Goal: Communication & Community: Answer question/provide support

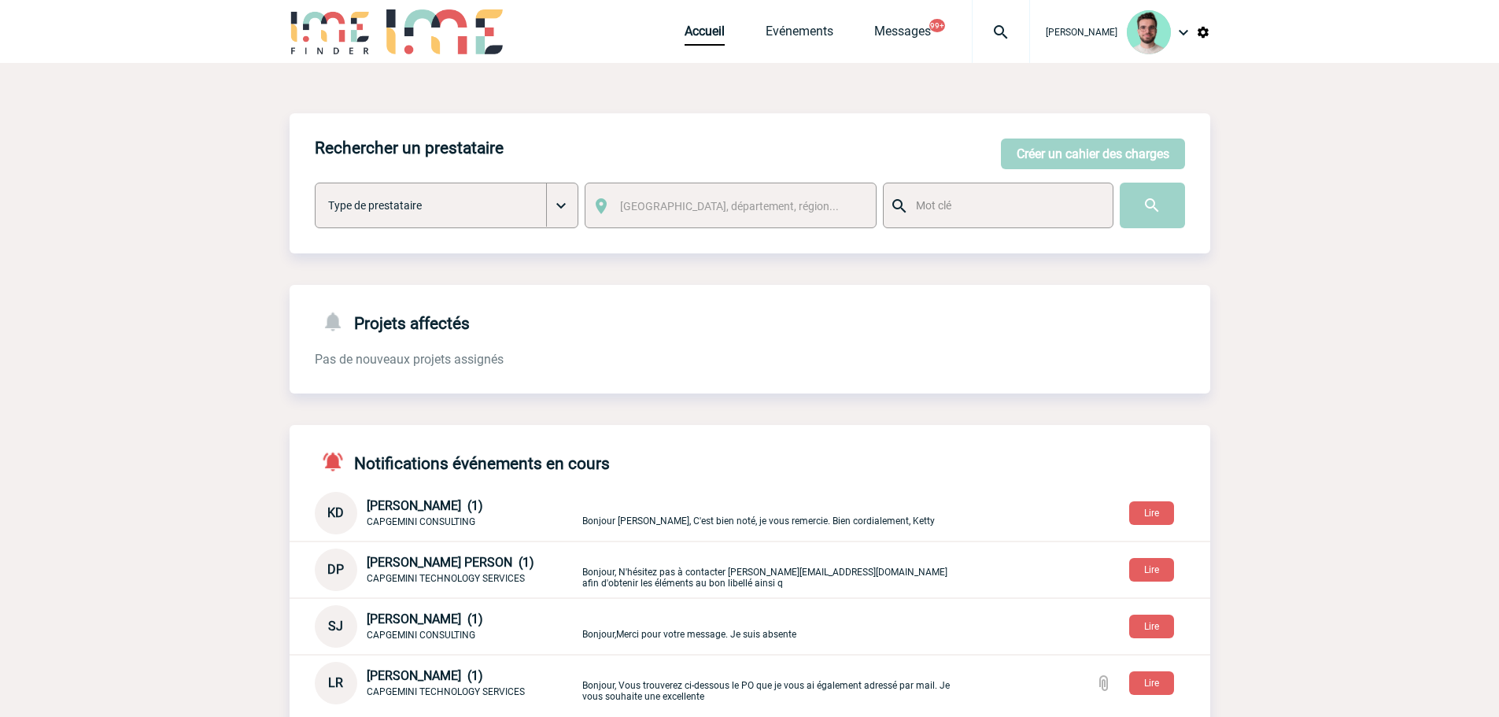
drag, startPoint x: 0, startPoint y: 0, endPoint x: 17, endPoint y: 161, distance: 162.3
click at [17, 161] on body "[PERSON_NAME] Accueil Evénements 99+" at bounding box center [749, 569] width 1499 height 1138
click at [1006, 20] on div at bounding box center [1001, 31] width 58 height 63
type input "2000421159"
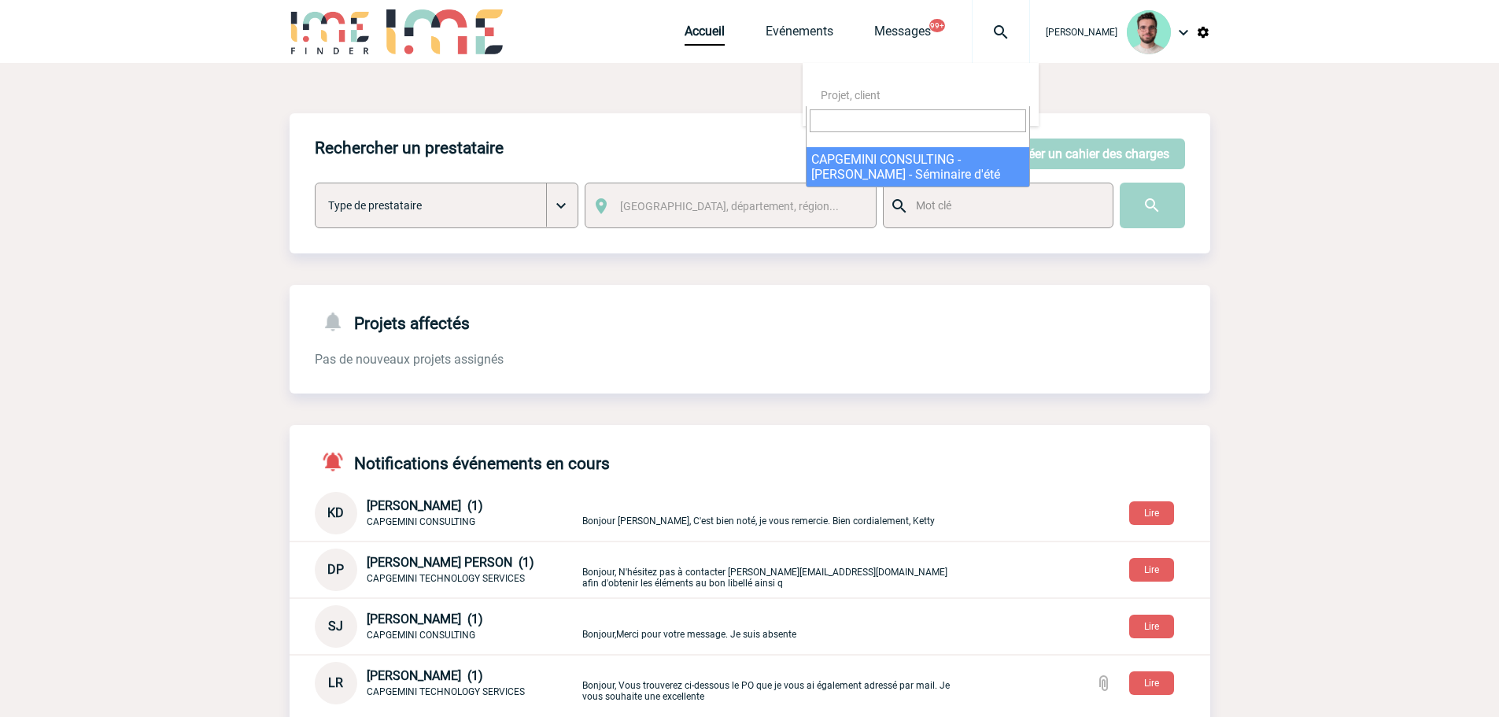
select select "20660"
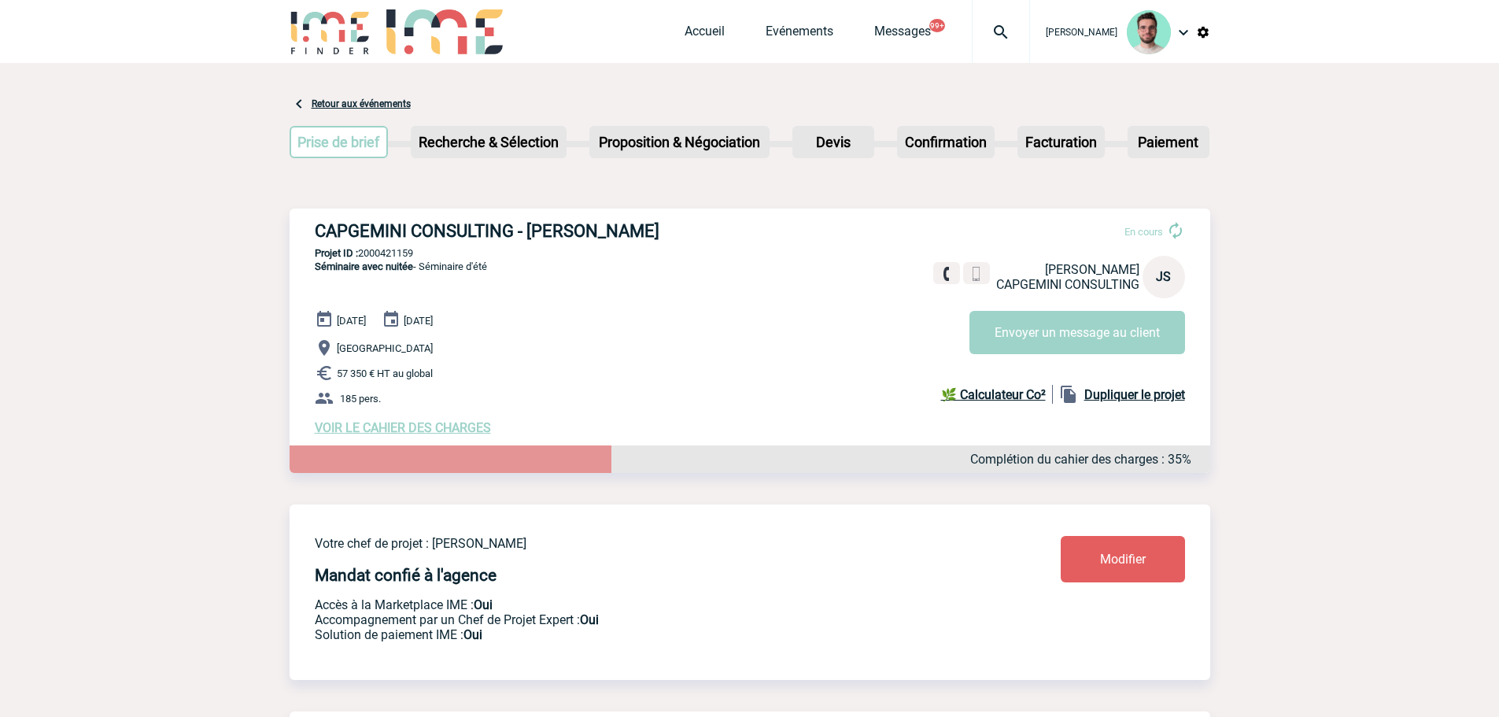
scroll to position [1559, 0]
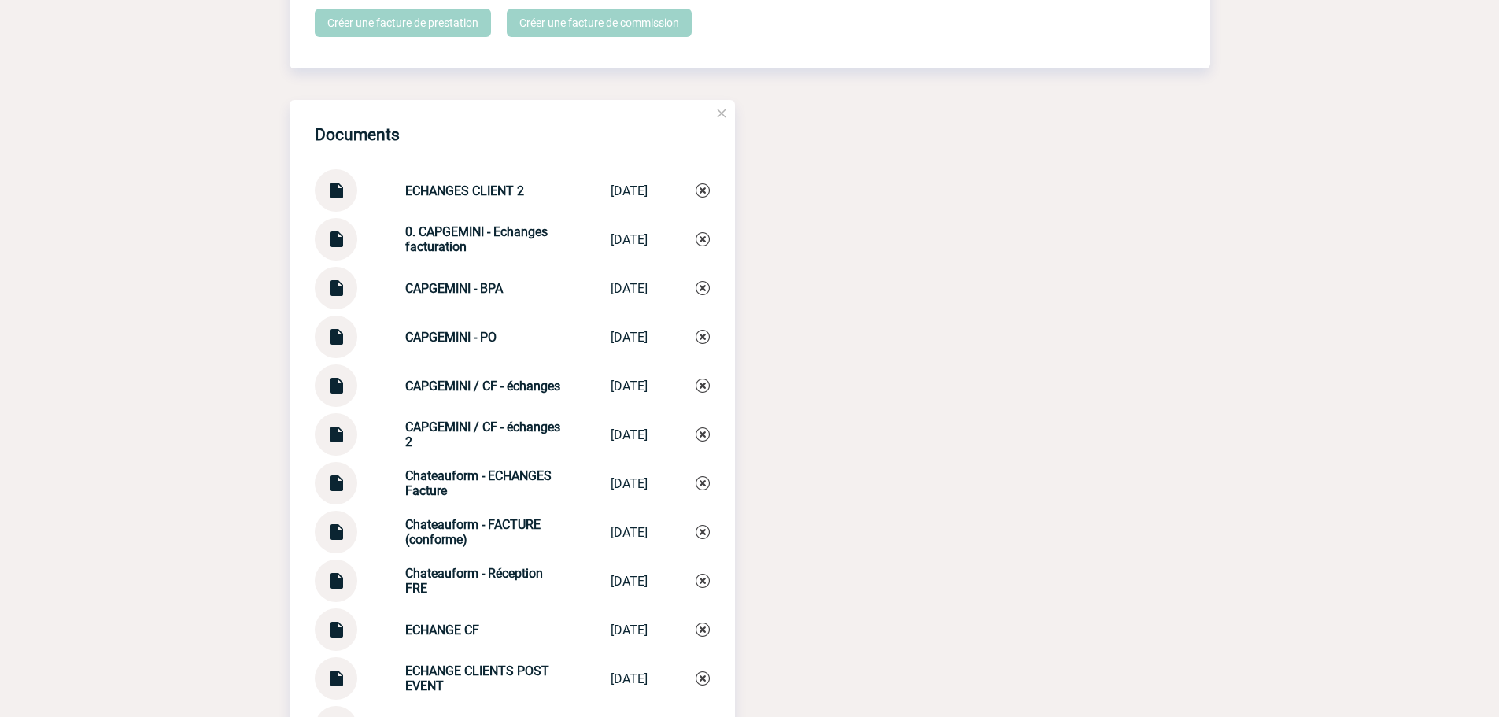
click at [428, 260] on div "0. CAPGEMINI - Echanges facturation 0. CAPGEMINI - ... 04/09/2025" at bounding box center [512, 239] width 395 height 42
click at [444, 240] on strong "0. CAPGEMINI - Echanges facturation" at bounding box center [476, 239] width 142 height 30
copy div "0. CAPGEMINI - Echanges facturation 0. CAPGEMINI - ..."
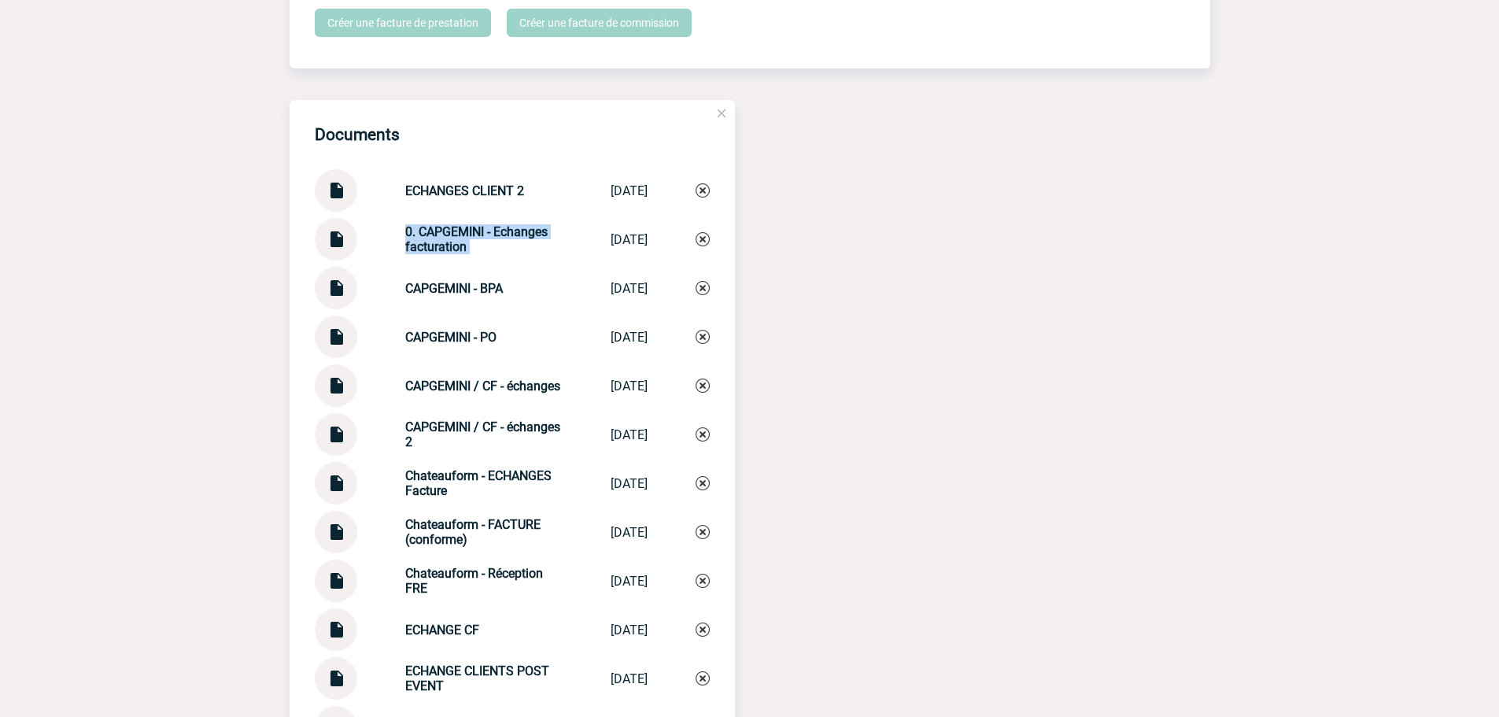
click at [707, 245] on img at bounding box center [703, 239] width 14 height 14
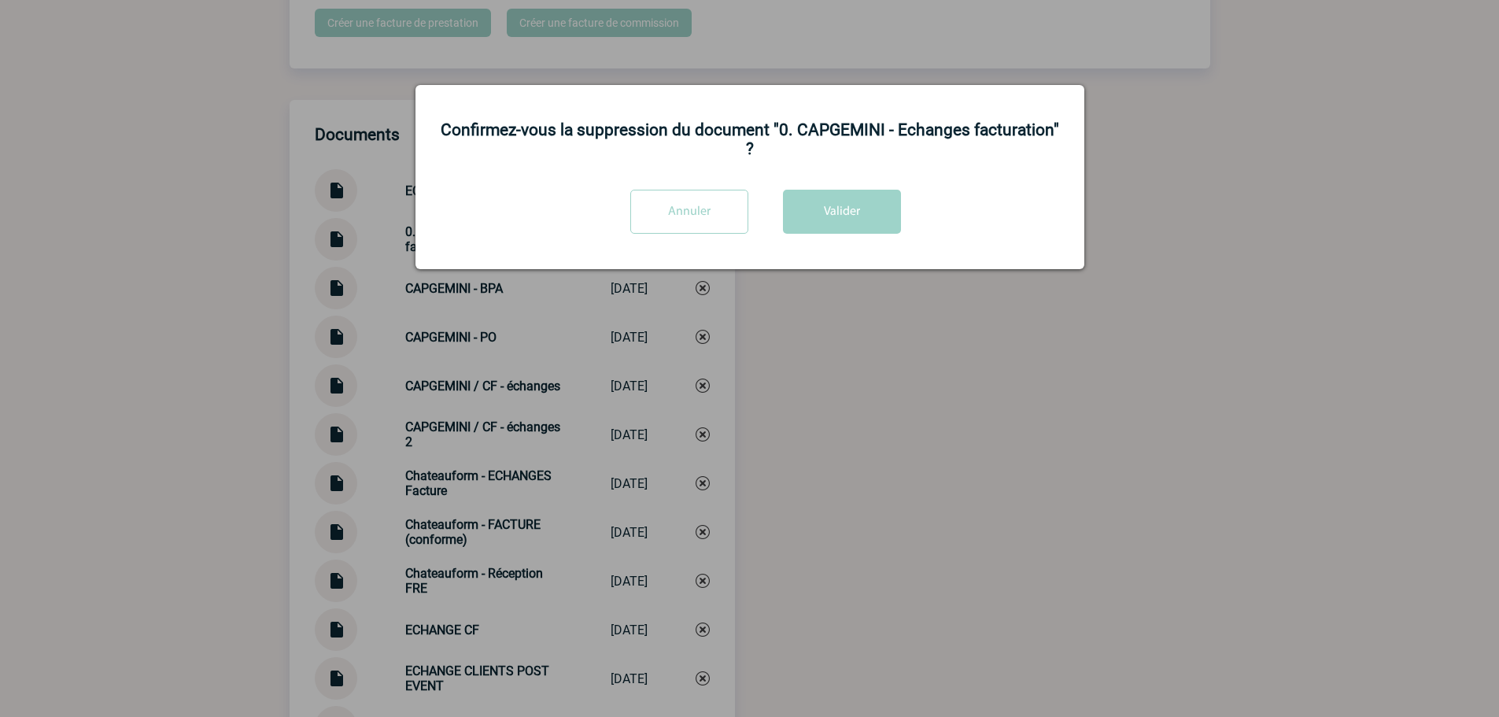
click at [875, 168] on div "Confirmez-vous la suppression du document "0. CAPGEMINI - Echanges facturation"…" at bounding box center [750, 177] width 669 height 184
click at [845, 190] on button "Valider" at bounding box center [842, 212] width 118 height 44
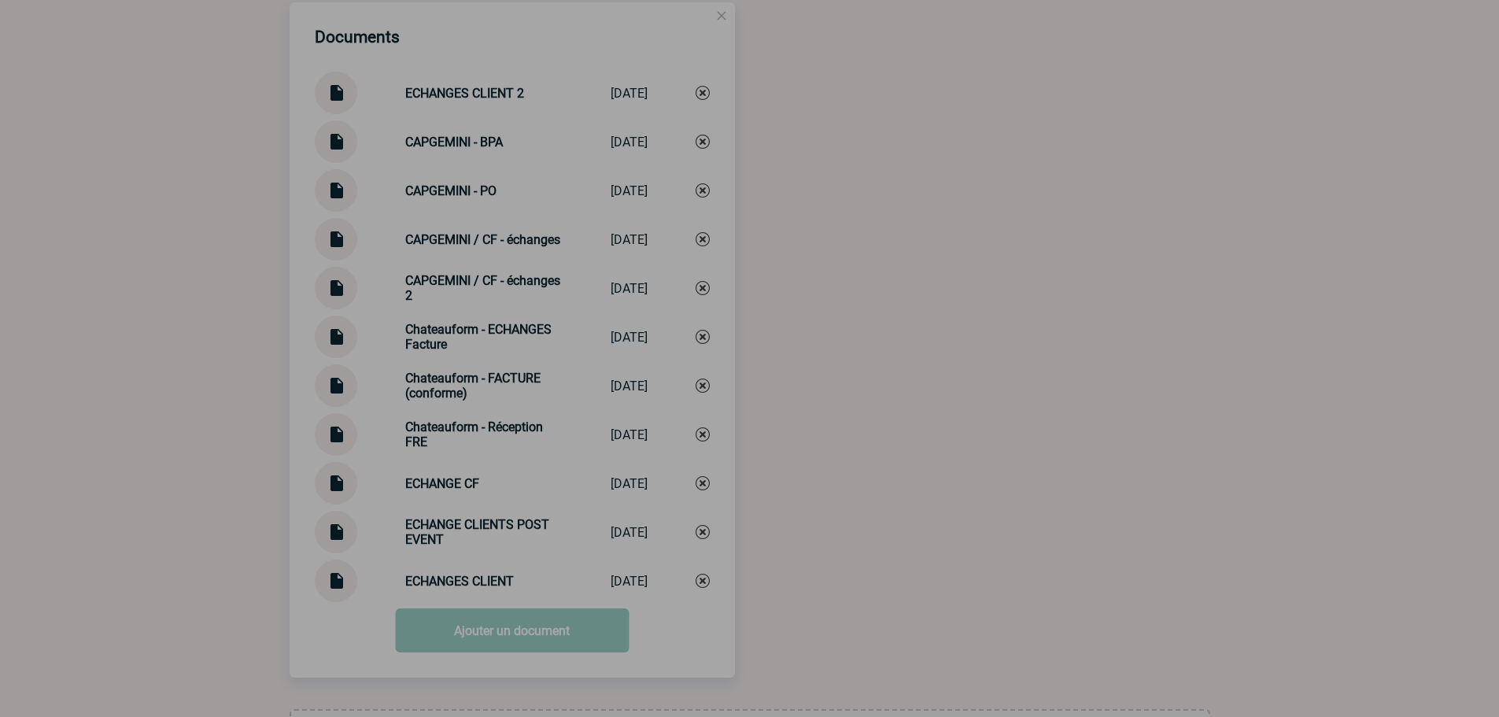
scroll to position [1766, 0]
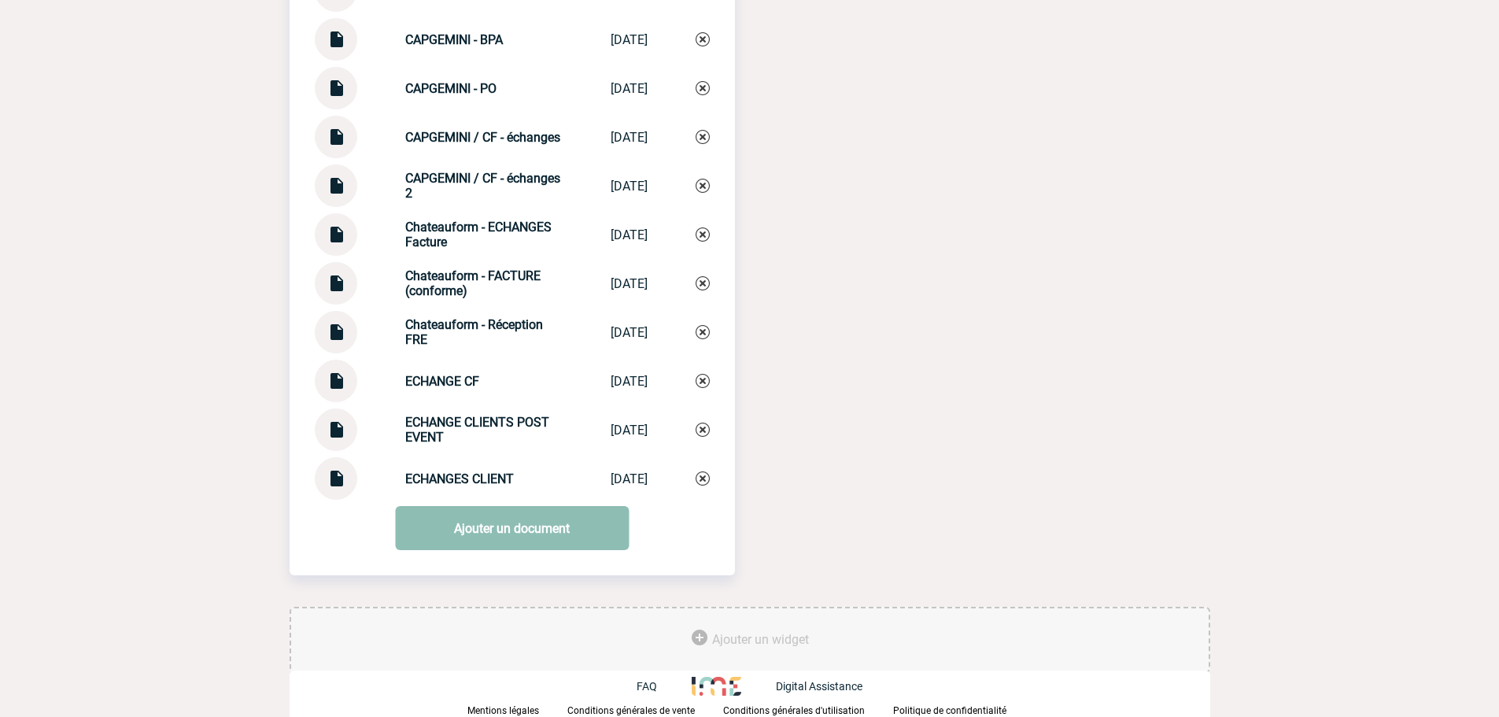
click at [519, 526] on link "Ajouter un document" at bounding box center [512, 528] width 234 height 44
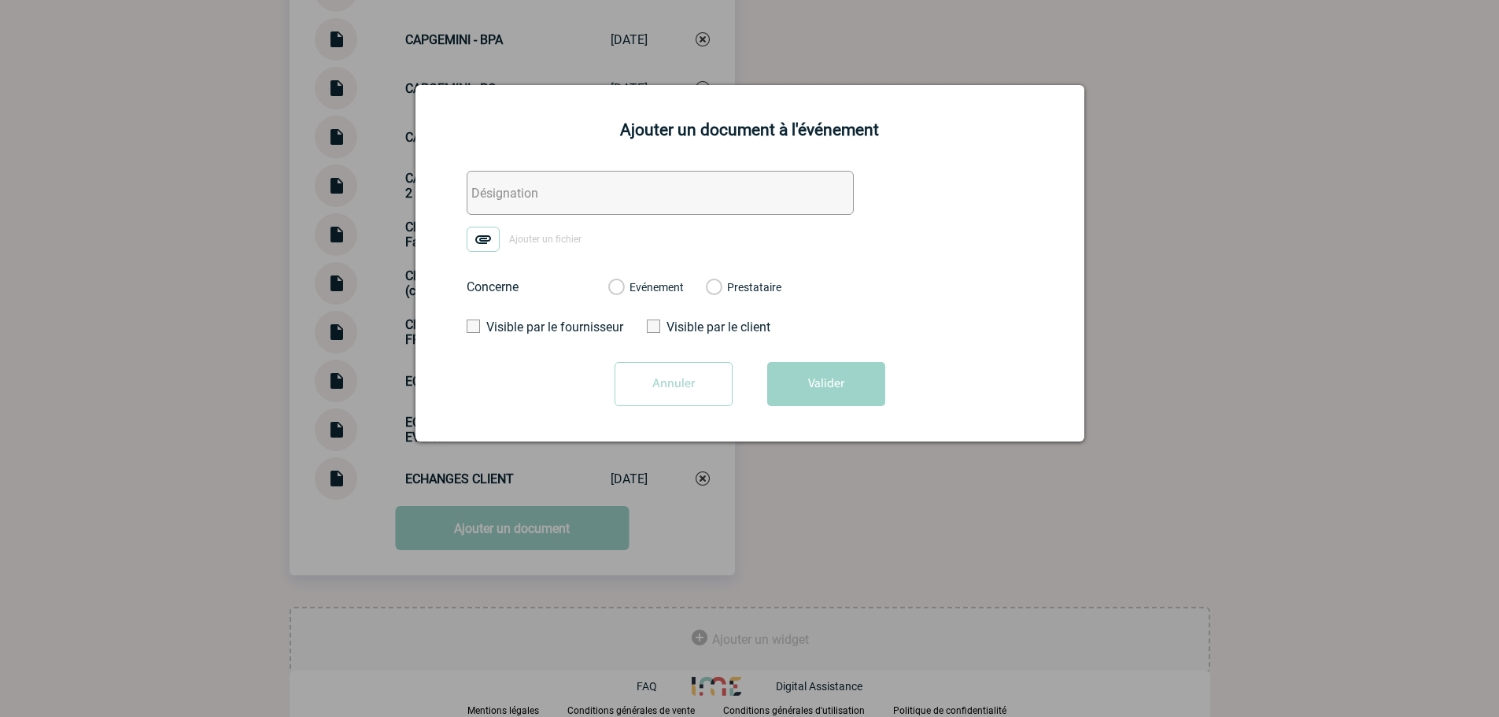
click at [575, 188] on input "text" at bounding box center [660, 193] width 387 height 44
paste input "0. CAPGEMINI - Echanges facturation"
type input "0. CAPGEMINI - Echanges facturation"
click at [508, 230] on label "Ajouter un fichier" at bounding box center [530, 239] width 126 height 25
click at [0, 0] on input "Ajouter un fichier" at bounding box center [0, 0] width 0 height 0
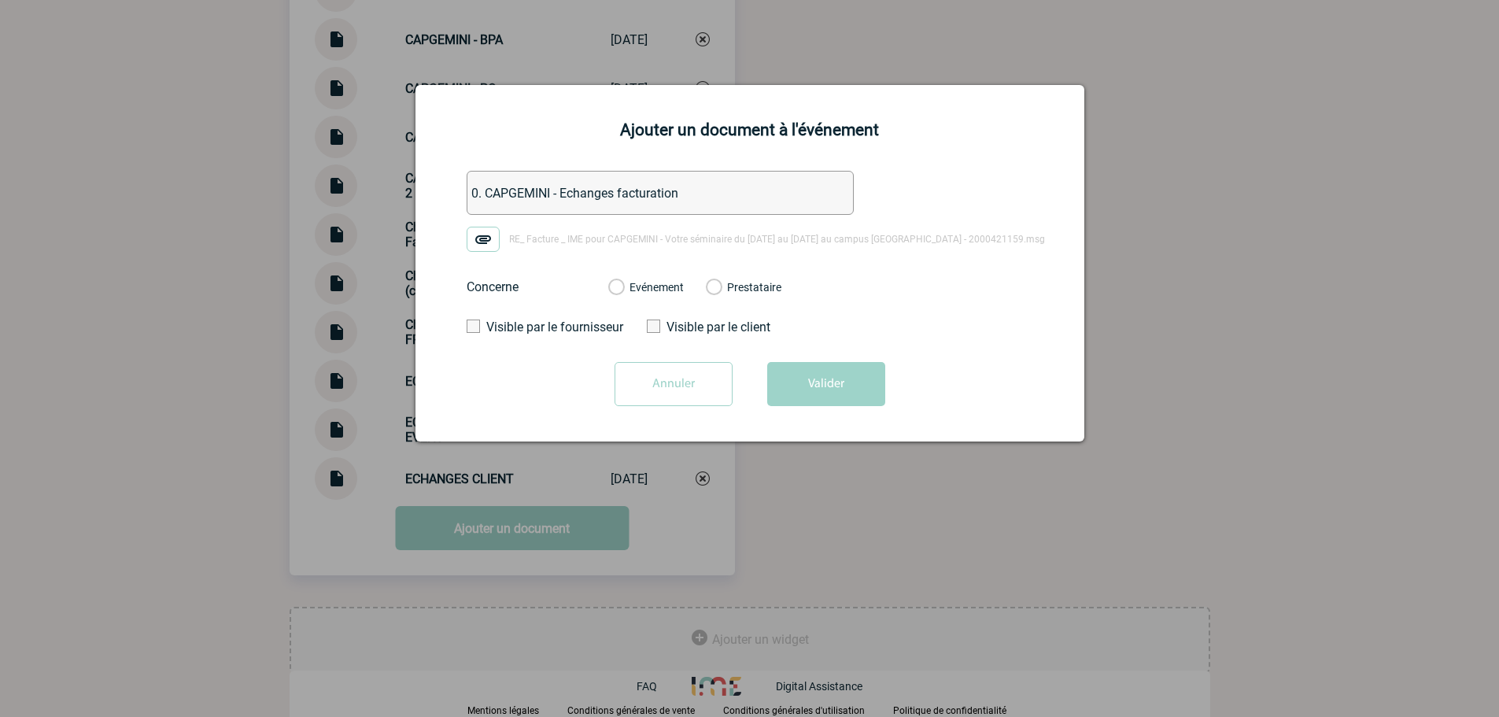
click at [638, 277] on div "Evénement Prestataire" at bounding box center [695, 287] width 198 height 41
click at [640, 279] on div "Evénement Prestataire" at bounding box center [695, 287] width 198 height 41
click at [623, 284] on label "Evénement" at bounding box center [615, 288] width 15 height 14
click at [0, 0] on input "Evénement" at bounding box center [0, 0] width 0 height 0
click at [818, 394] on button "Valider" at bounding box center [826, 384] width 118 height 44
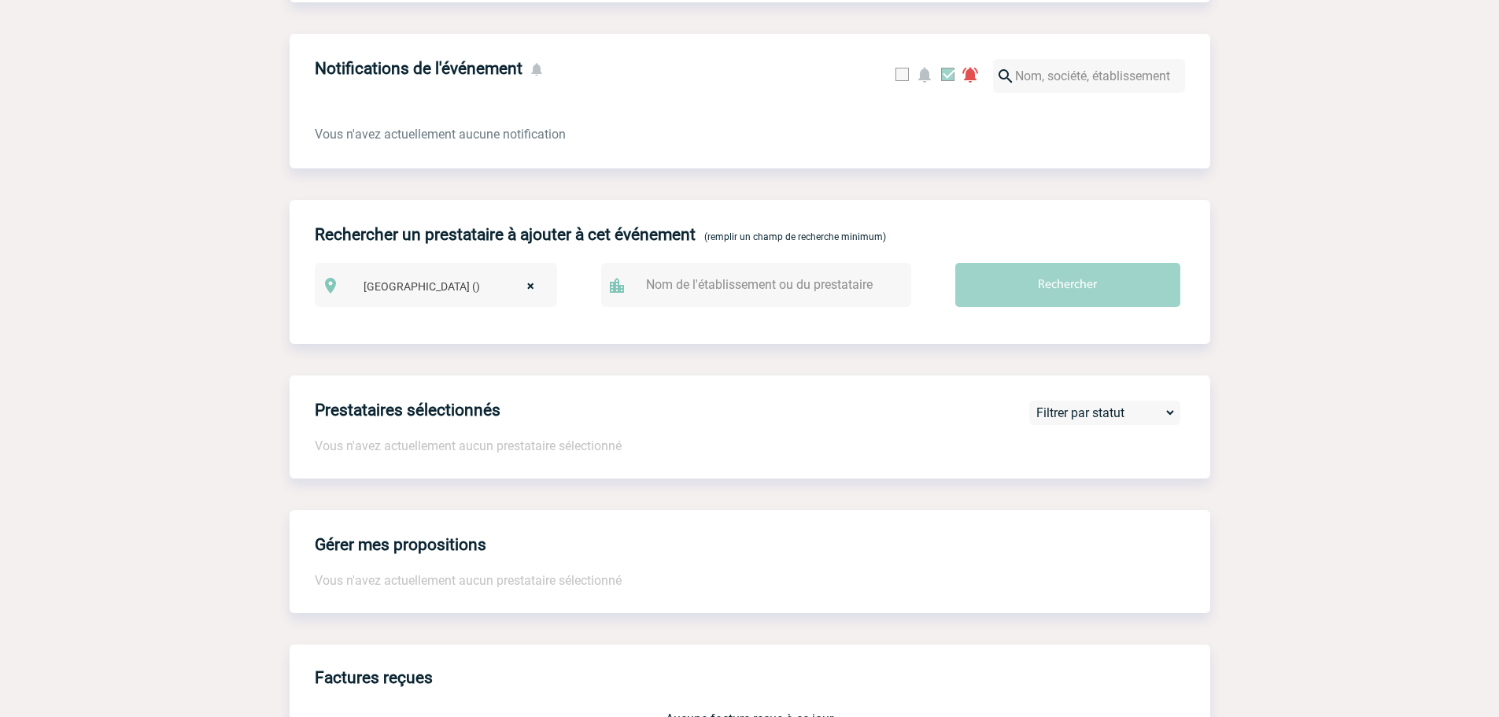
scroll to position [0, 0]
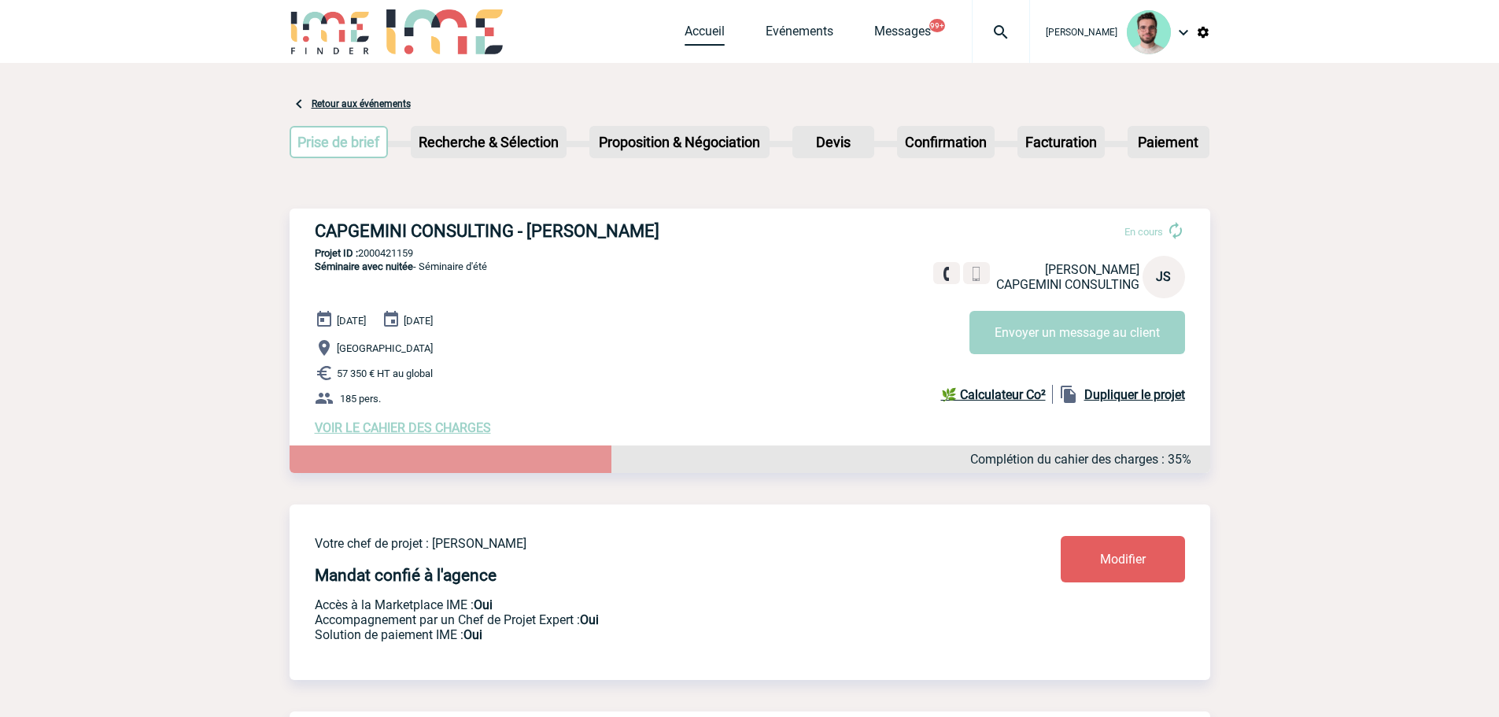
click at [685, 28] on link "Accueil" at bounding box center [705, 35] width 40 height 22
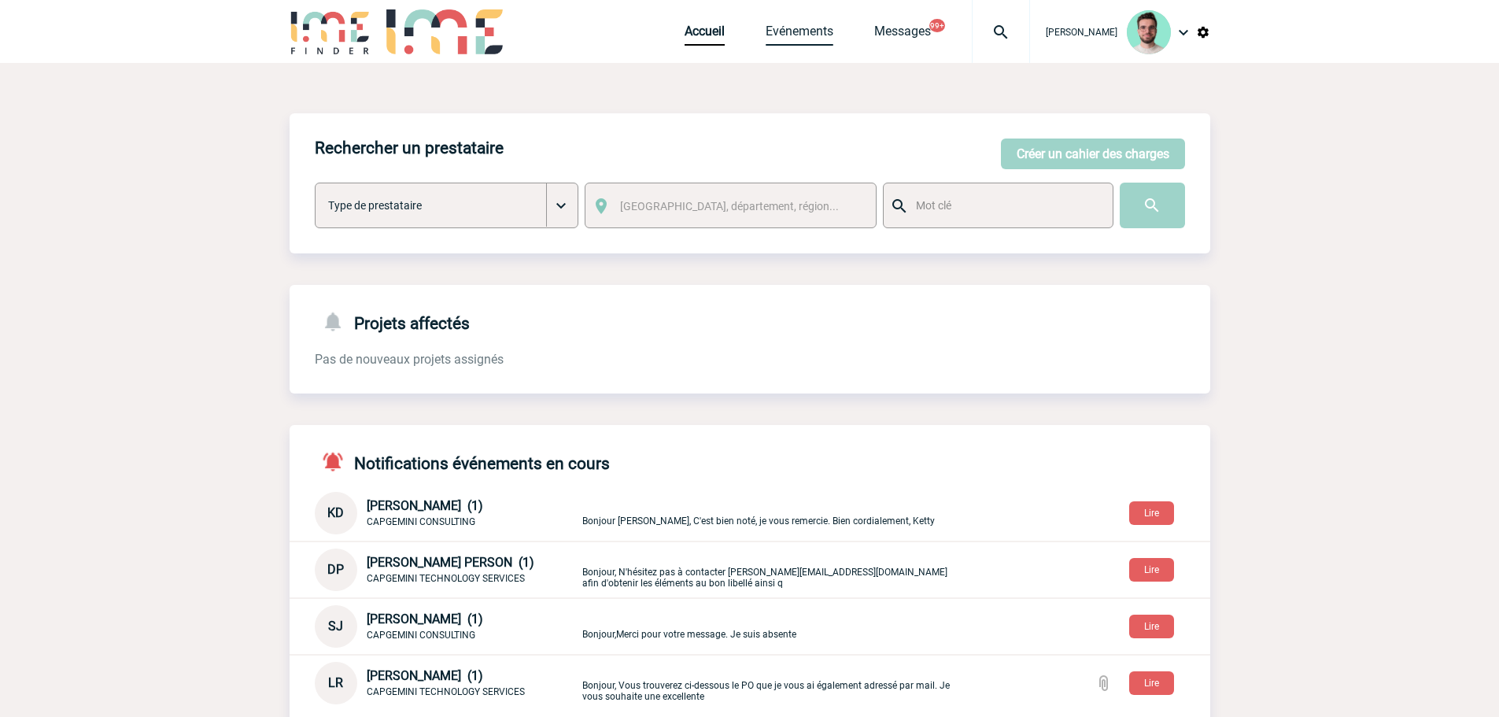
click at [781, 39] on link "Evénements" at bounding box center [800, 35] width 68 height 22
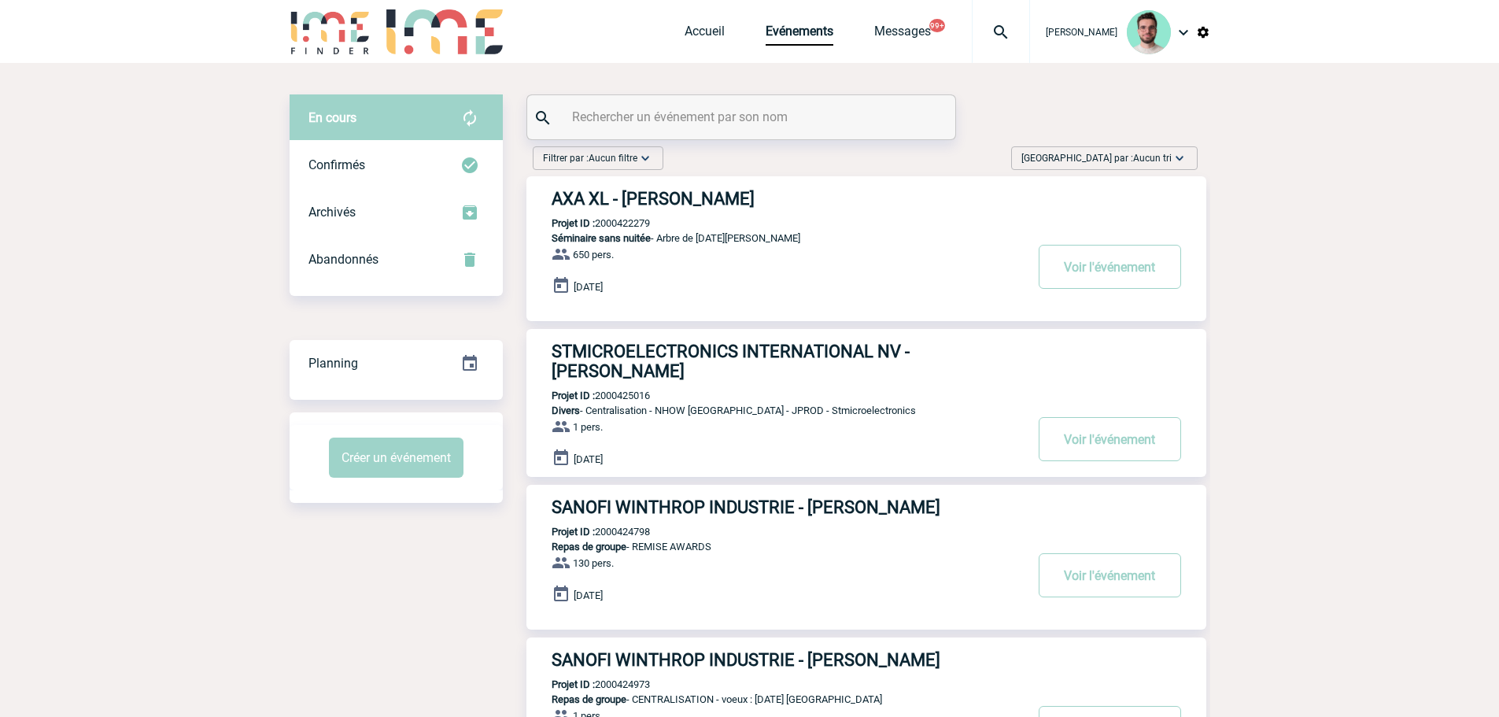
click at [394, 436] on div "Créer un événement" at bounding box center [396, 457] width 213 height 65
click at [390, 464] on button "Créer un événement" at bounding box center [396, 458] width 135 height 40
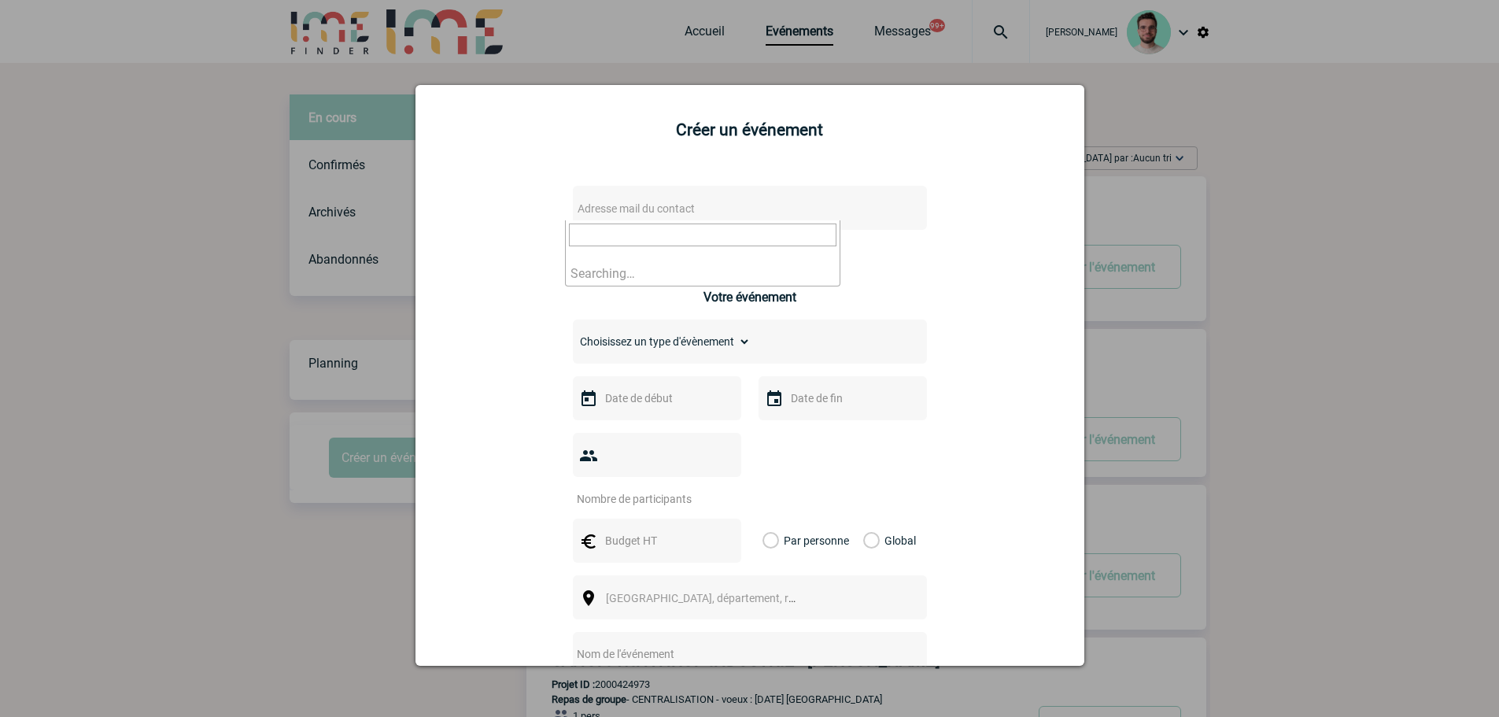
click at [668, 215] on span "Adresse mail du contact" at bounding box center [636, 208] width 117 height 13
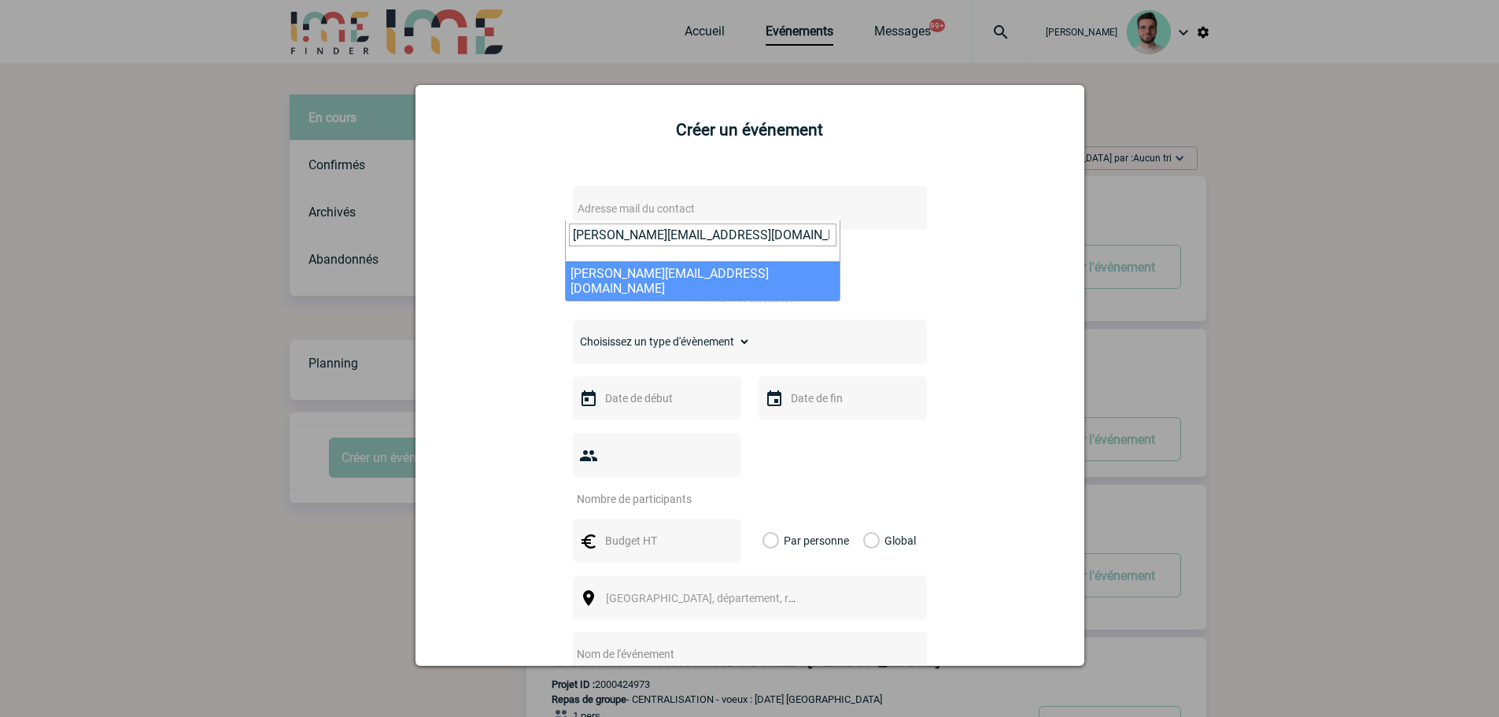
type input "cristina.white@eviden.com"
select select "132815"
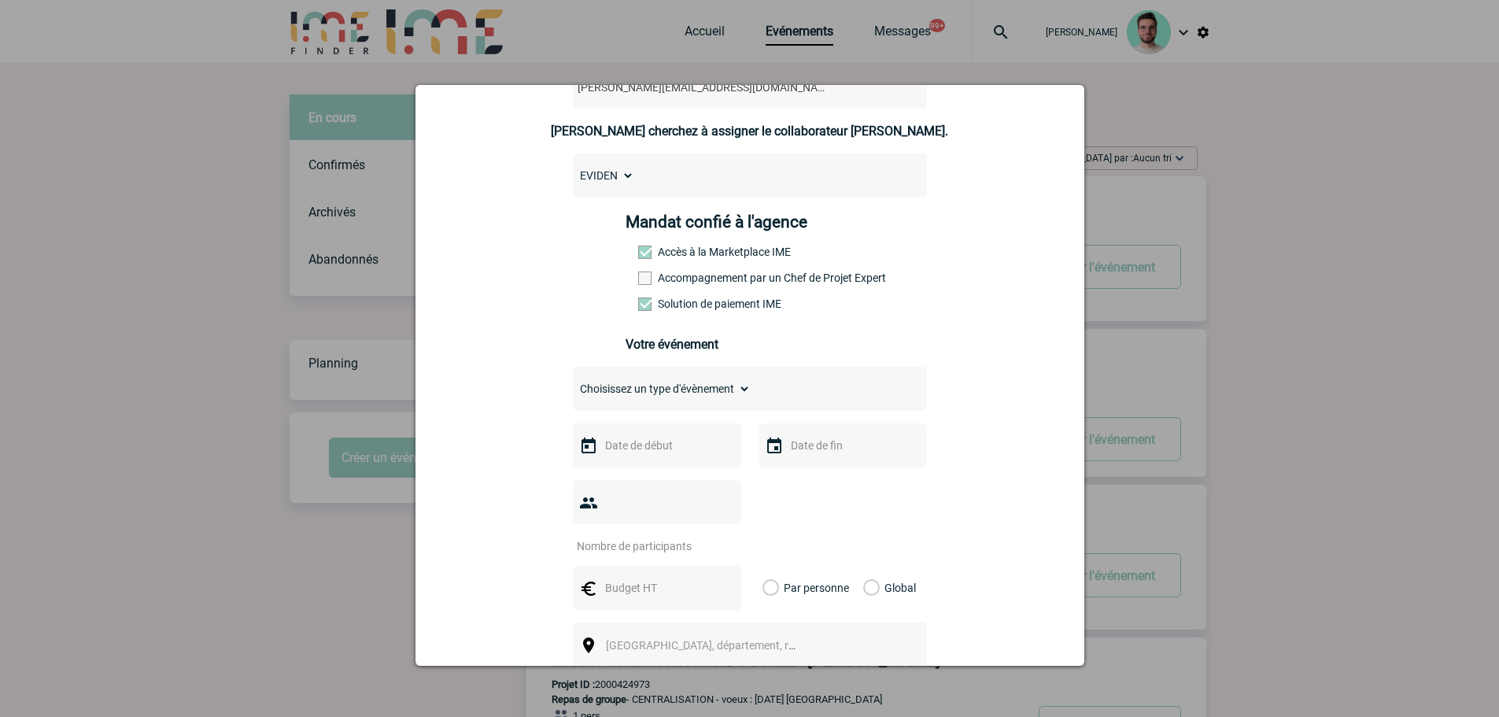
scroll to position [236, 0]
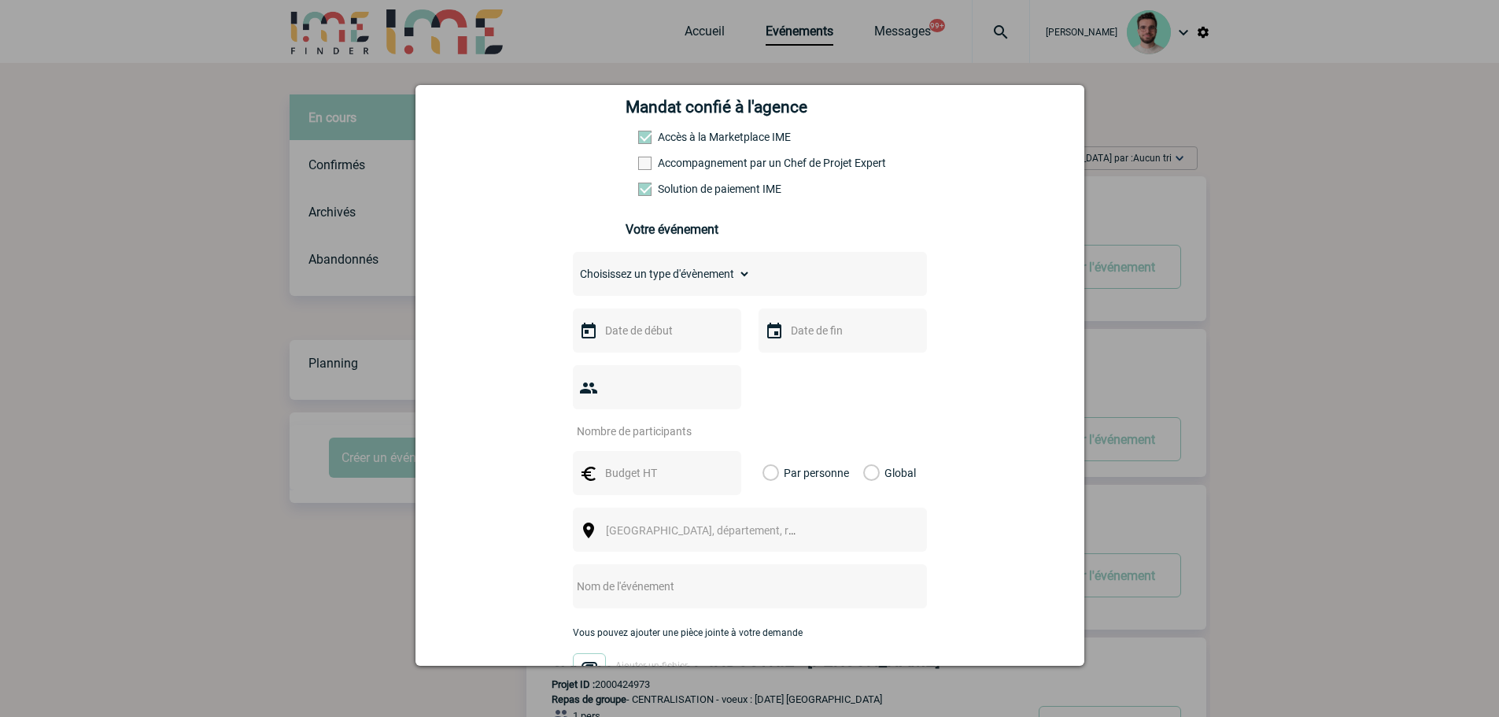
click at [654, 282] on select "Choisissez un type d'évènement Séminaire avec nuitée Séminaire sans nuitée Repa…" at bounding box center [662, 274] width 178 height 22
select select "1"
click at [573, 267] on select "Choisissez un type d'évènement Séminaire avec nuitée Séminaire sans nuitée Repa…" at bounding box center [662, 274] width 178 height 22
click at [644, 341] on input "text" at bounding box center [655, 330] width 109 height 20
click at [807, 356] on link "Suivant" at bounding box center [799, 361] width 24 height 24
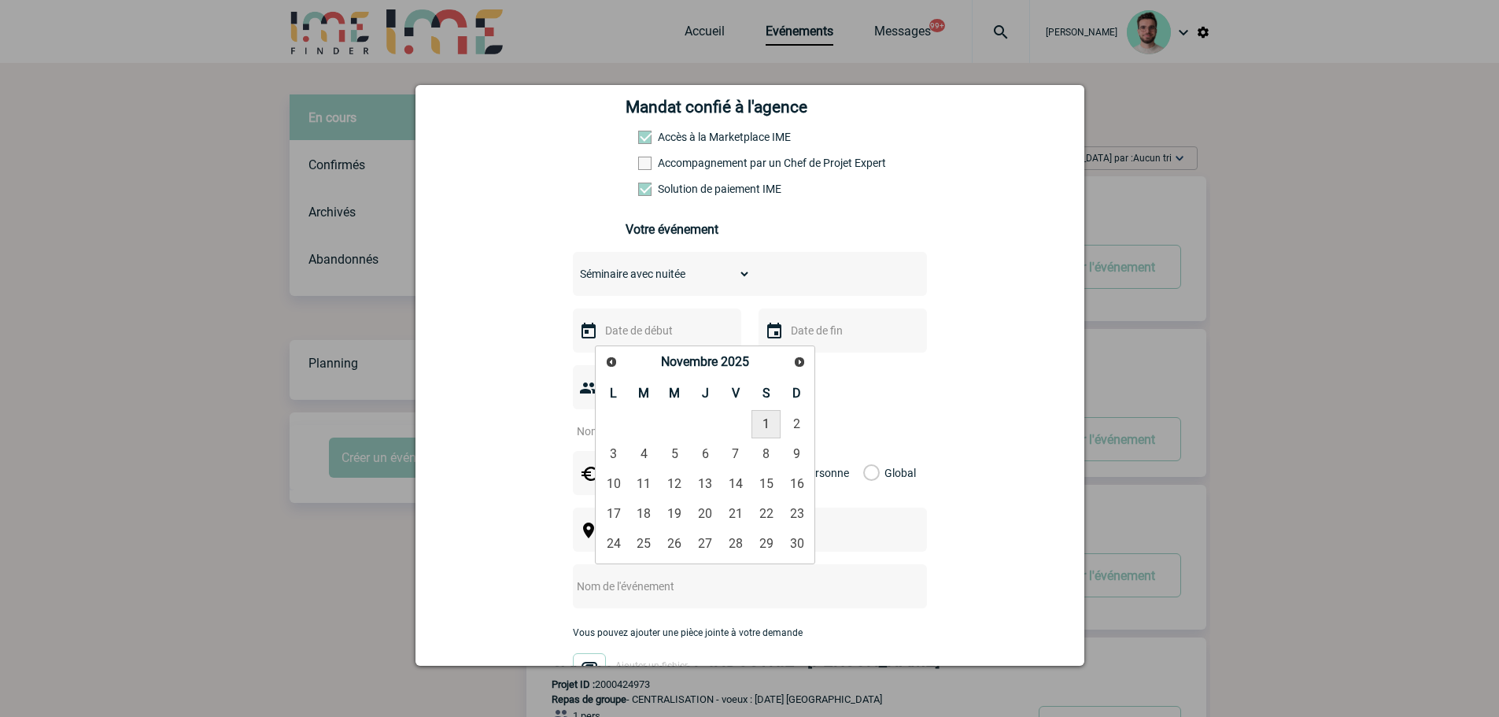
click at [772, 418] on link "1" at bounding box center [766, 424] width 29 height 28
type input "01-11-2025"
click at [802, 327] on input "text" at bounding box center [841, 330] width 109 height 20
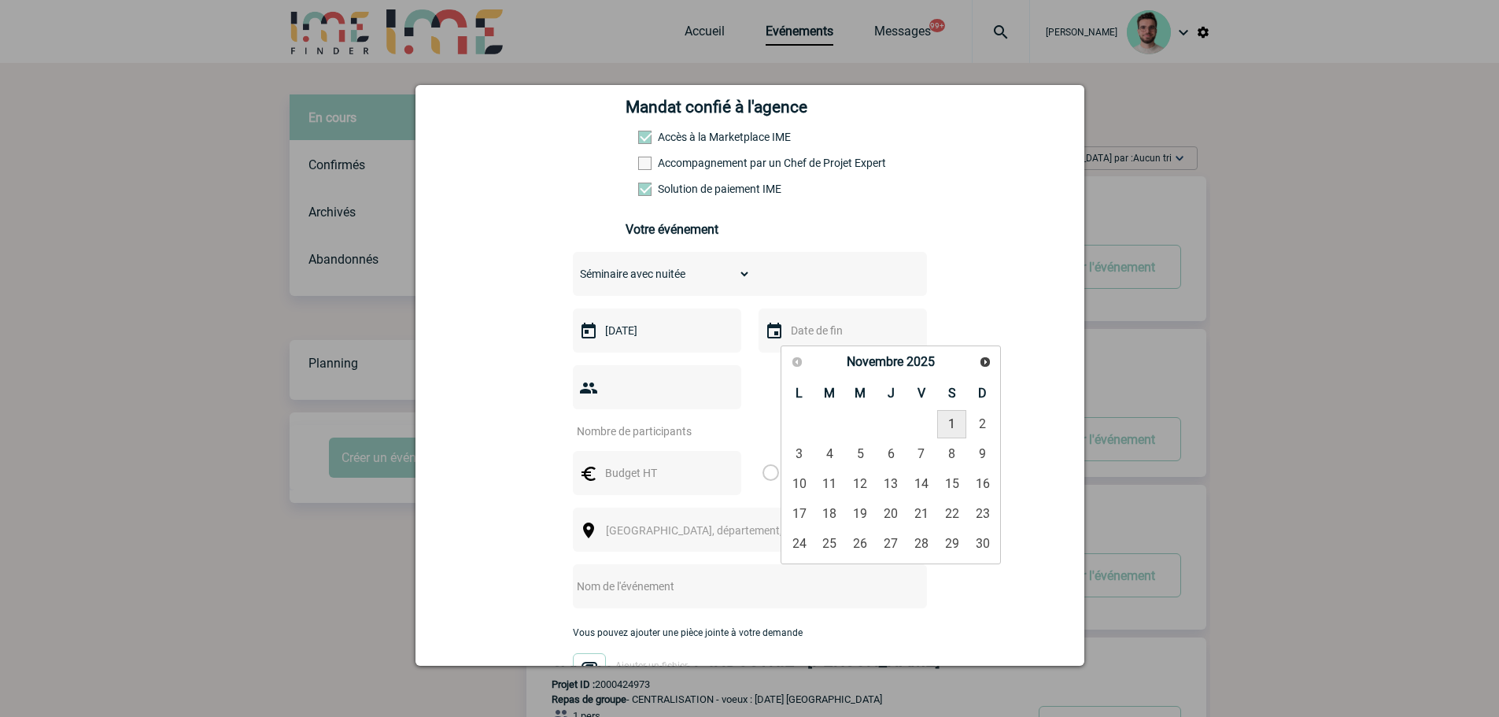
click at [958, 418] on link "1" at bounding box center [951, 424] width 29 height 28
type input "01-11-2025"
click at [639, 421] on input "number" at bounding box center [647, 431] width 148 height 20
type input "1"
click at [644, 463] on input "text" at bounding box center [655, 473] width 109 height 20
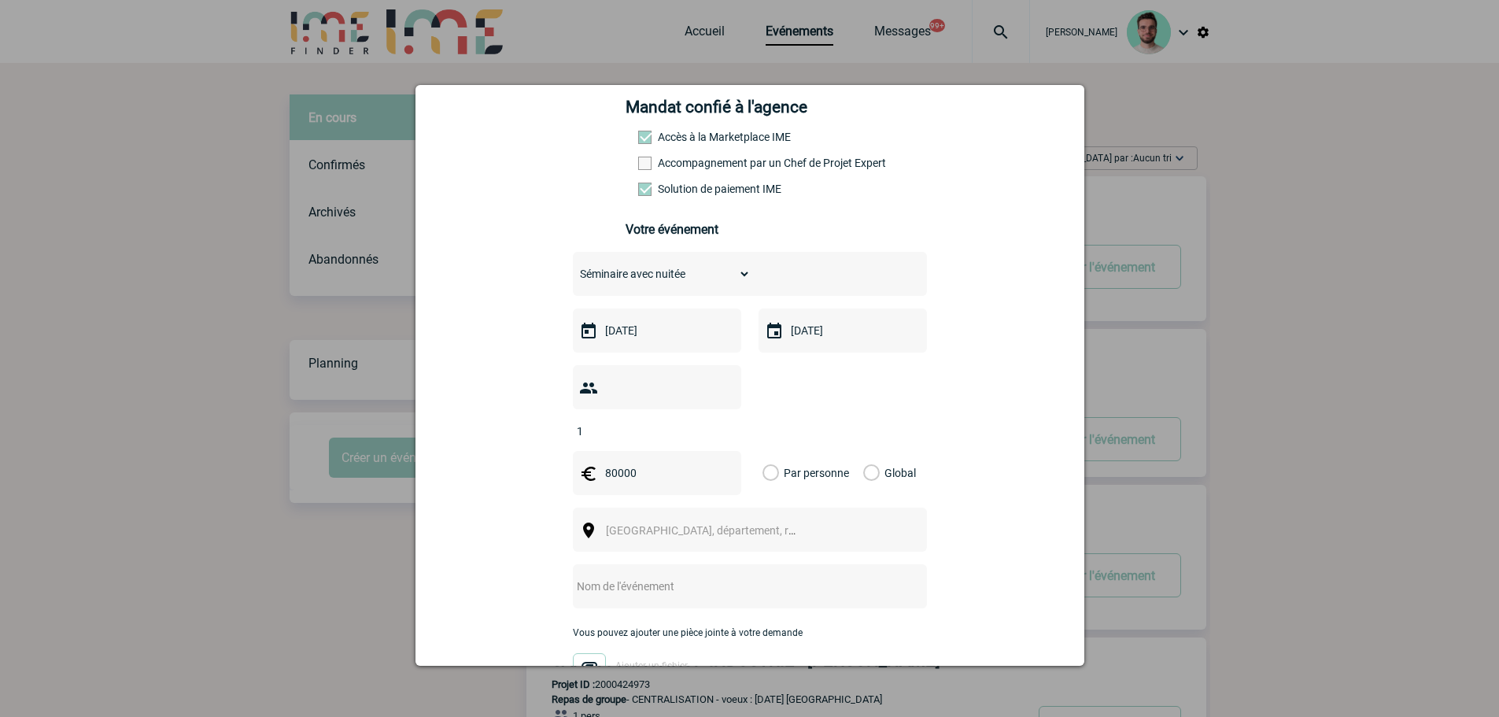
type input "80000"
click at [863, 451] on label "Global" at bounding box center [868, 473] width 10 height 44
click at [0, 0] on input "Global" at bounding box center [0, 0] width 0 height 0
click at [635, 524] on span "Ville, département, région..." at bounding box center [715, 530] width 219 height 13
type input "t"
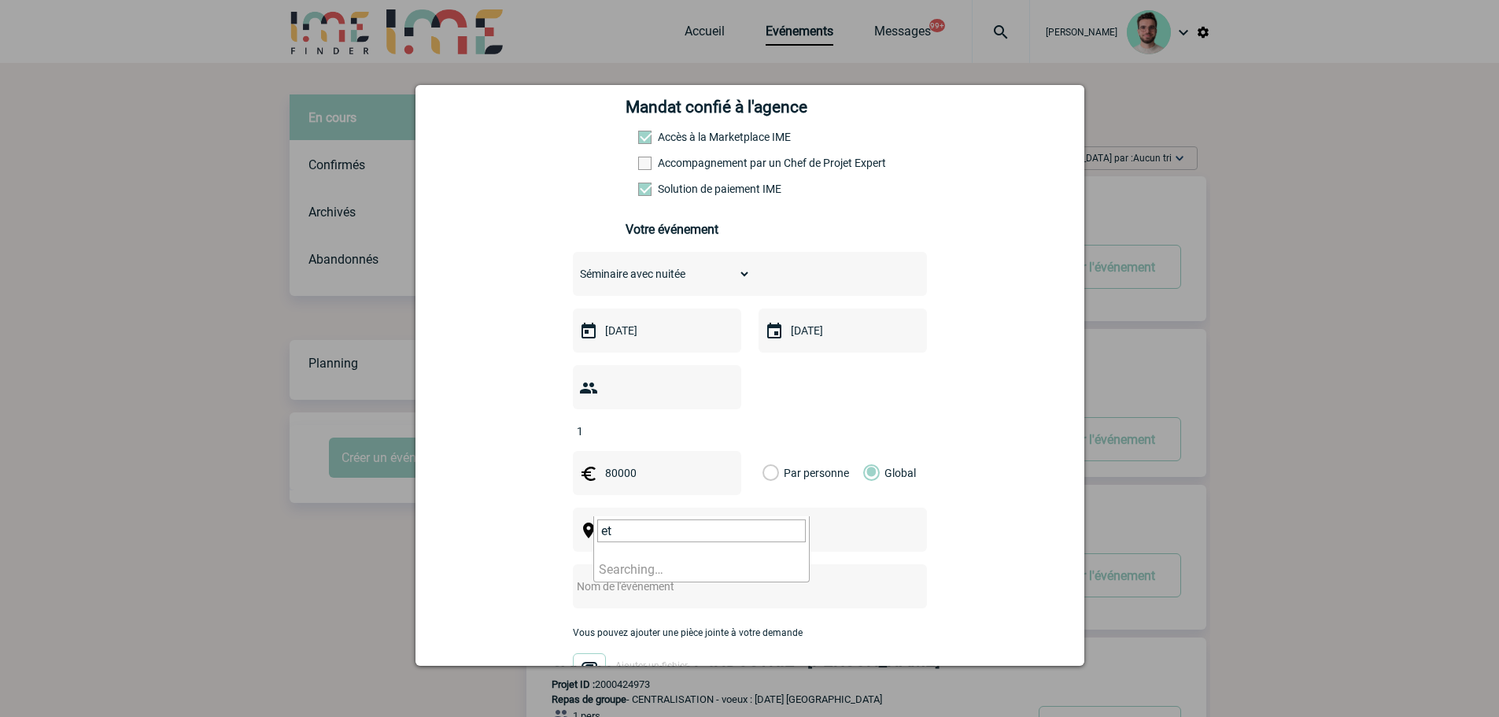
type input "e"
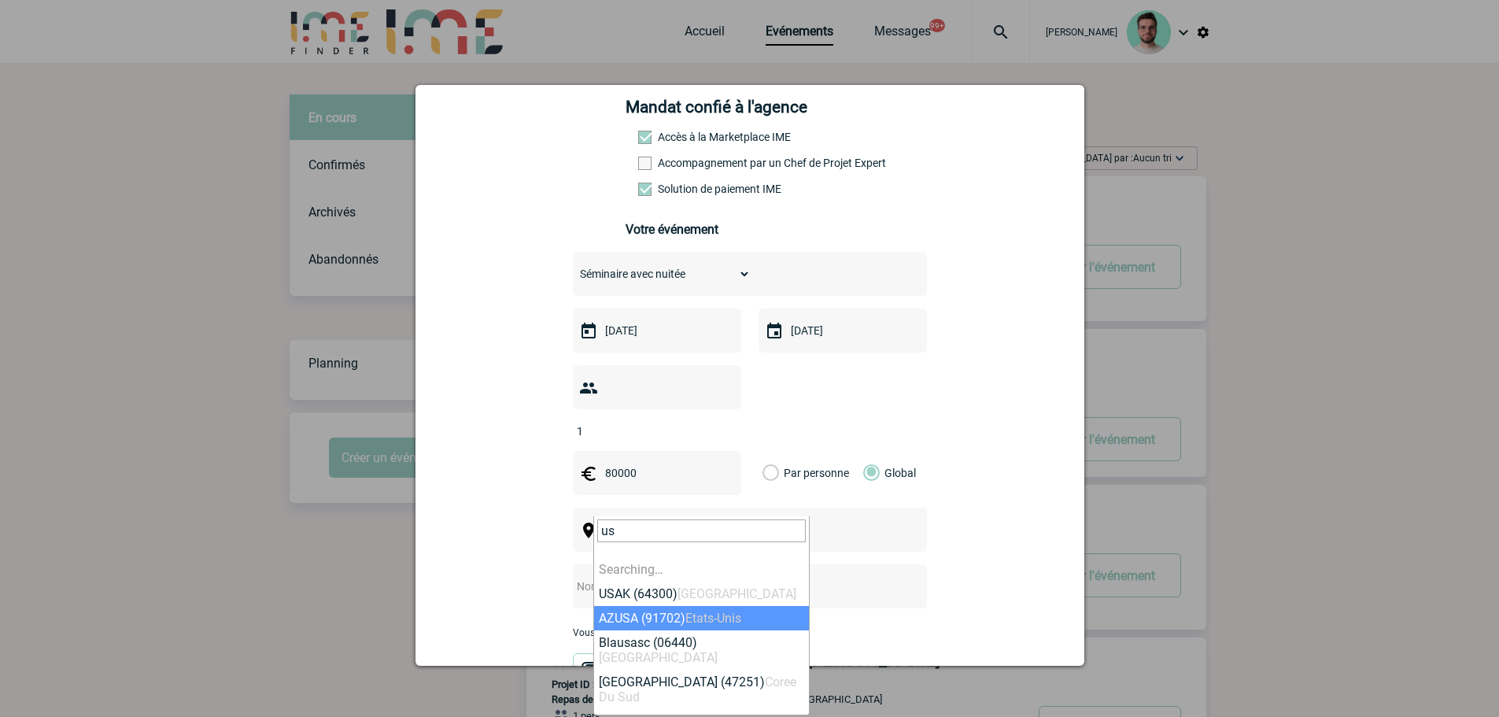
type input "u"
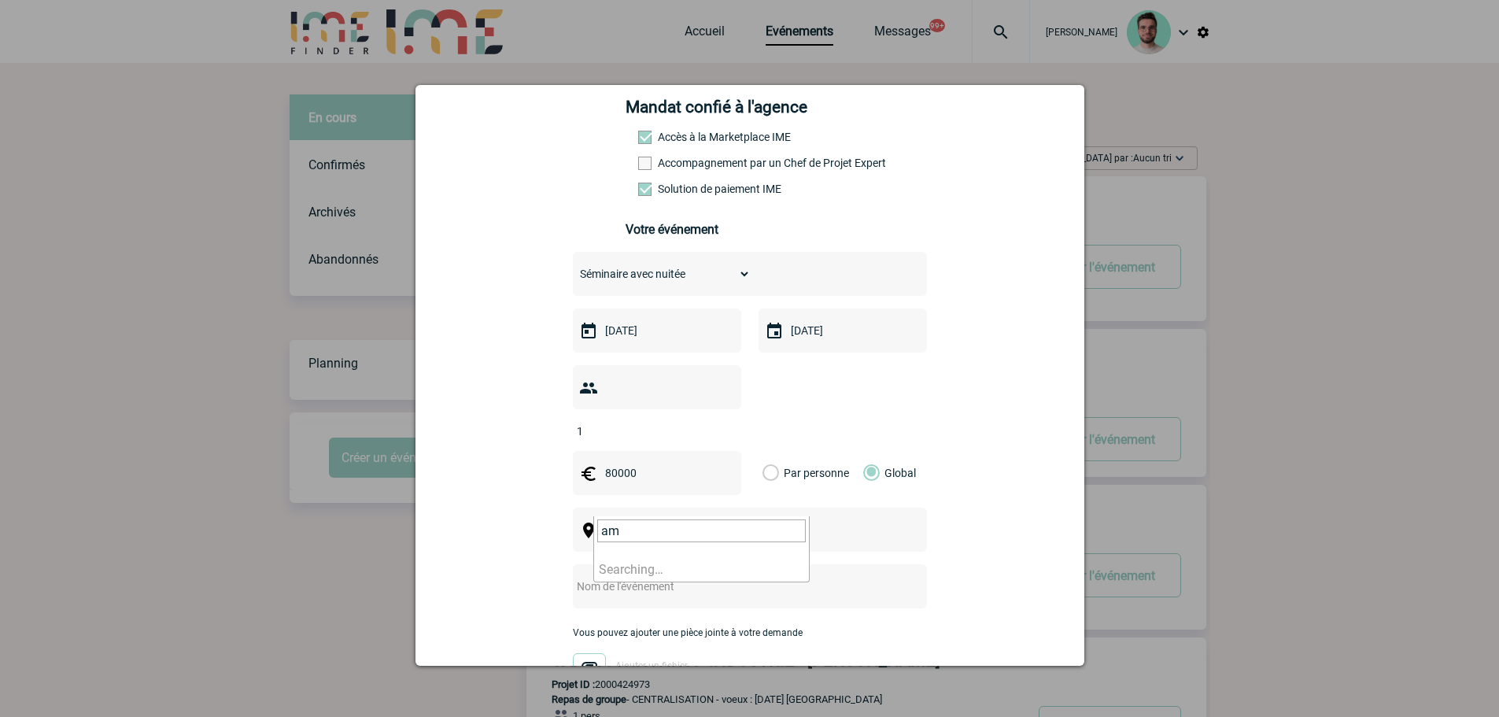
type input "a"
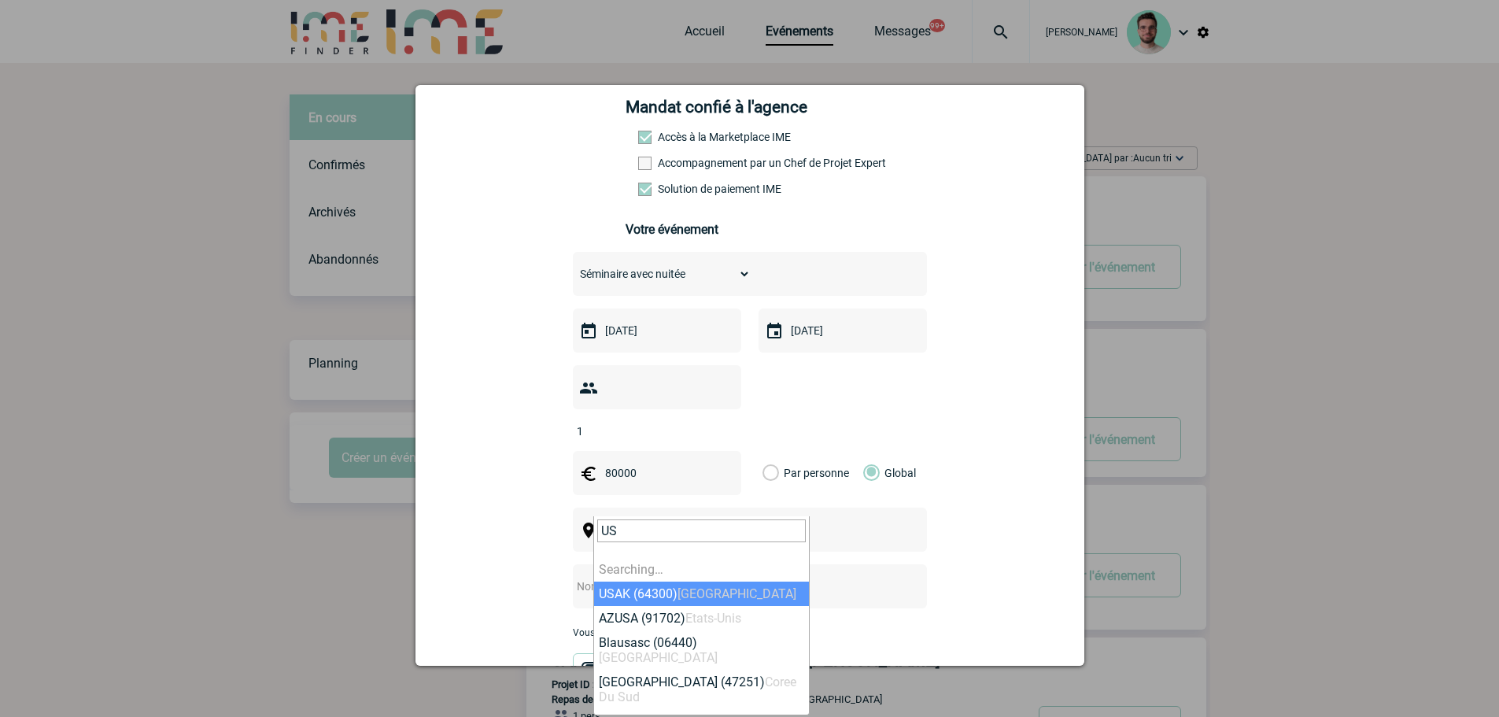
type input "U"
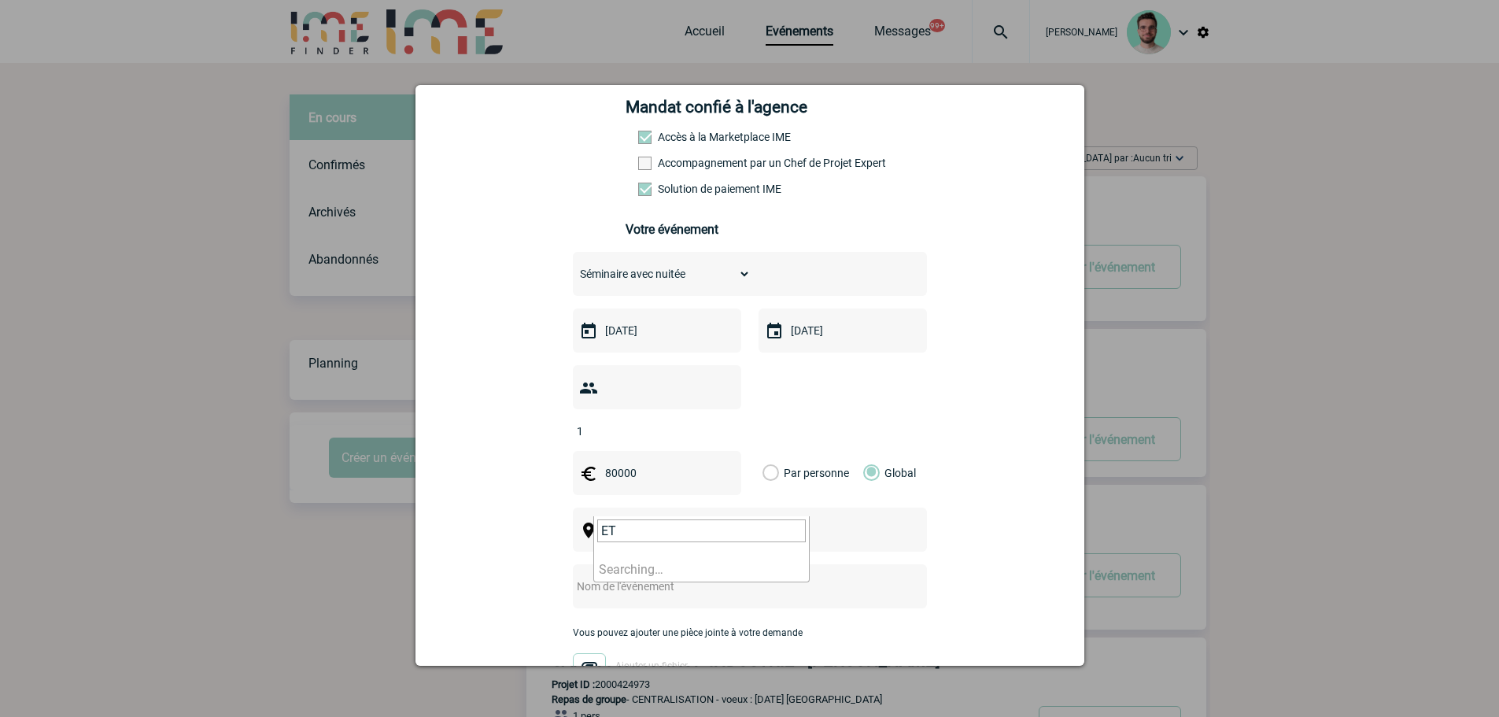
type input "E"
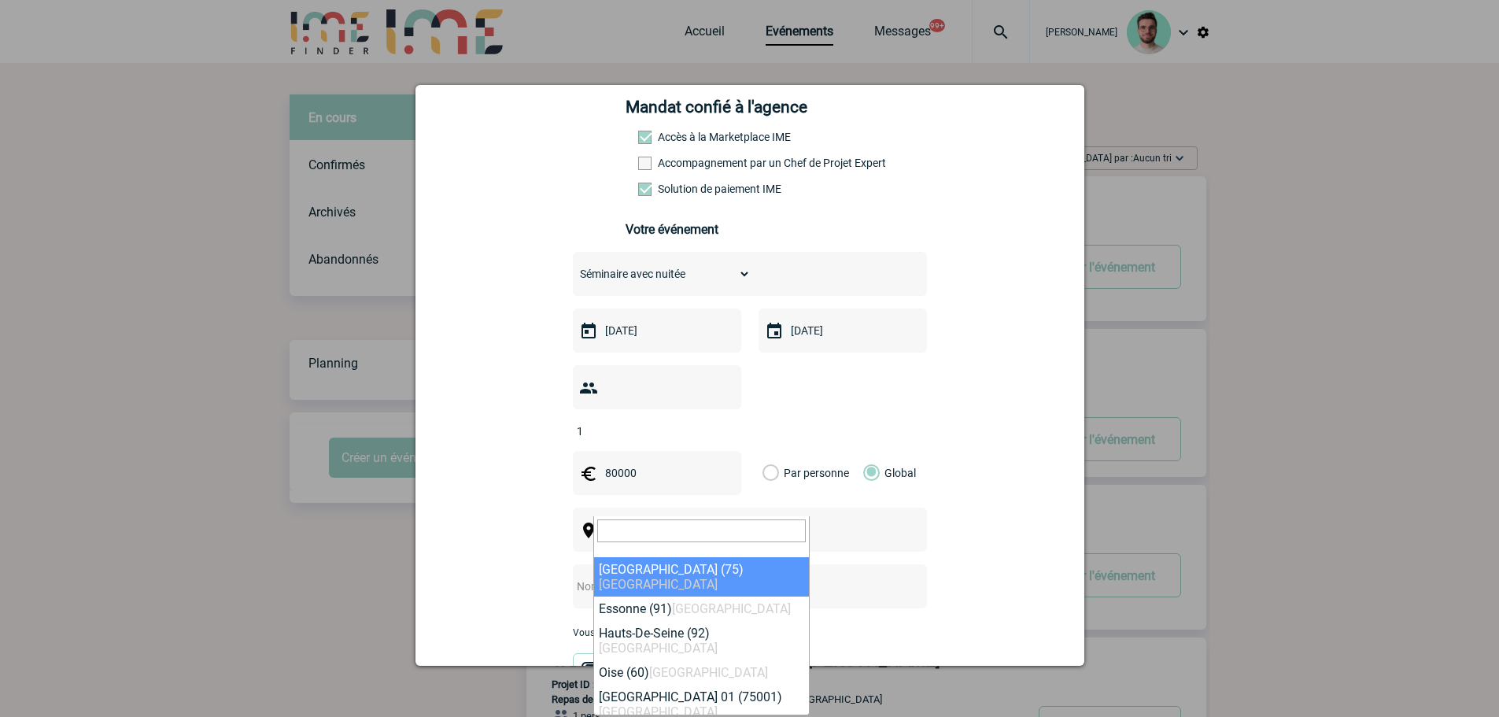
click at [507, 527] on div "cristina.white@eviden.com cristina.white@eviden.com Vous cherchez à assigner le…" at bounding box center [750, 425] width 630 height 981
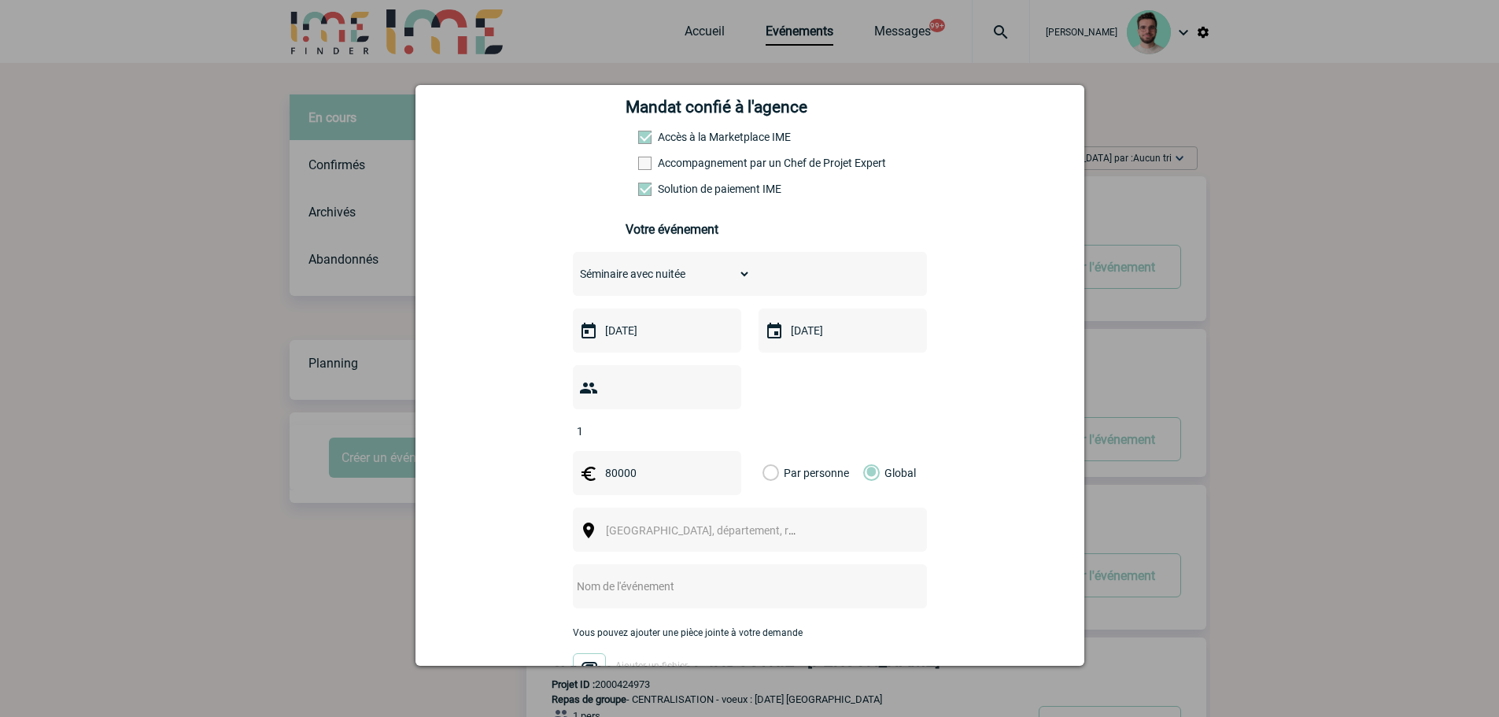
click at [589, 576] on input "text" at bounding box center [729, 586] width 312 height 20
click at [651, 576] on input "text" at bounding box center [729, 586] width 312 height 20
paste input "SC25 Event"
type input "SC25 Event"
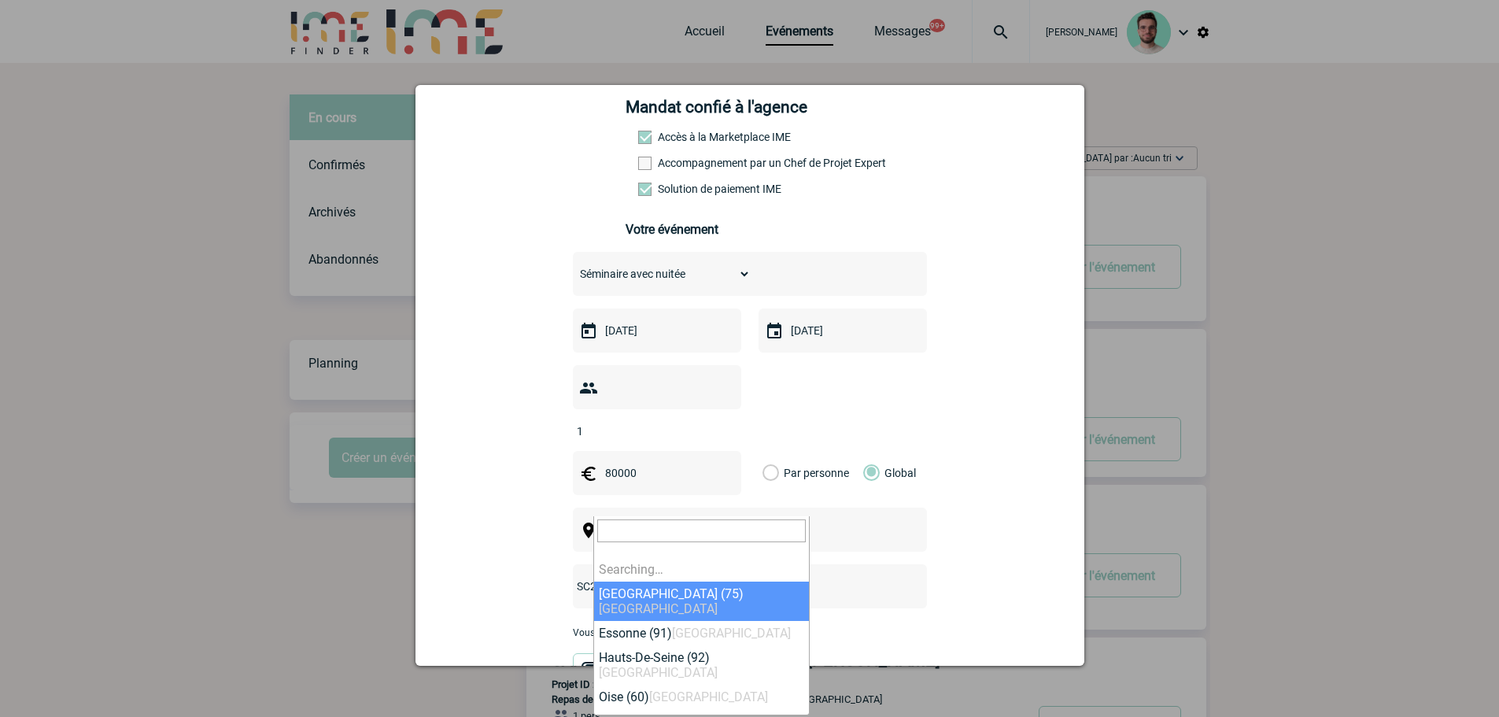
click at [630, 519] on span "[GEOGRAPHIC_DATA], département, région..." at bounding box center [708, 530] width 216 height 22
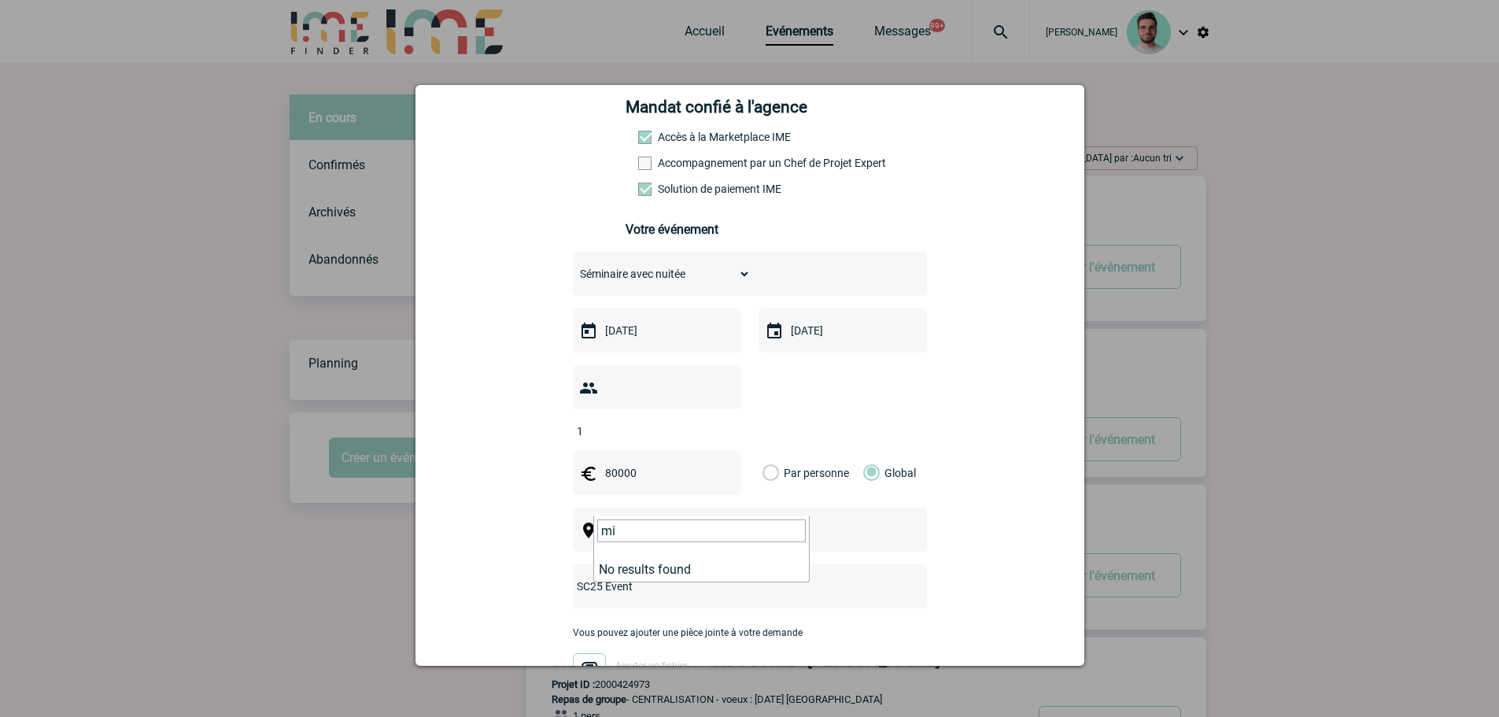
type input "m"
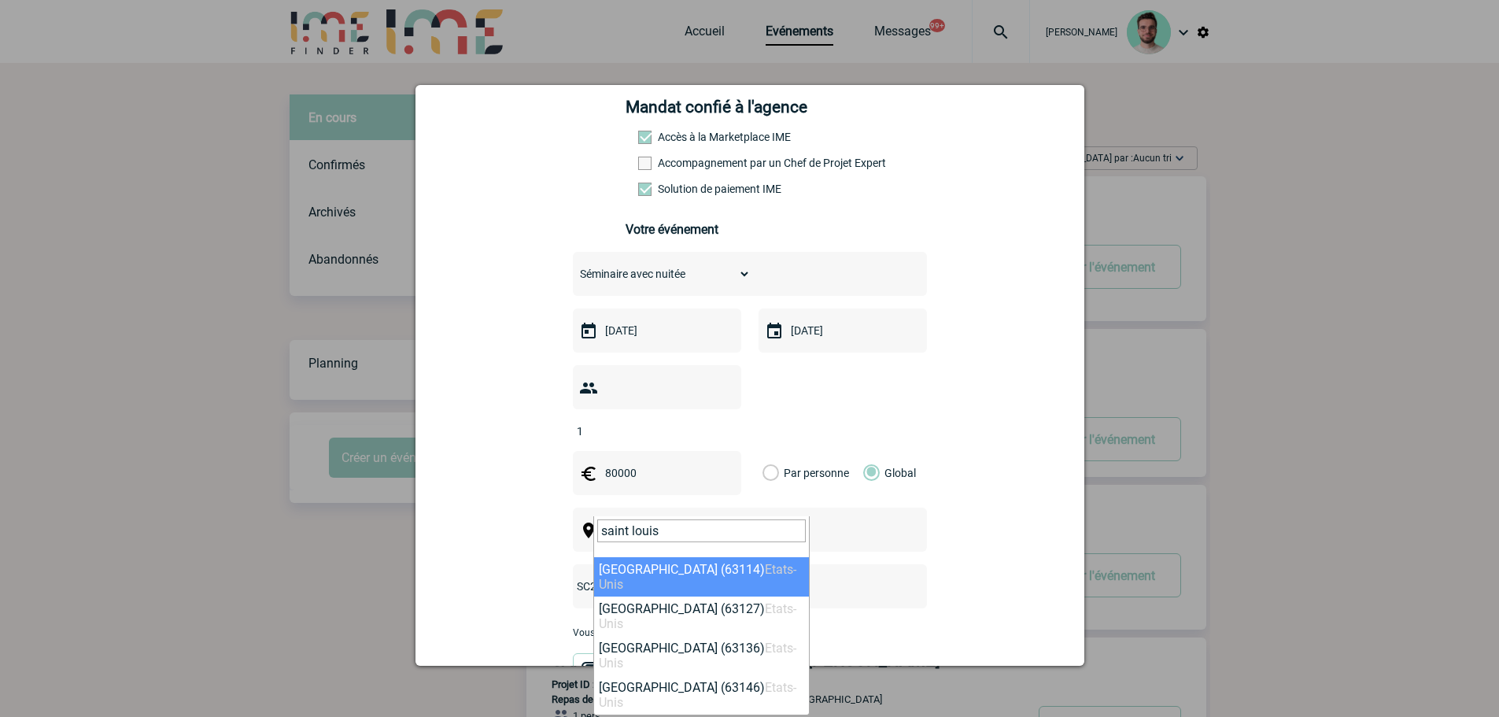
type input "saint louis"
select select "325076"
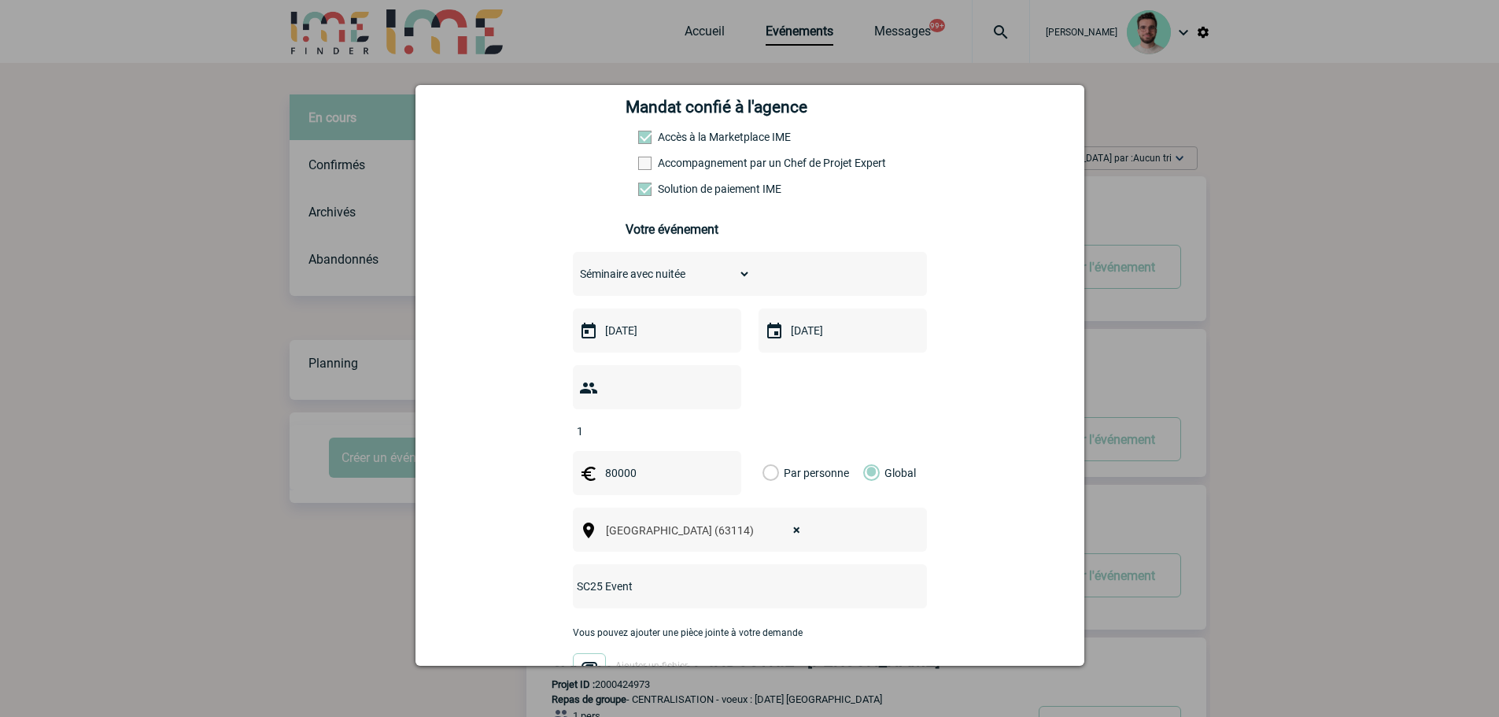
click at [630, 331] on input "01-11-2025" at bounding box center [655, 330] width 109 height 20
click at [735, 515] on link "21" at bounding box center [736, 514] width 29 height 28
type input "21-11-2025"
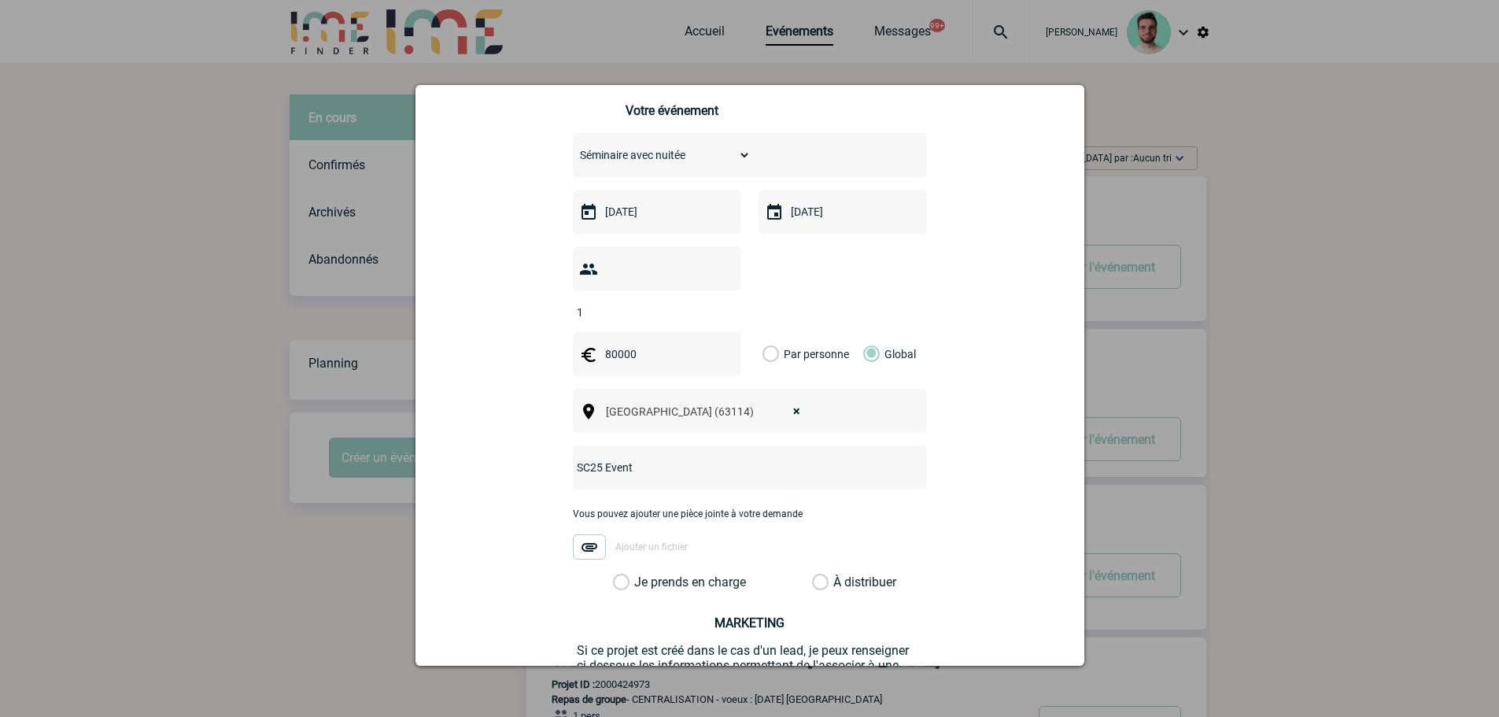
scroll to position [484, 0]
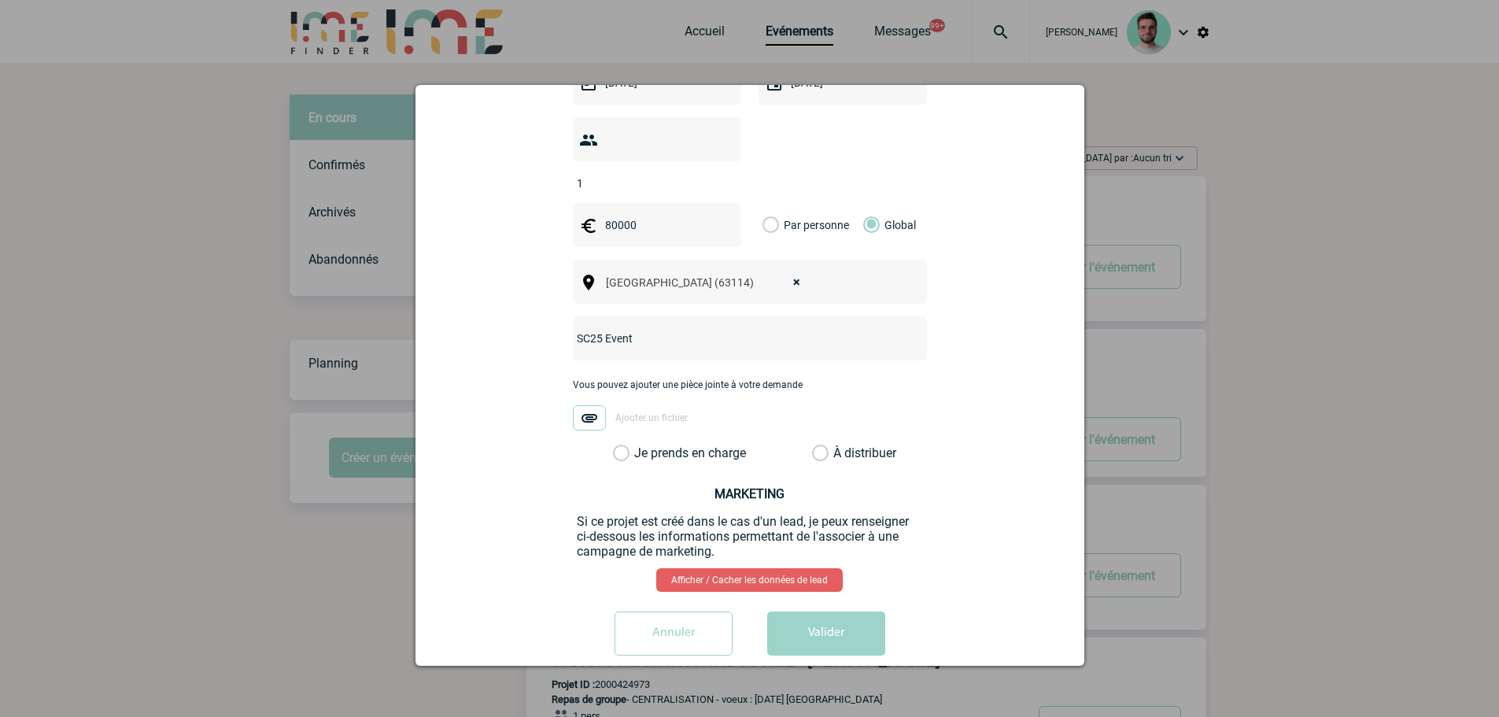
click at [725, 439] on div "cristina.white@eviden.com cristina.white@eviden.com Vous cherchez à assigner le…" at bounding box center [750, 177] width 630 height 981
click at [640, 445] on label "Je prends en charge" at bounding box center [626, 453] width 27 height 16
click at [0, 0] on input "Je prends en charge" at bounding box center [0, 0] width 0 height 0
drag, startPoint x: 807, startPoint y: 580, endPoint x: 810, endPoint y: 592, distance: 12.2
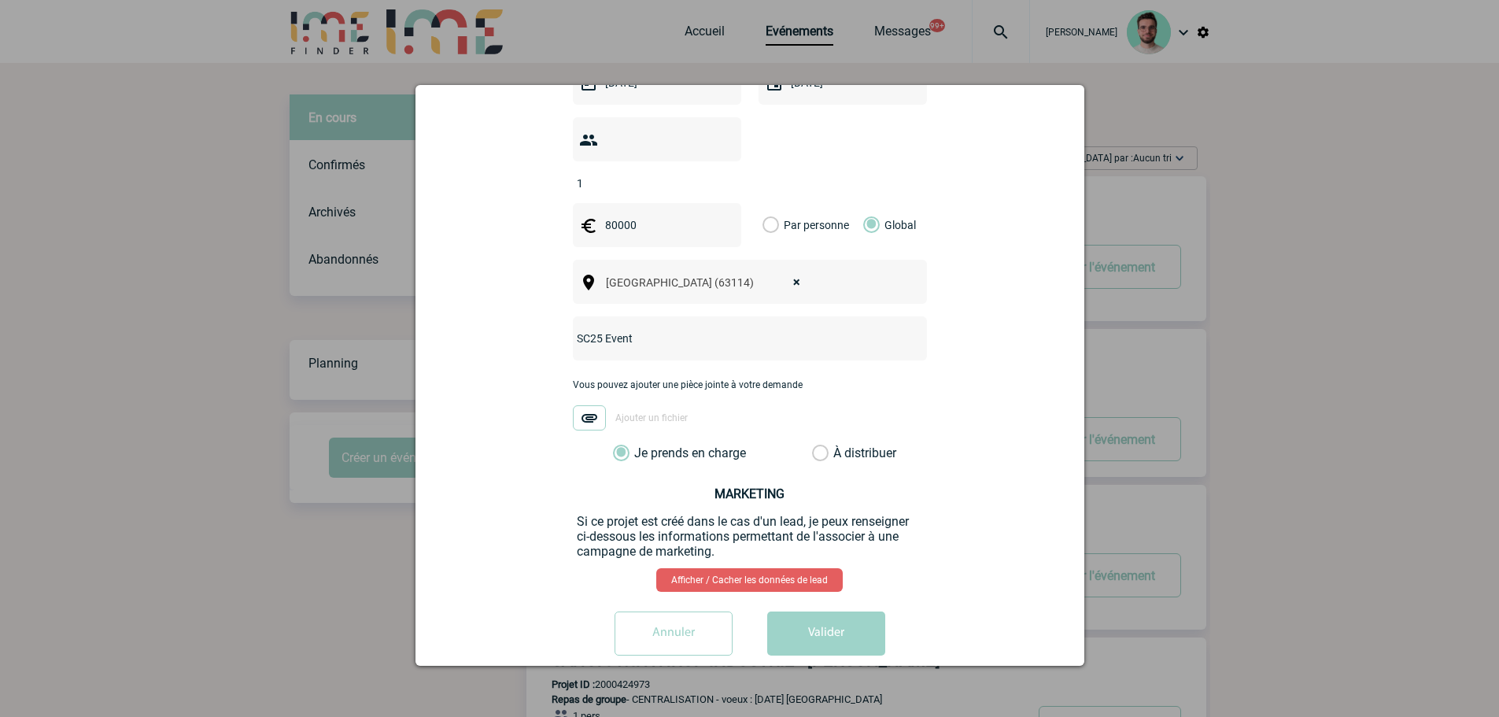
click at [807, 581] on div "cristina.white@eviden.com cristina.white@eviden.com Vous cherchez à assigner le…" at bounding box center [750, 177] width 630 height 981
click at [815, 611] on button "Valider" at bounding box center [826, 633] width 118 height 44
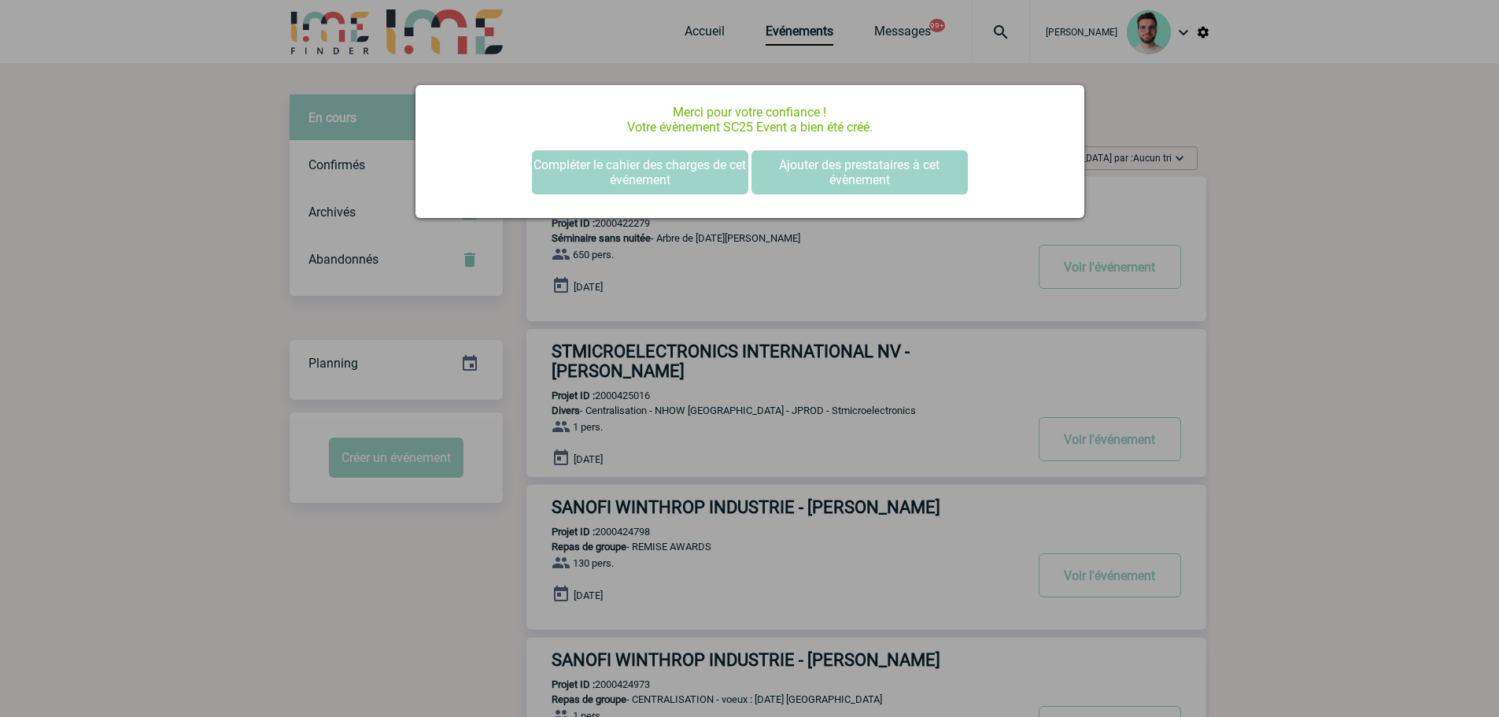
scroll to position [0, 0]
click at [693, 161] on button "Compléter le cahier des charges de cet événement" at bounding box center [640, 172] width 216 height 44
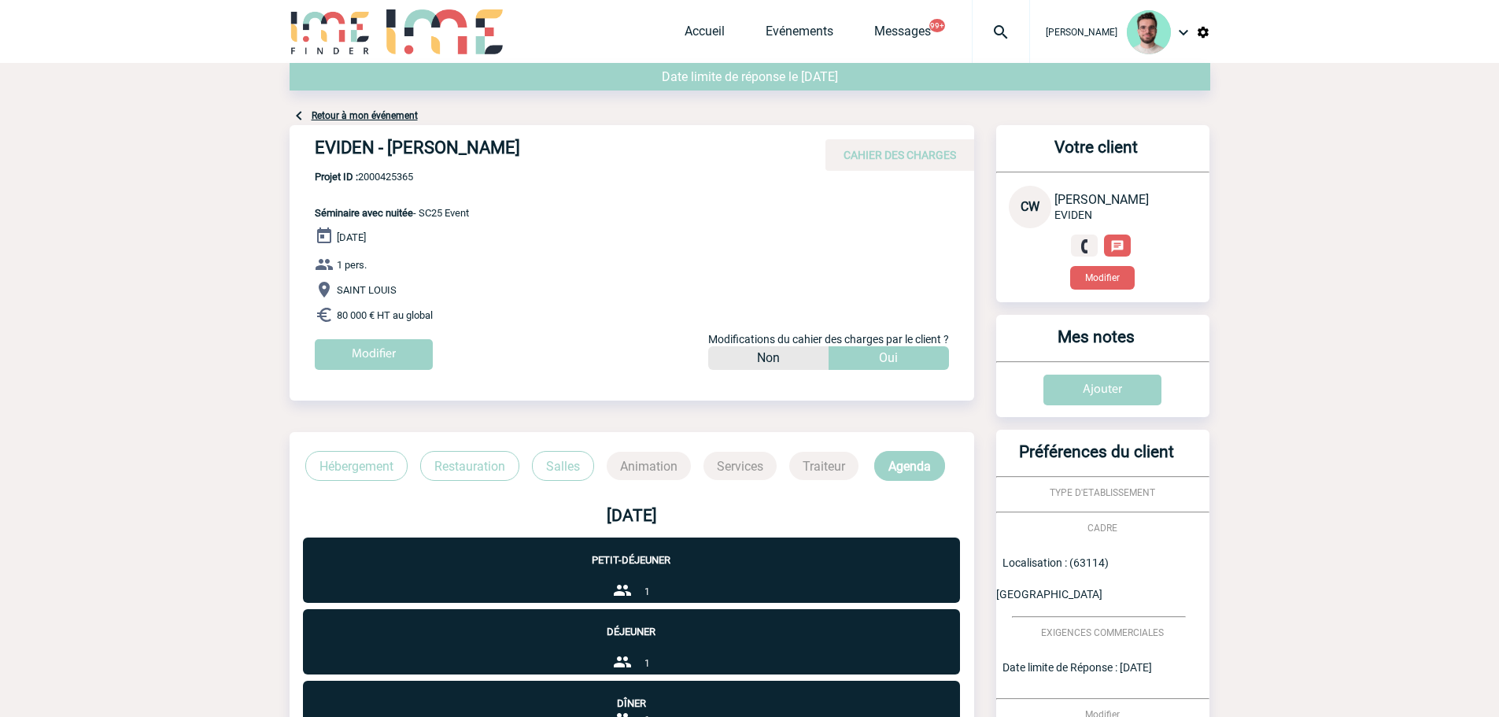
click at [376, 116] on link "Retour à mon événement" at bounding box center [365, 115] width 106 height 11
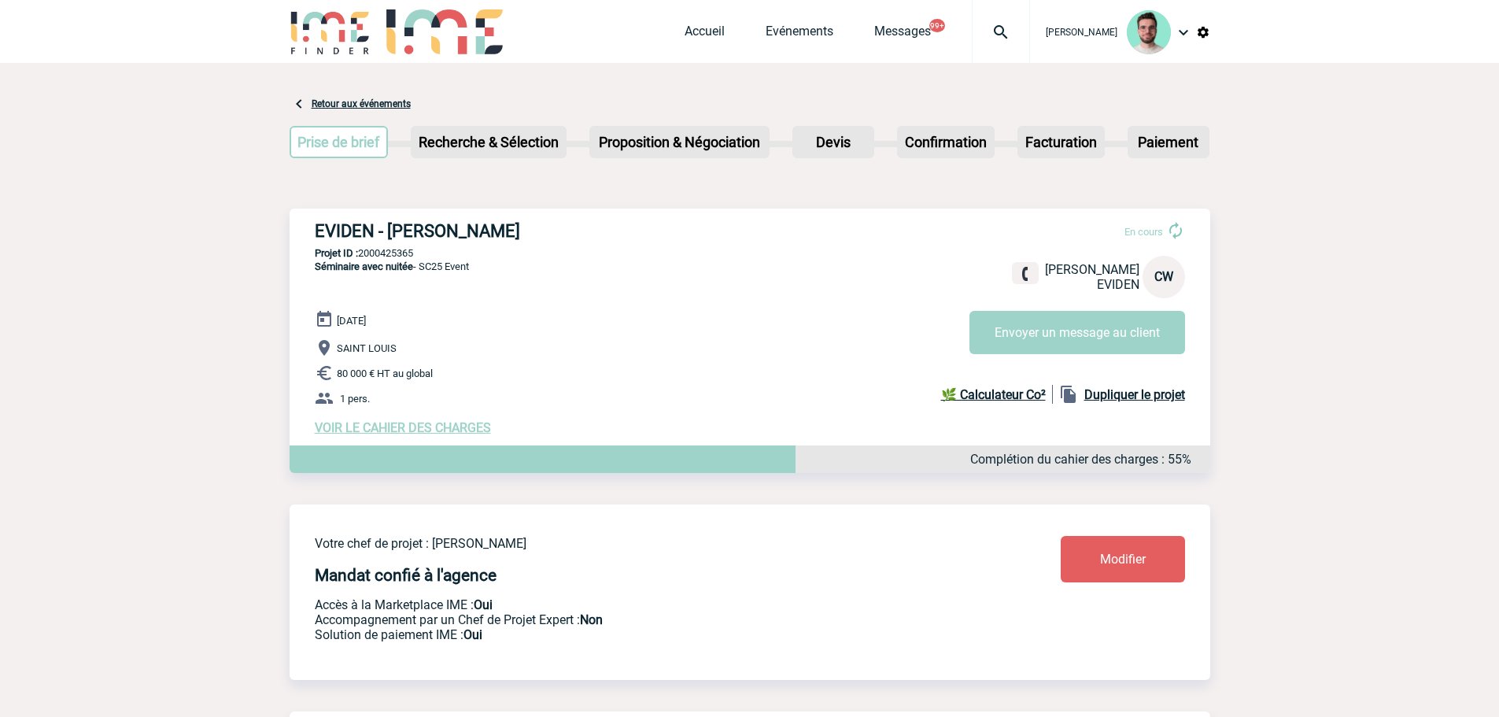
click at [404, 245] on div "EVIDEN - [PERSON_NAME] En cours [PERSON_NAME] EVIDEN CW Envoyer un message au c…" at bounding box center [750, 328] width 921 height 239
click at [405, 241] on h3 "EVIDEN - [PERSON_NAME]" at bounding box center [551, 231] width 472 height 20
copy div "EVIDEN - [PERSON_NAME]"
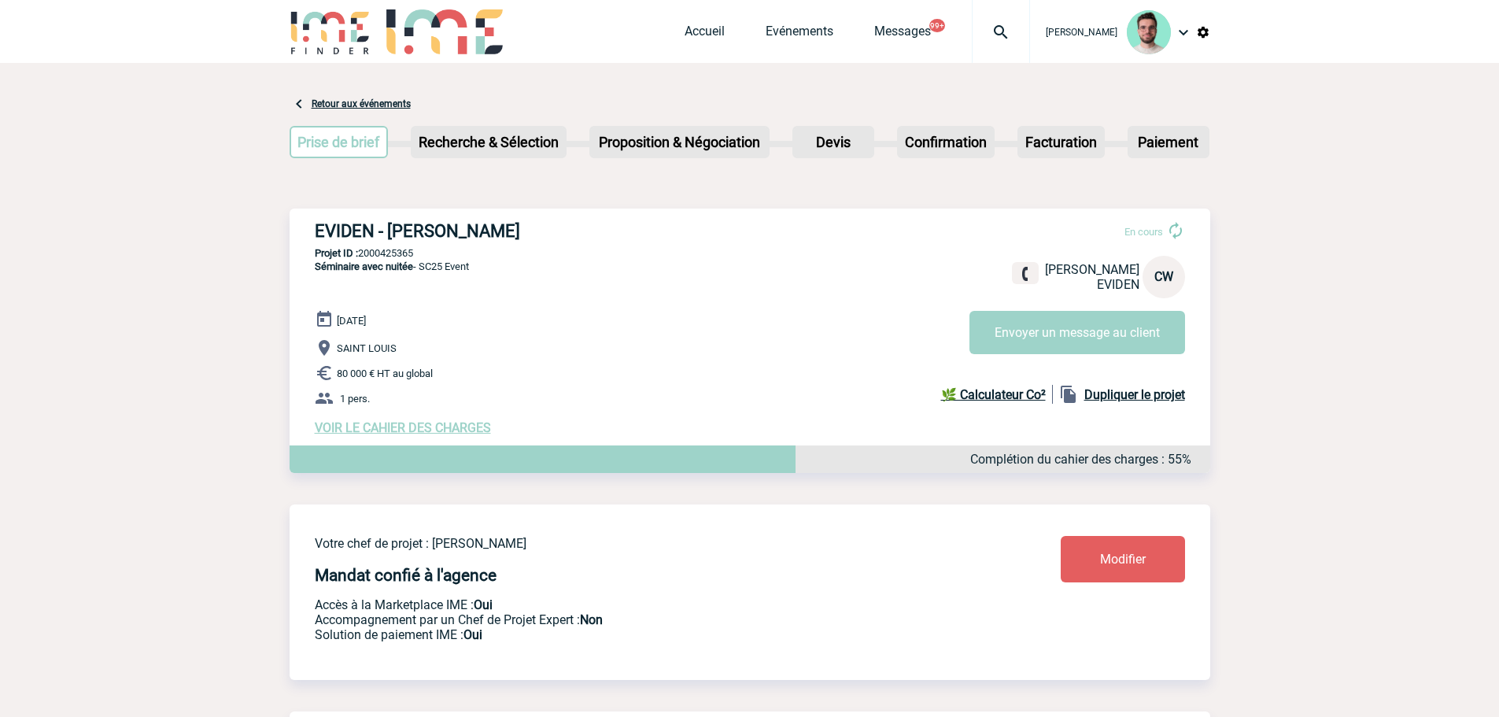
click at [386, 254] on p "Projet ID : 2000425365" at bounding box center [750, 253] width 921 height 12
copy p "2000425365"
click at [391, 259] on p "Projet ID : 2000425365" at bounding box center [750, 253] width 921 height 12
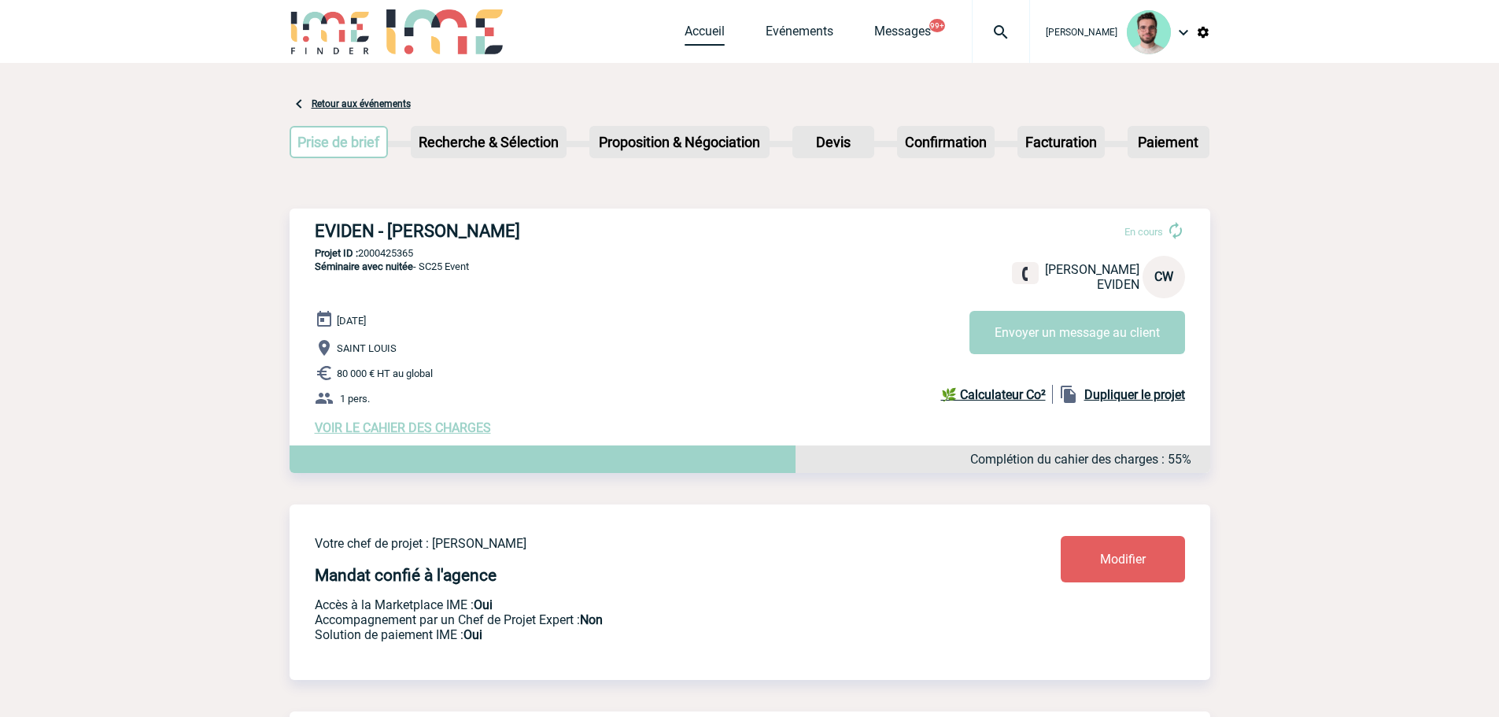
click at [711, 37] on link "Accueil" at bounding box center [705, 35] width 40 height 22
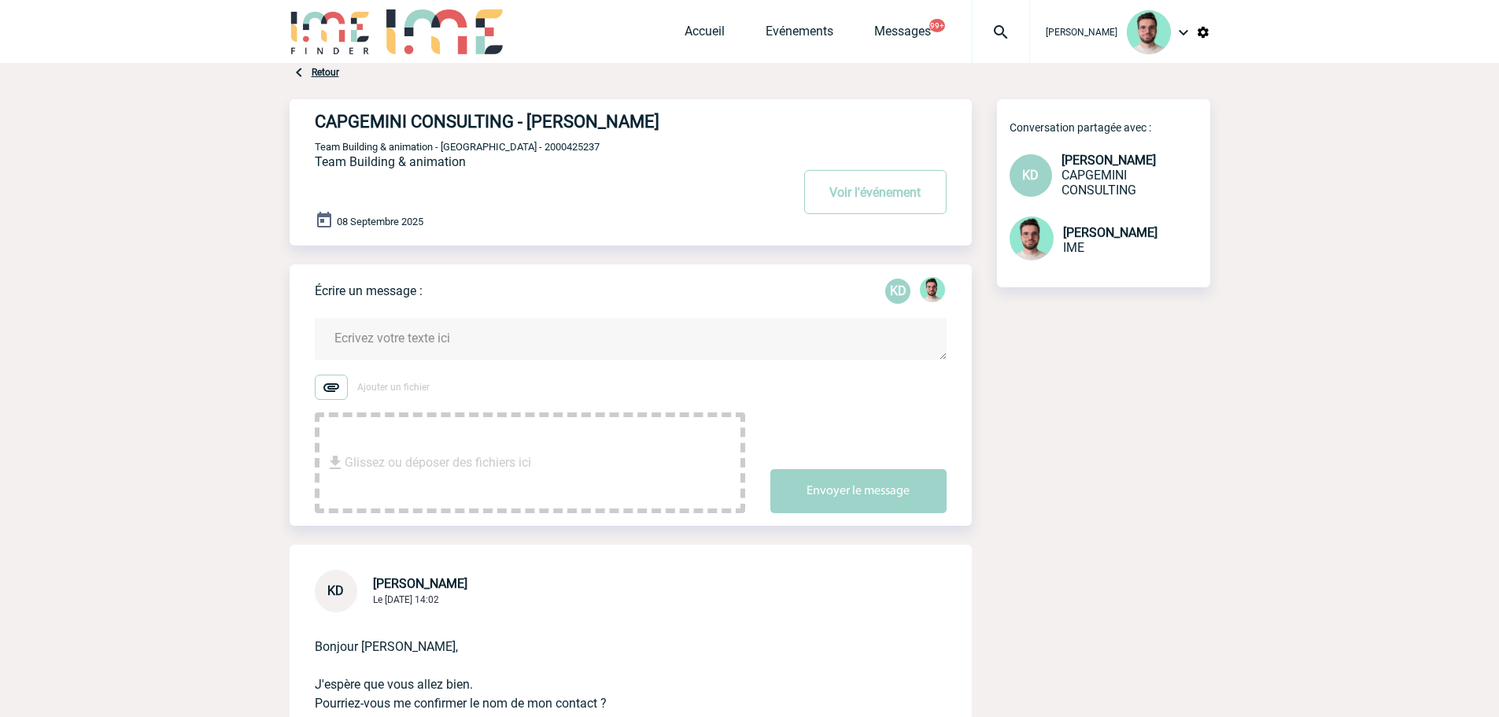
click at [441, 334] on textarea at bounding box center [631, 339] width 632 height 42
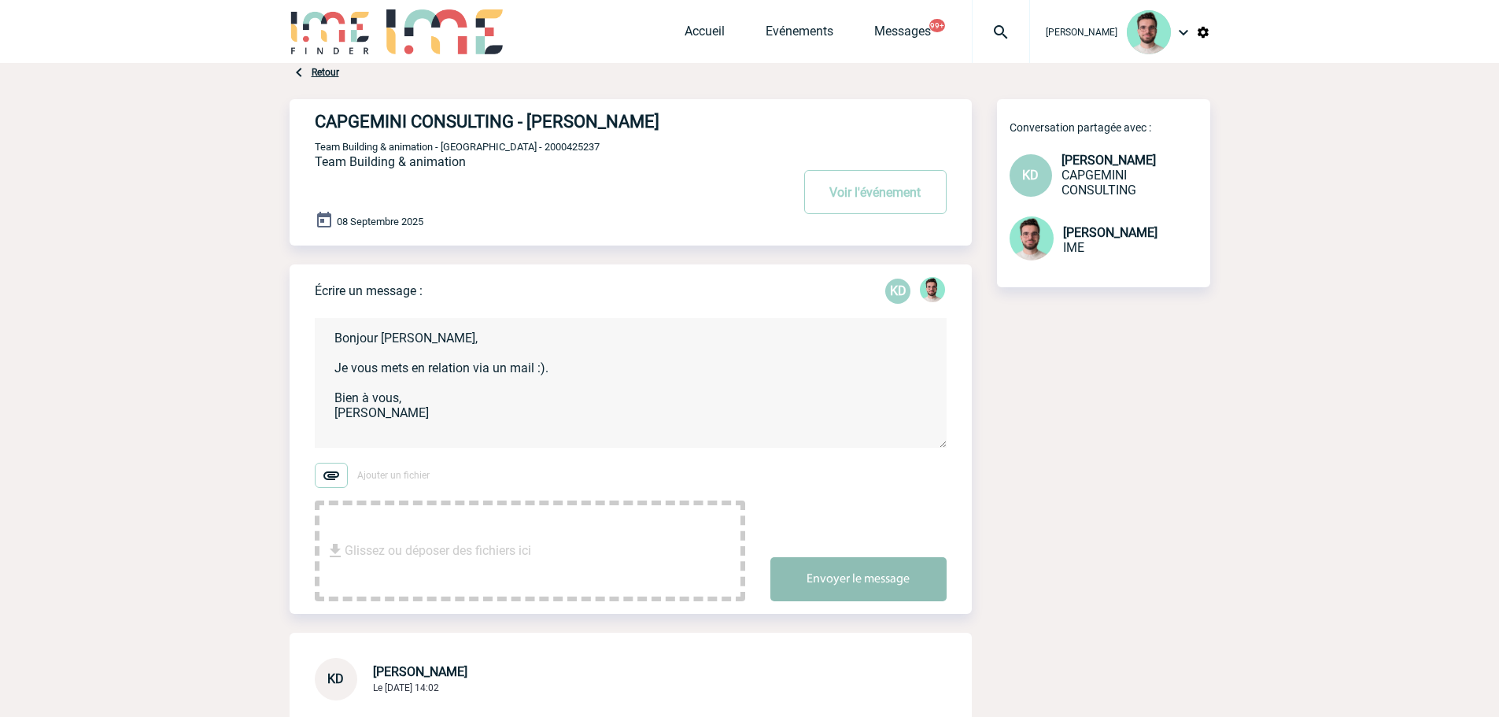
type textarea "Bonjour Ketty, Je vous mets en relation via un mail :). Bien à vous, Benjamin"
click at [901, 589] on button "Envoyer le message" at bounding box center [858, 579] width 176 height 44
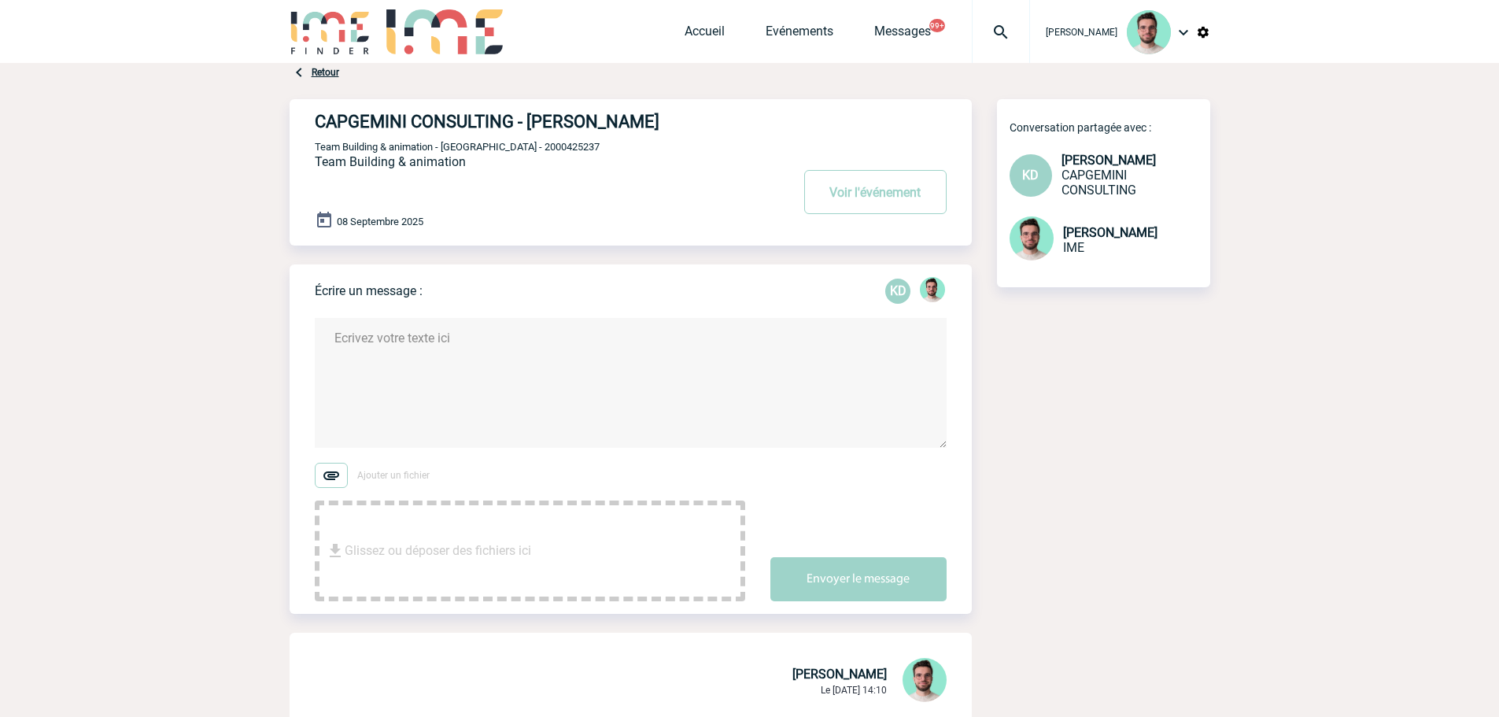
click at [571, 147] on span "Team Building & animation - Balade sur Chaland - 2000425237" at bounding box center [457, 147] width 285 height 12
copy span "2000425237"
click at [714, 30] on link "Accueil" at bounding box center [705, 35] width 40 height 22
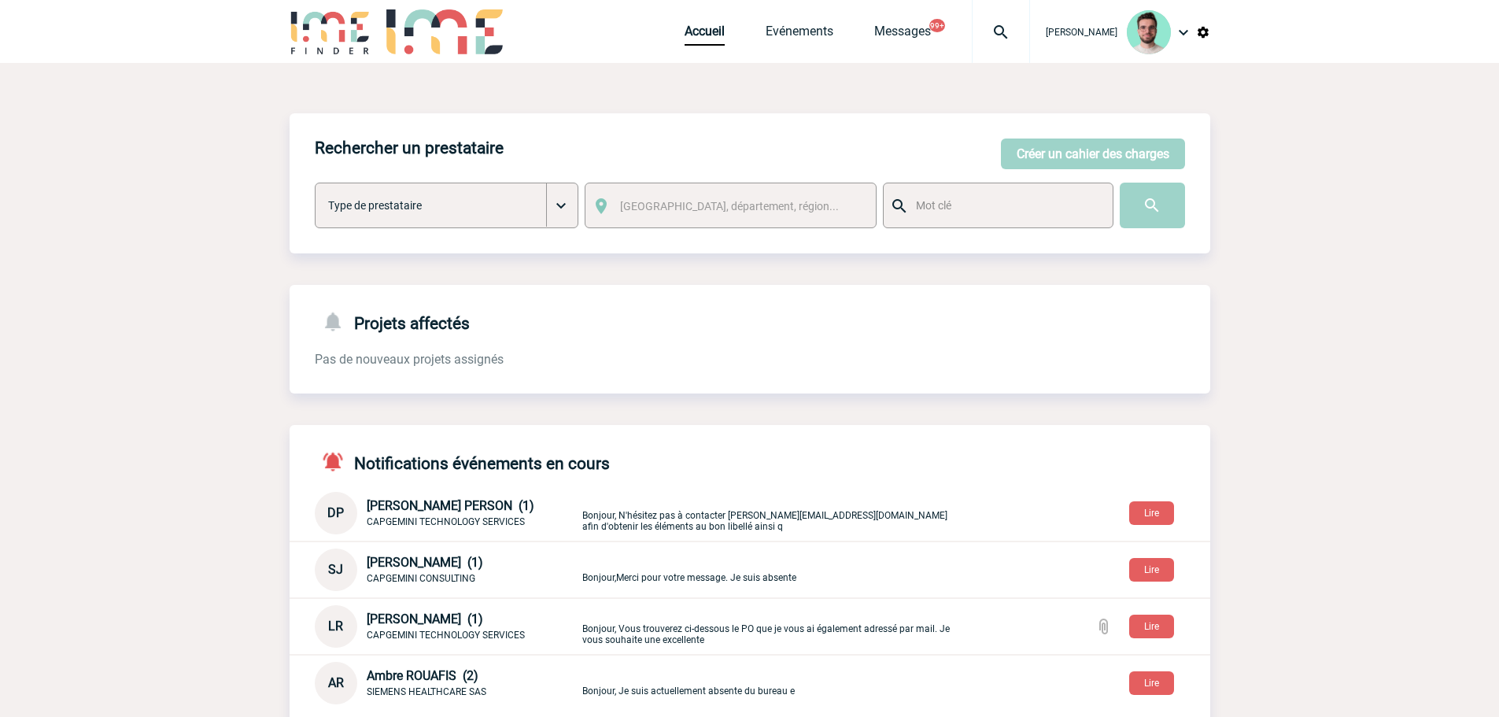
click at [999, 32] on img at bounding box center [1001, 32] width 57 height 19
type input "2000425329"
select select "24830"
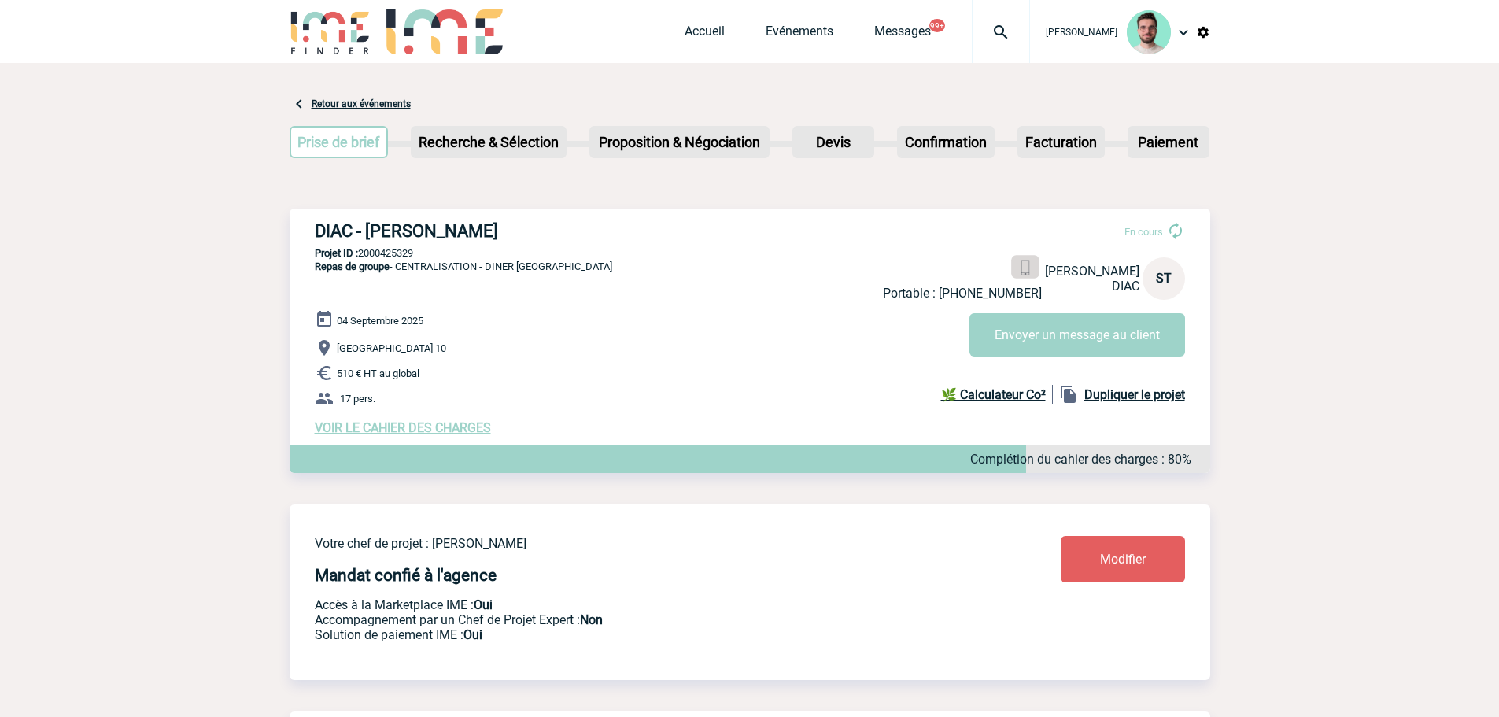
click at [1018, 265] on img at bounding box center [1025, 267] width 15 height 15
click at [1000, 320] on button "Envoyer un message au client" at bounding box center [1078, 334] width 216 height 43
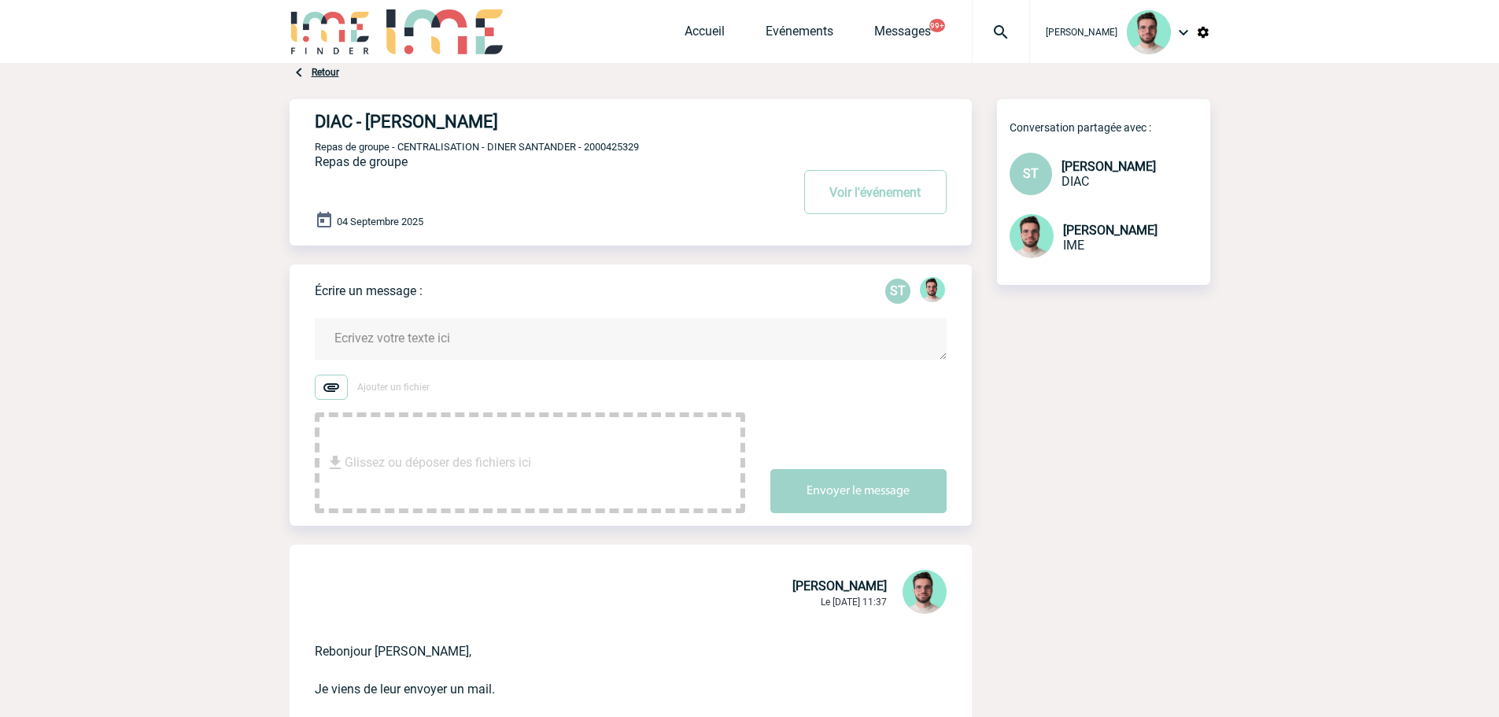
click at [545, 319] on form "Ajouter un fichier Glissez ou déposer des fichiers ici Envoyer le message" at bounding box center [643, 405] width 657 height 215
click at [539, 334] on textarea at bounding box center [631, 339] width 632 height 42
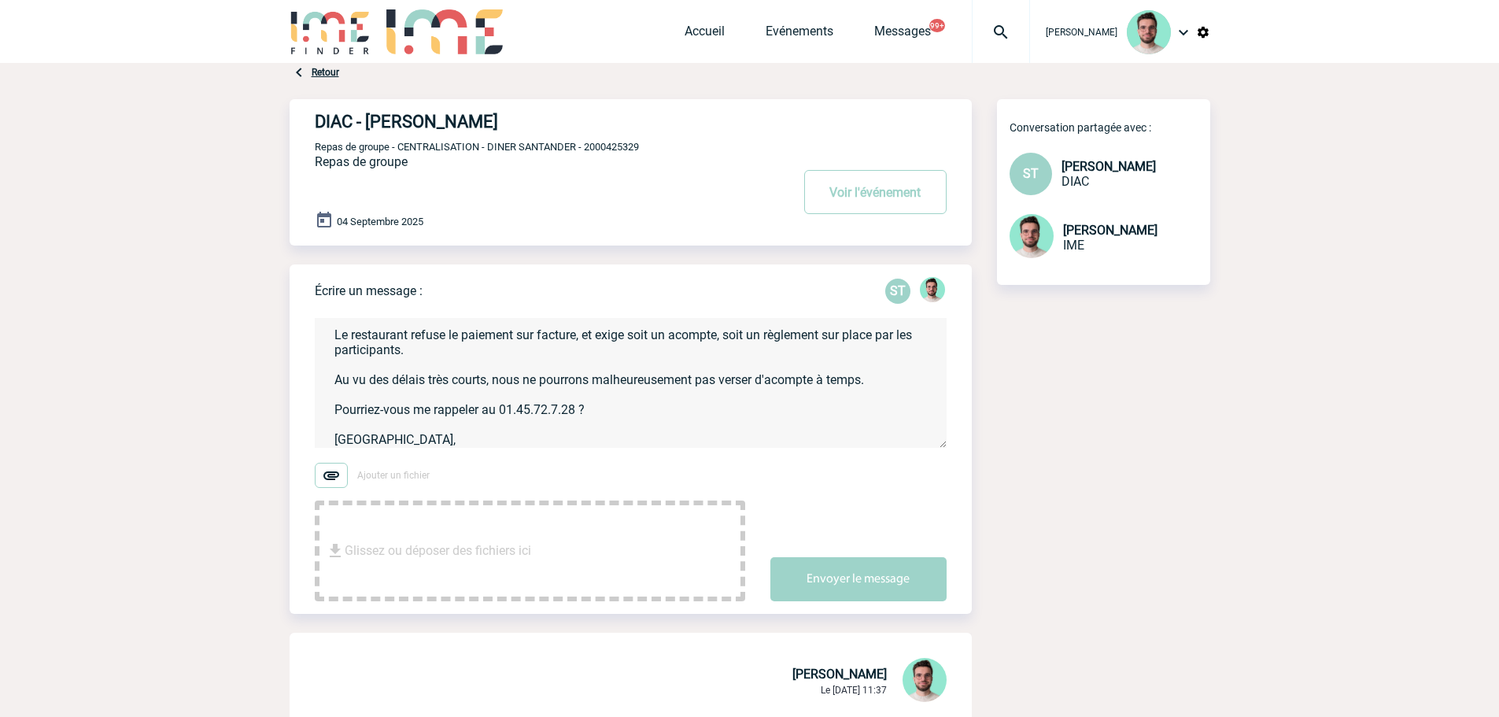
scroll to position [48, 0]
type textarea "Stéphanie, Le restaurant refuse le paiement sur facture, et exige soit un acomp…"
click at [839, 579] on button "Envoyer le message" at bounding box center [858, 579] width 176 height 44
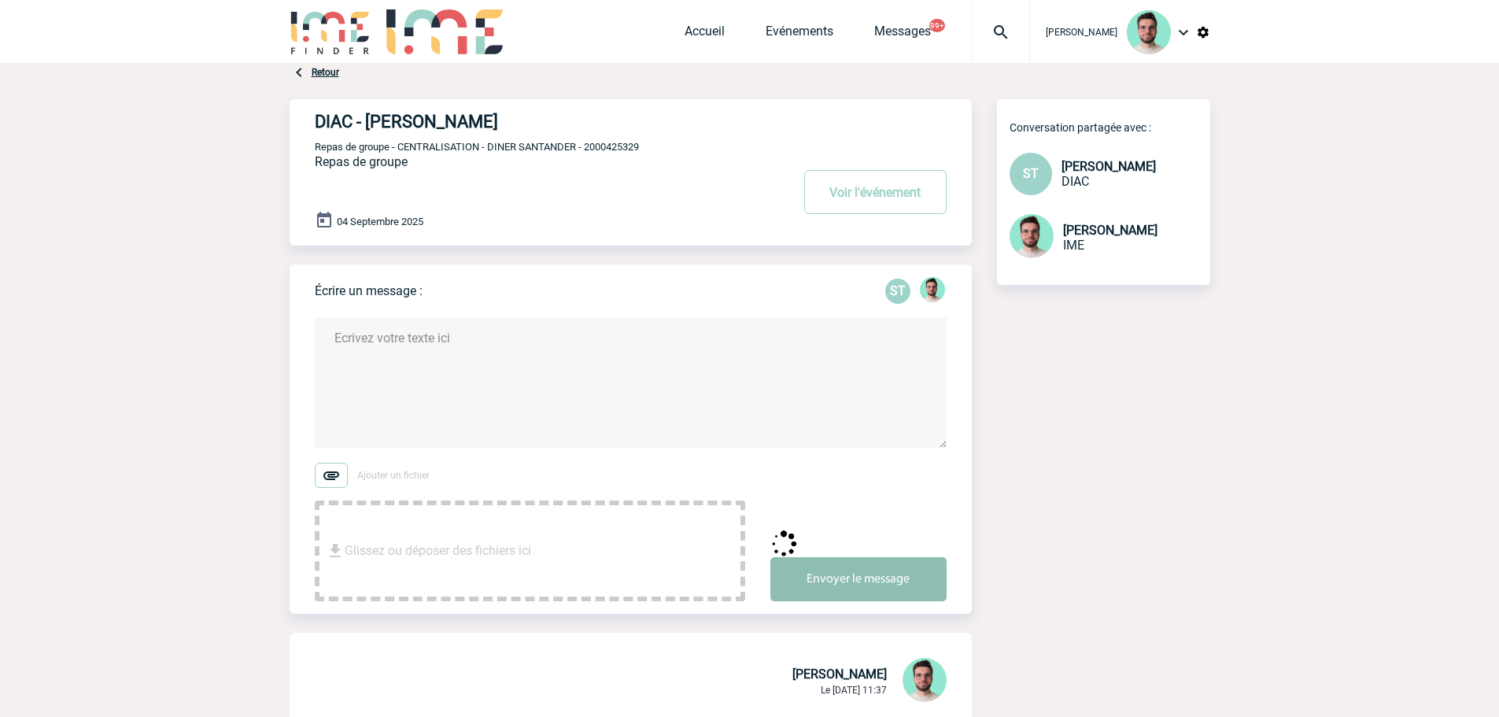
scroll to position [0, 0]
click at [870, 190] on button "Voir l'événement" at bounding box center [875, 192] width 142 height 44
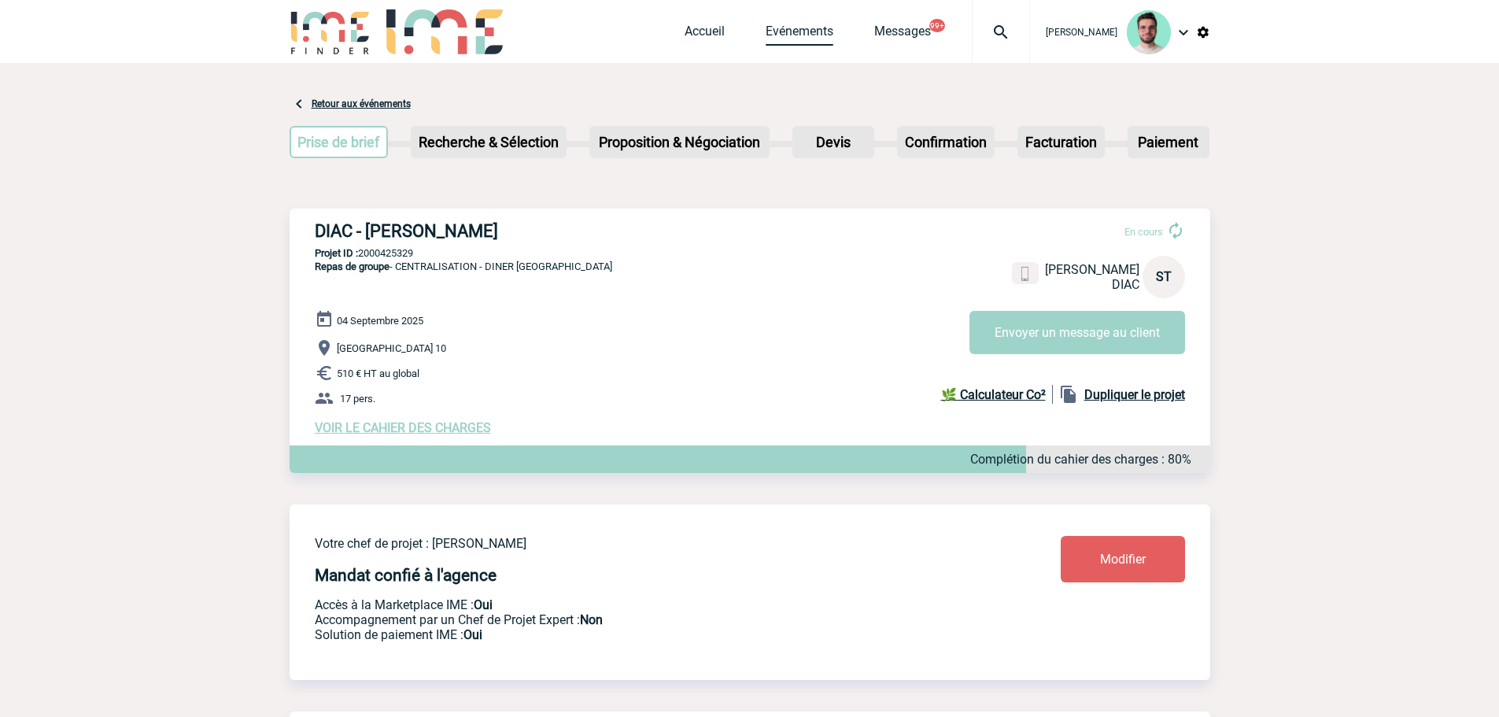
click at [784, 35] on link "Evénements" at bounding box center [800, 35] width 68 height 22
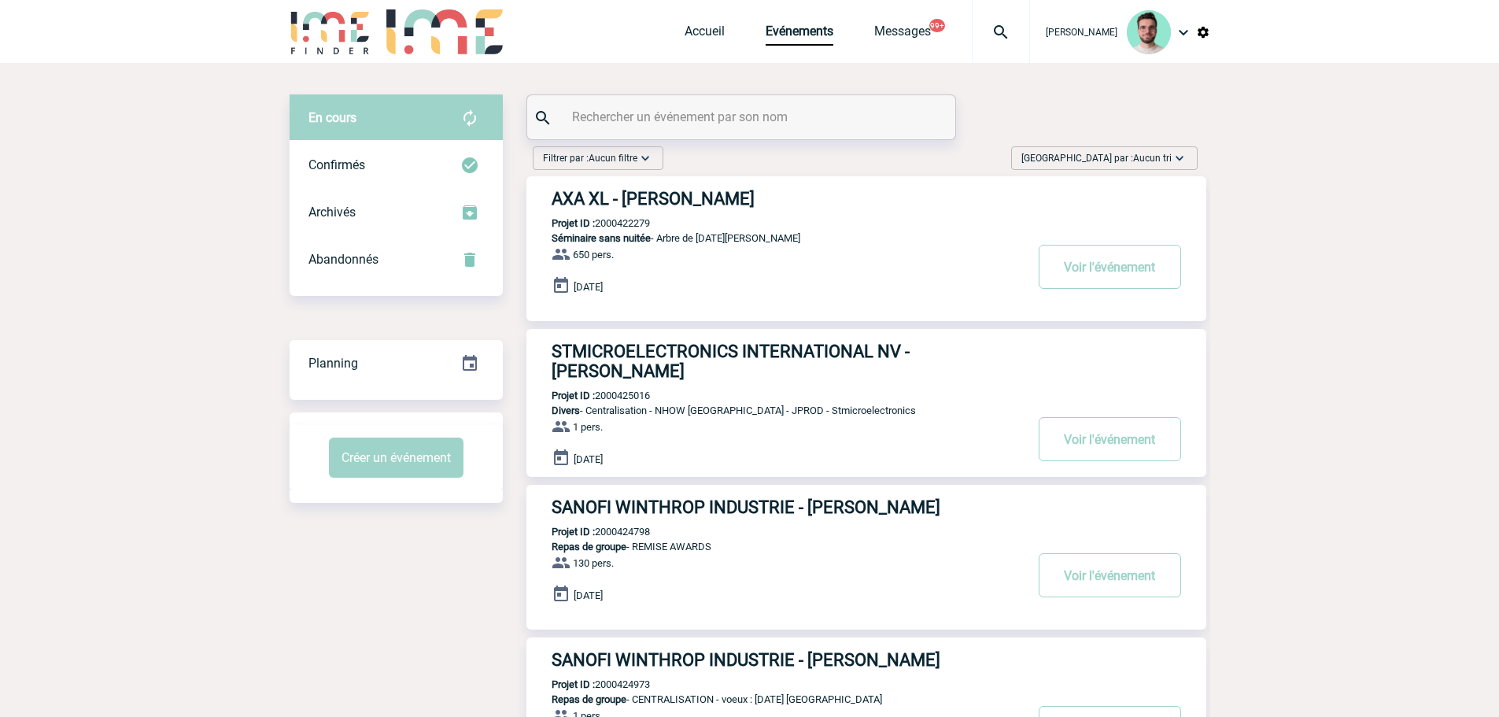
click at [670, 123] on input "text" at bounding box center [743, 116] width 350 height 23
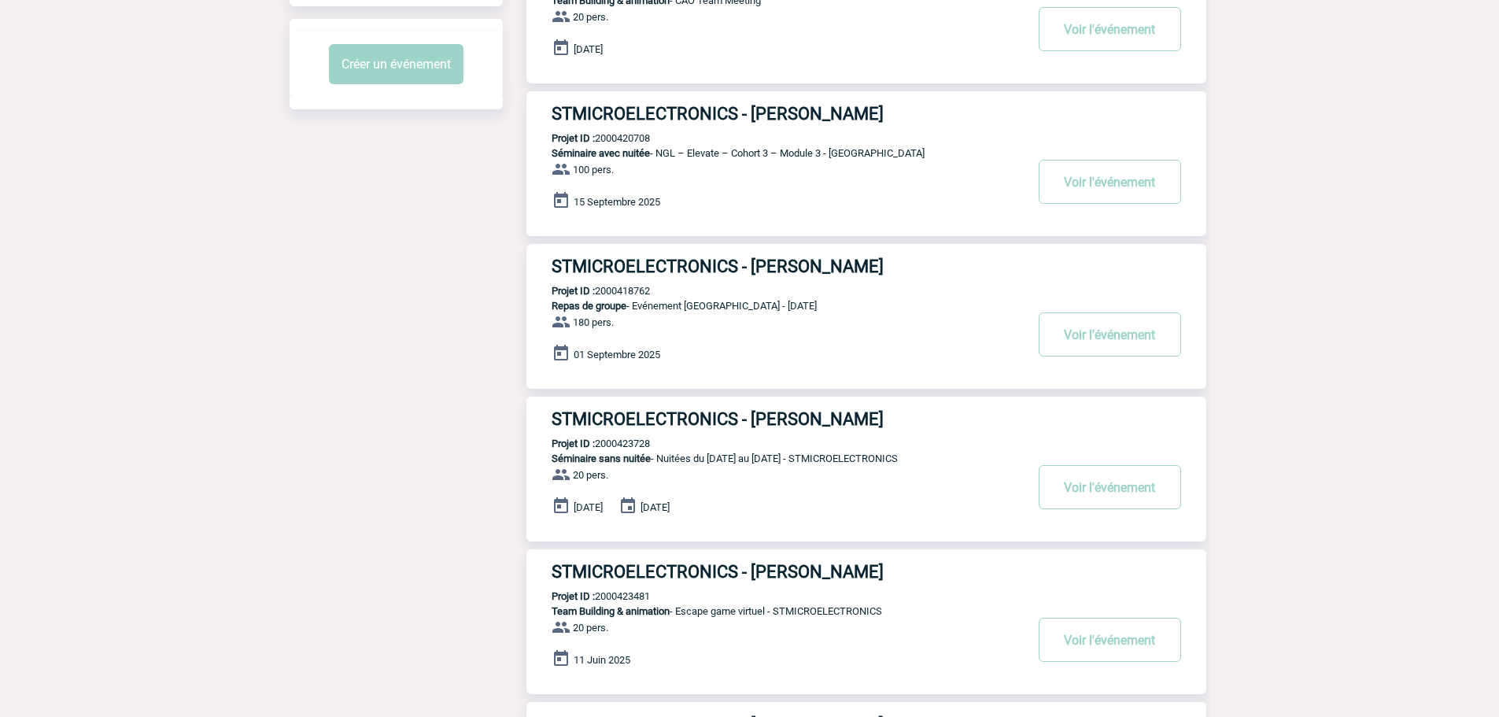
scroll to position [630, 0]
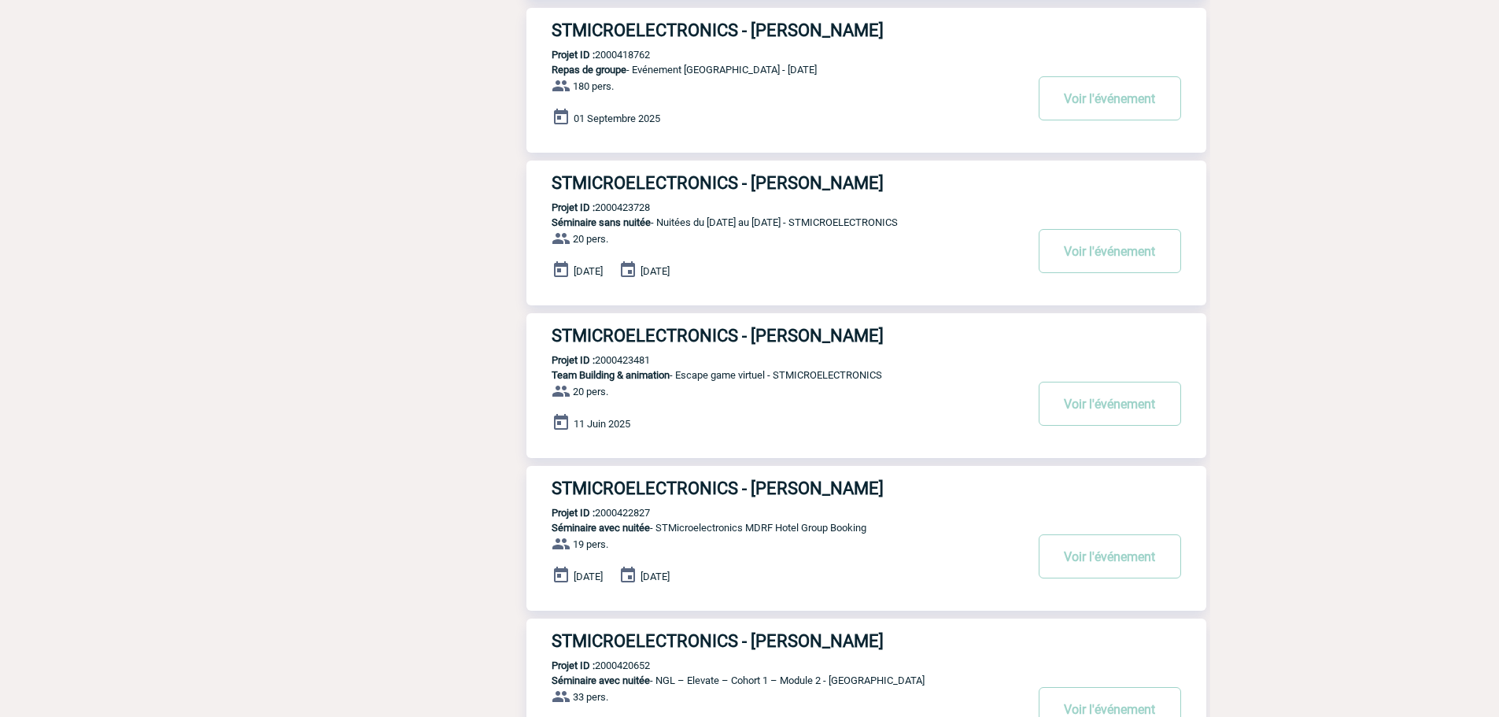
type input "stmicro"
click at [612, 207] on p "Projet ID : 2000423728" at bounding box center [588, 207] width 124 height 12
click at [634, 210] on p "Projet ID : 2000423728" at bounding box center [588, 207] width 124 height 12
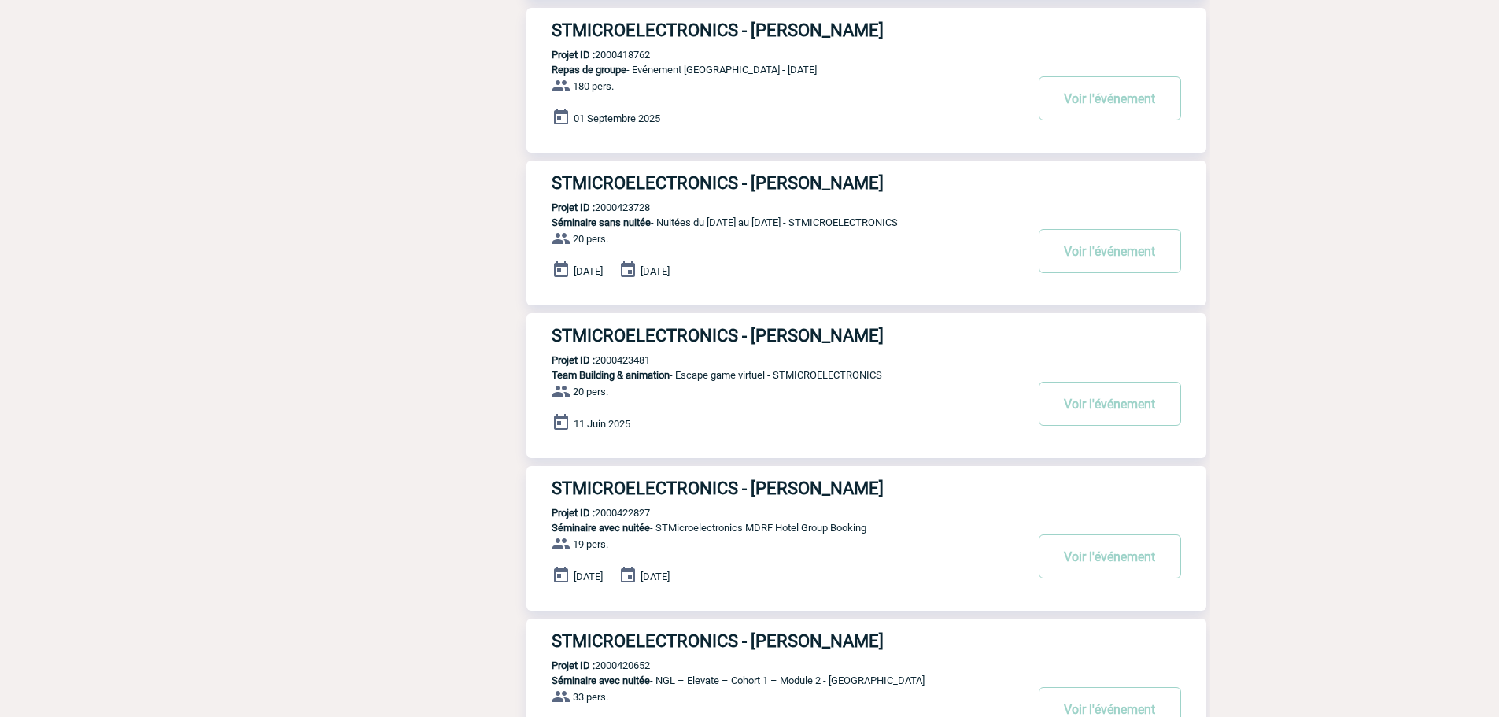
copy p "2000423728"
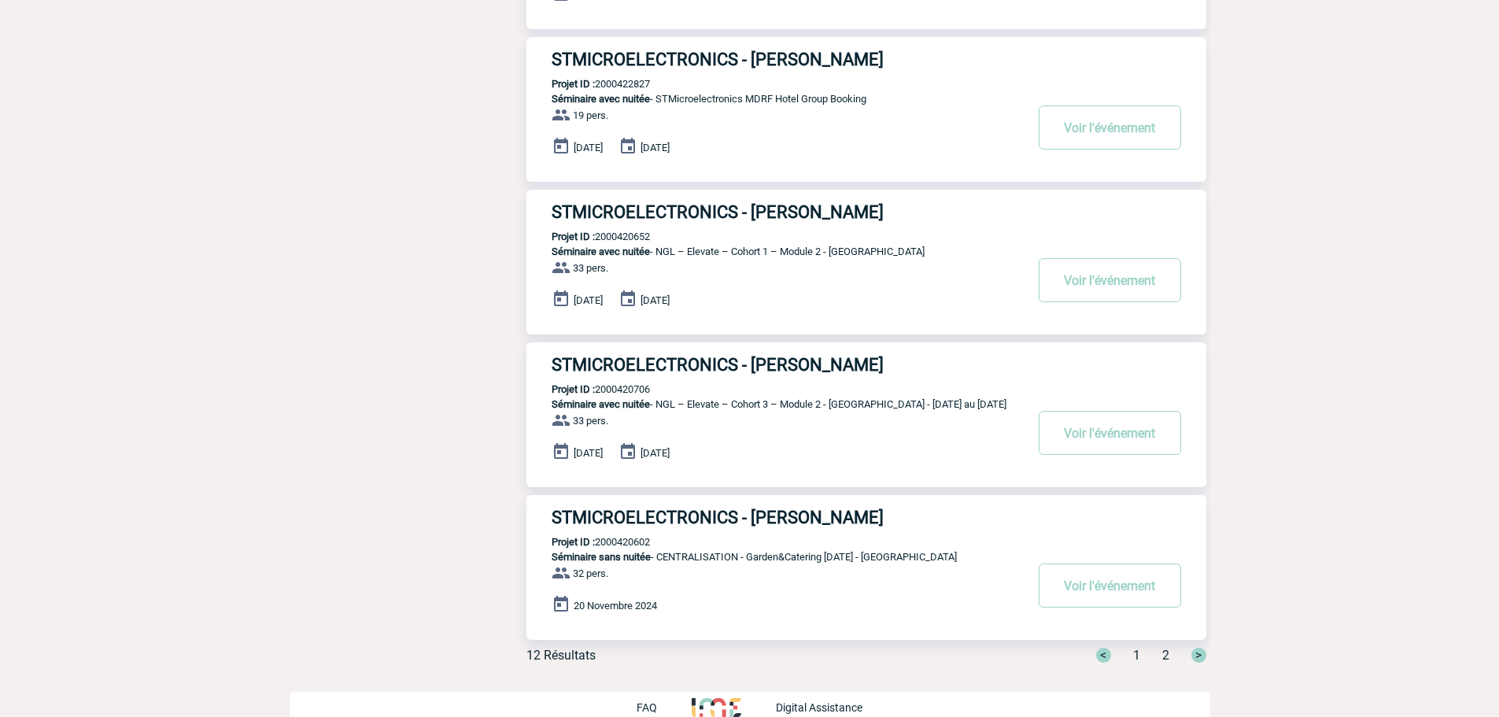
scroll to position [1081, 0]
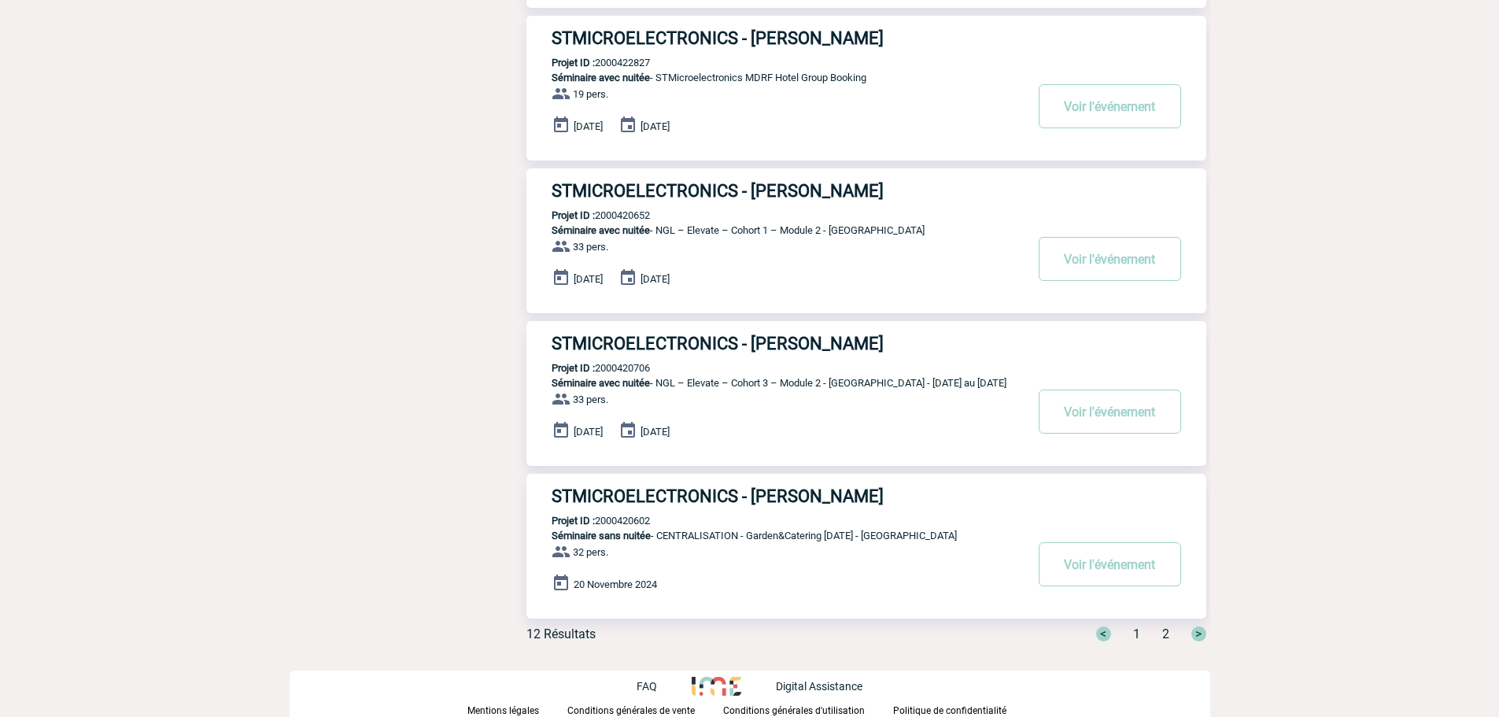
click at [1168, 633] on span "2" at bounding box center [1165, 633] width 7 height 15
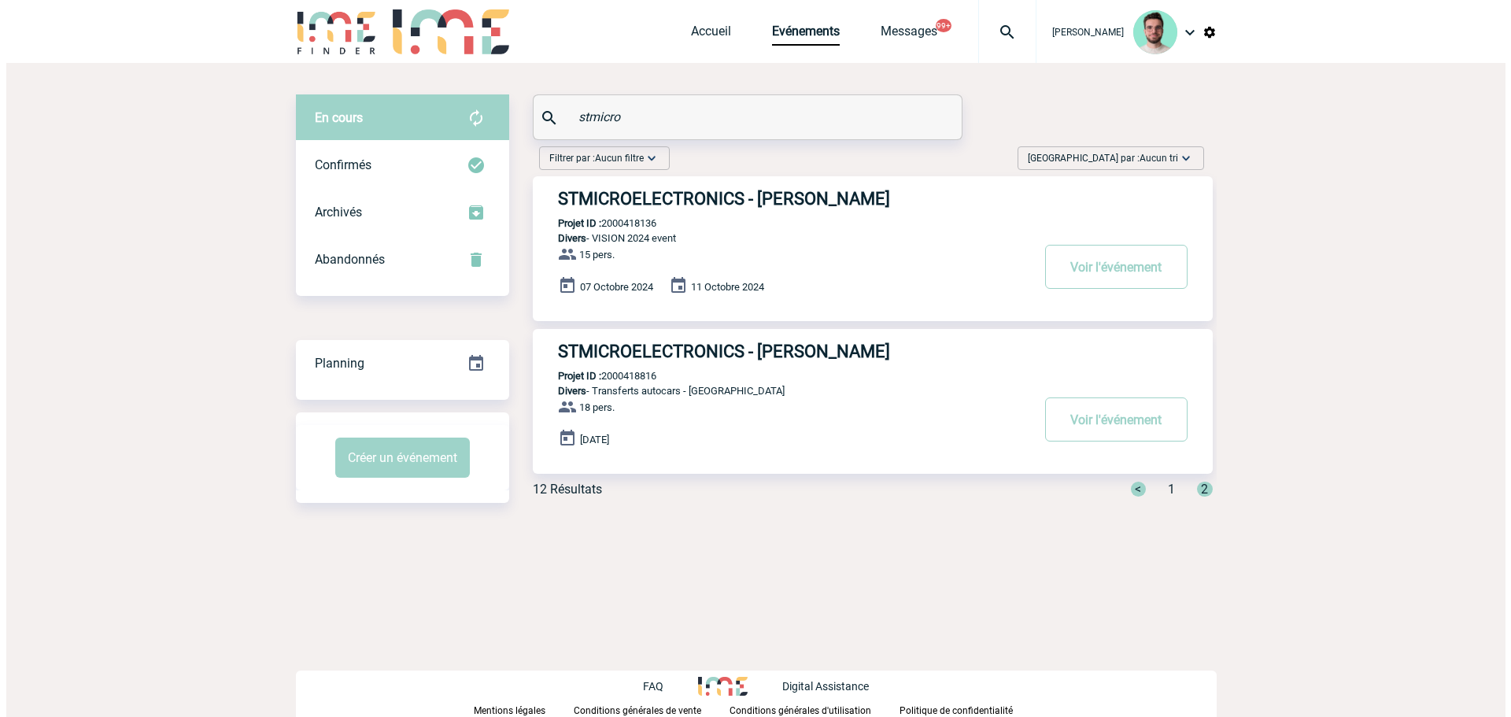
scroll to position [0, 0]
click at [699, 42] on link "Accueil" at bounding box center [710, 35] width 40 height 22
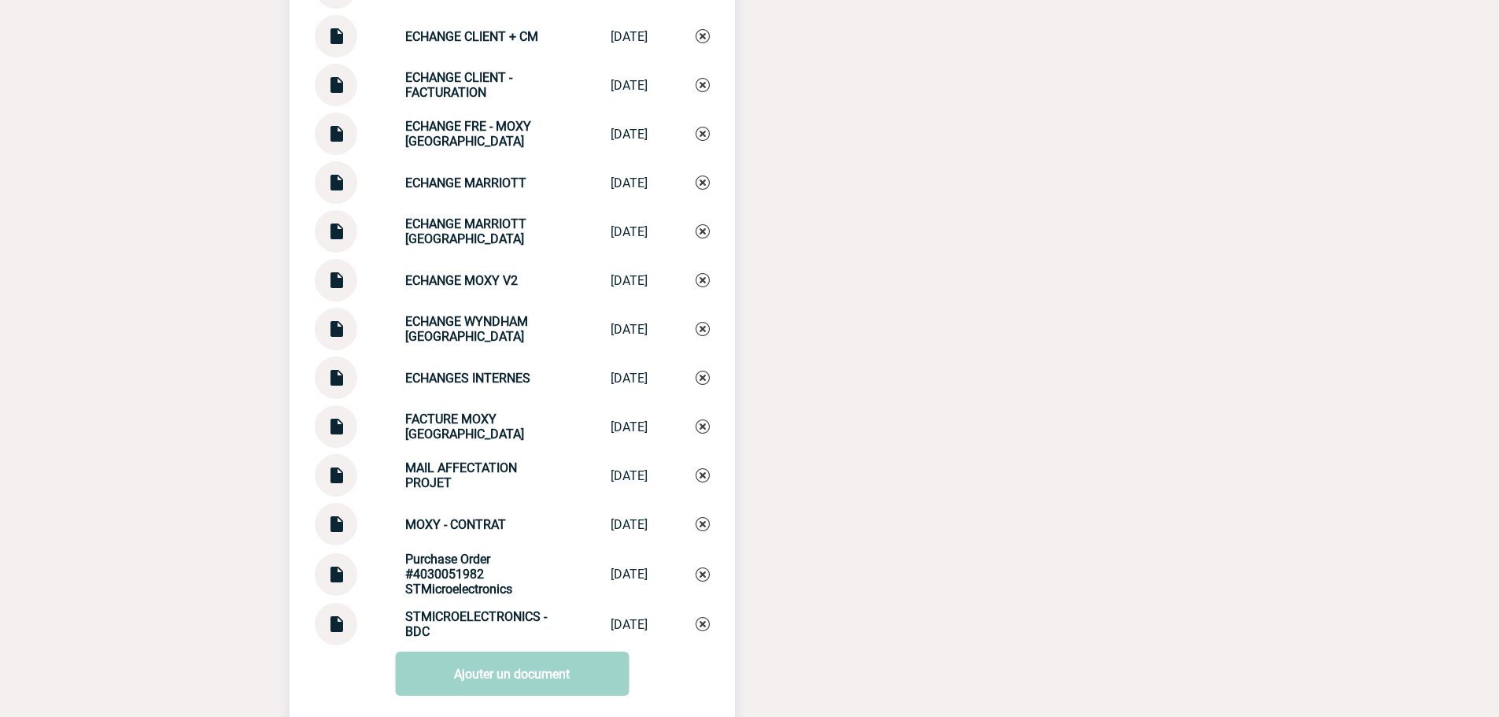
scroll to position [2518, 0]
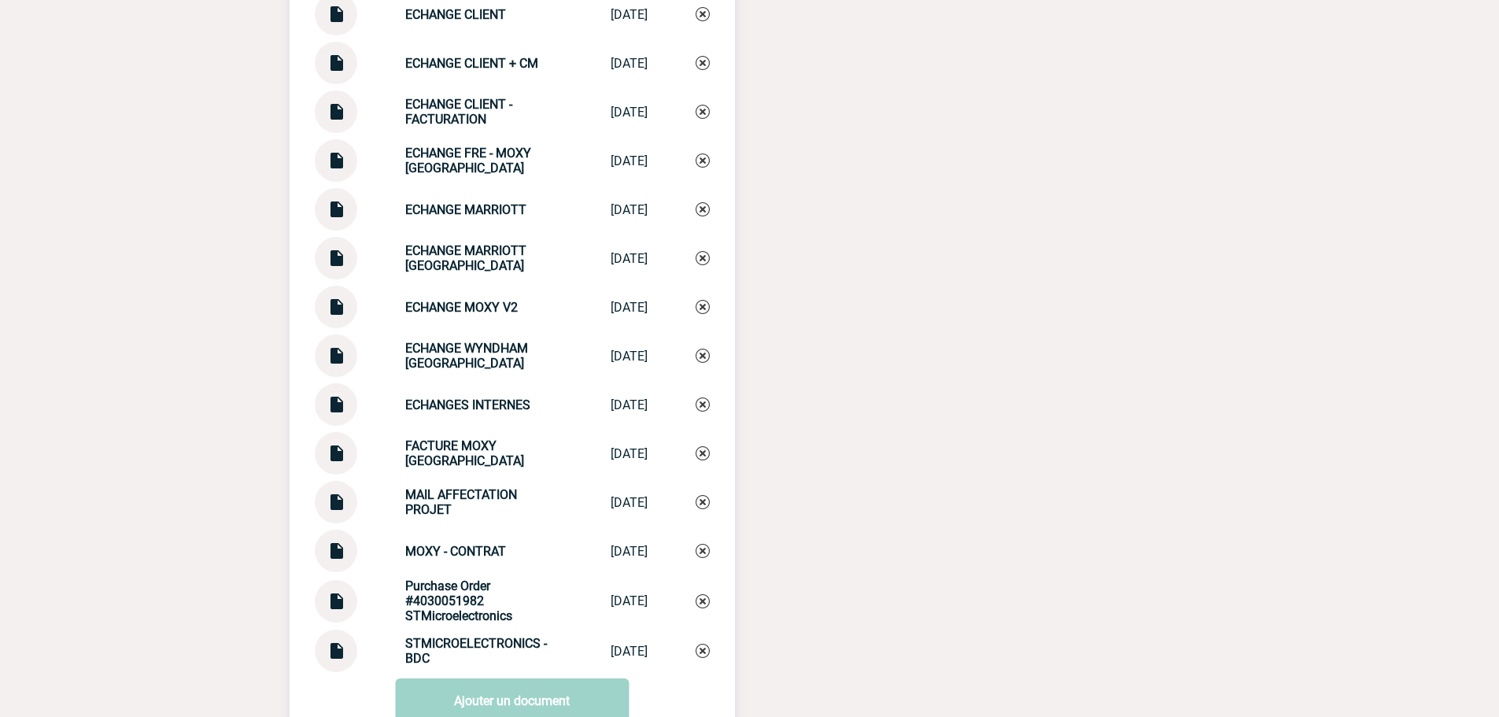
click at [333, 117] on img at bounding box center [336, 106] width 20 height 31
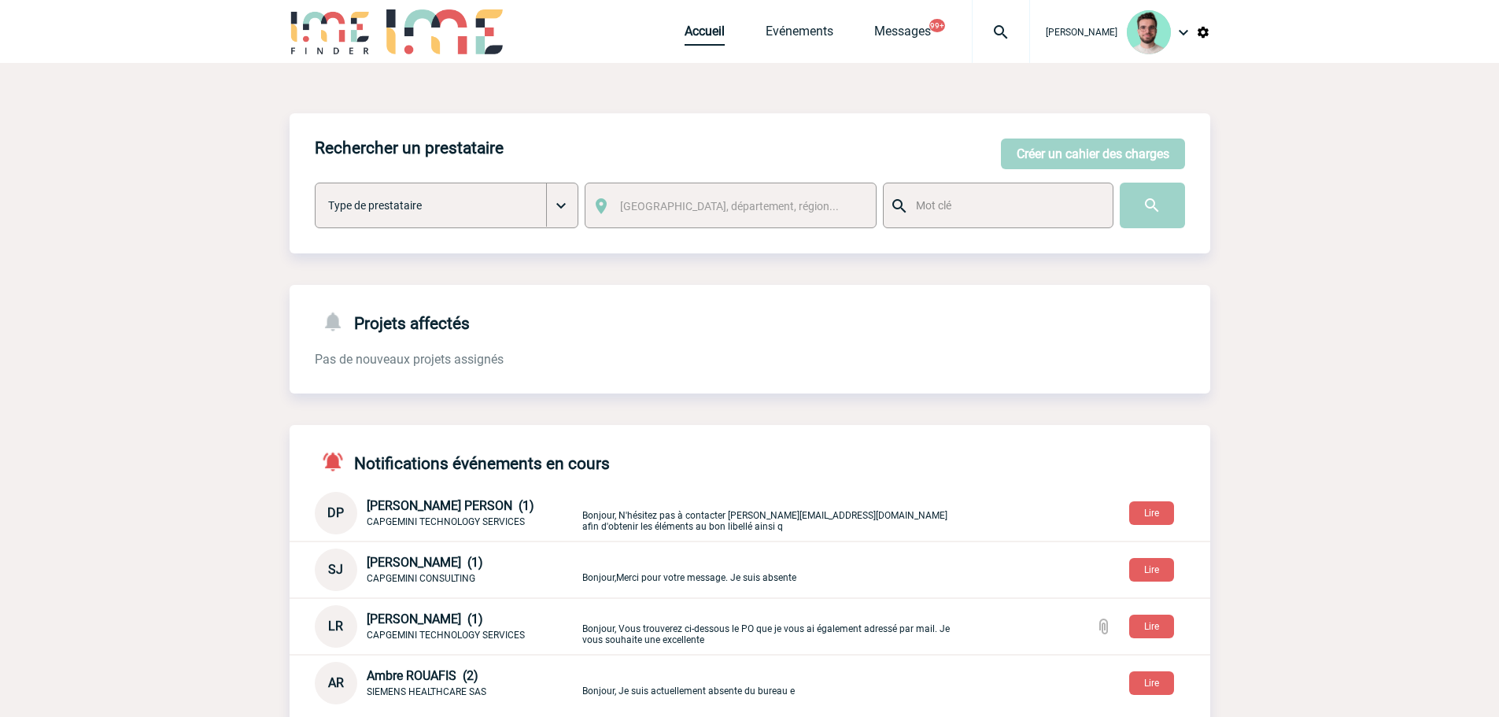
click at [687, 39] on link "Accueil" at bounding box center [705, 35] width 40 height 22
click at [996, 41] on img at bounding box center [1001, 32] width 57 height 19
paste input "2000424994"
type input "2000424994"
select select "24495"
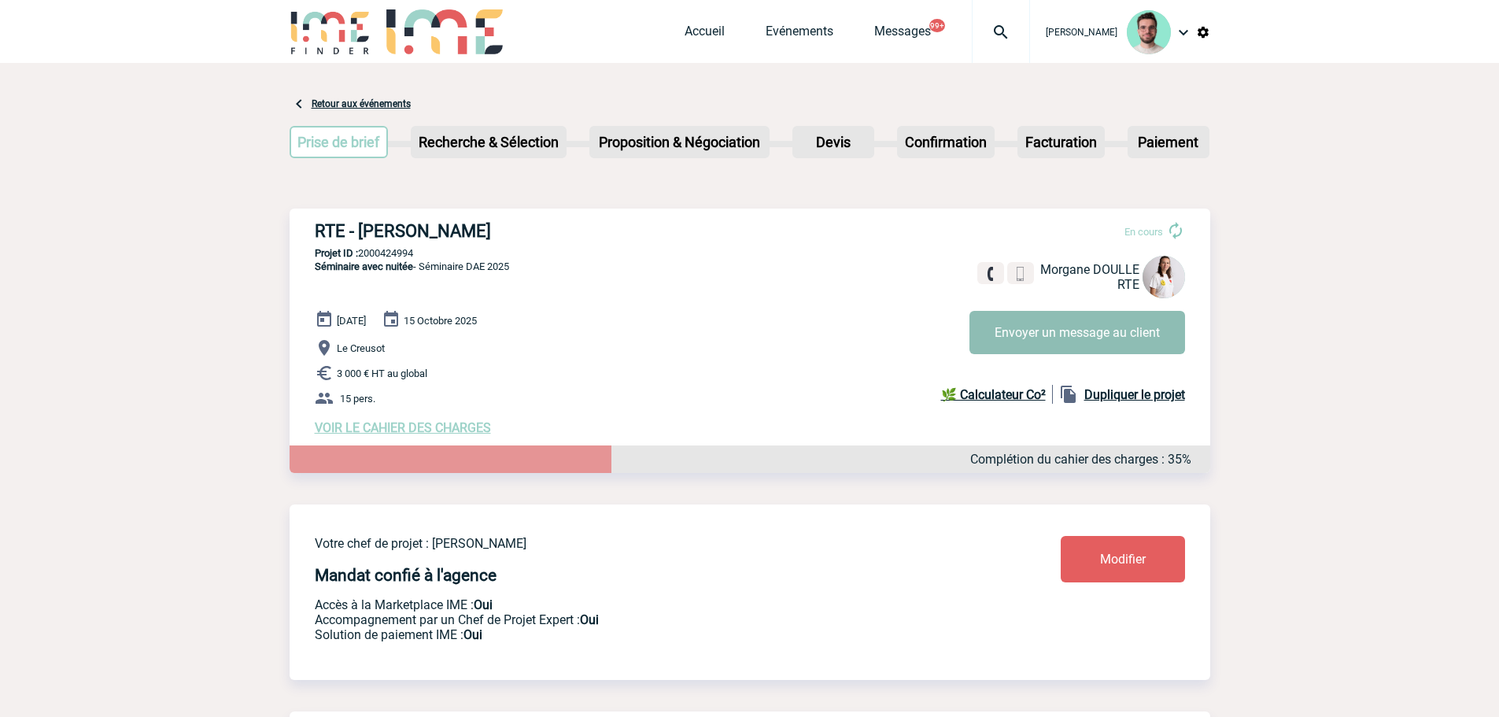
click at [1031, 346] on button "Envoyer un message au client" at bounding box center [1078, 332] width 216 height 43
click at [700, 35] on link "Accueil" at bounding box center [705, 35] width 40 height 22
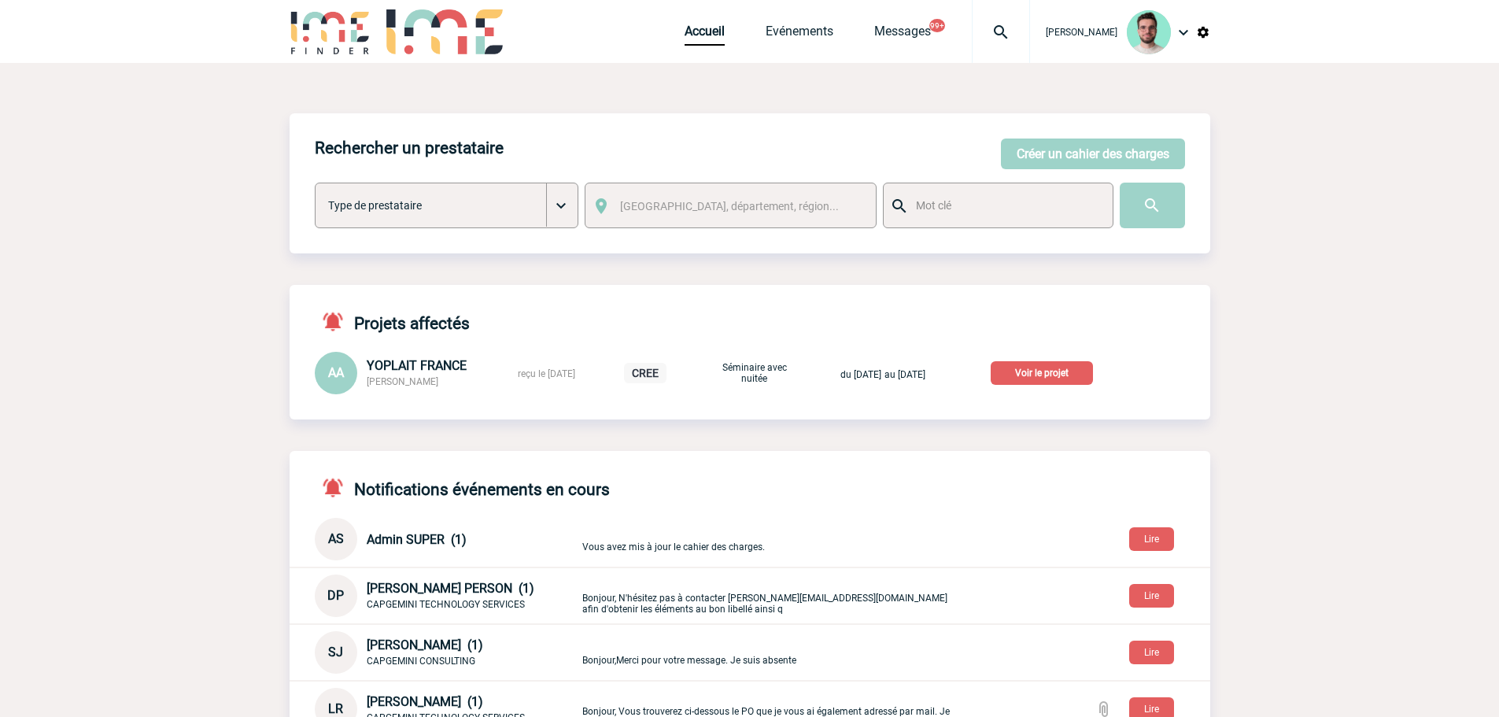
click at [1092, 377] on p "Voir le projet" at bounding box center [1042, 373] width 102 height 24
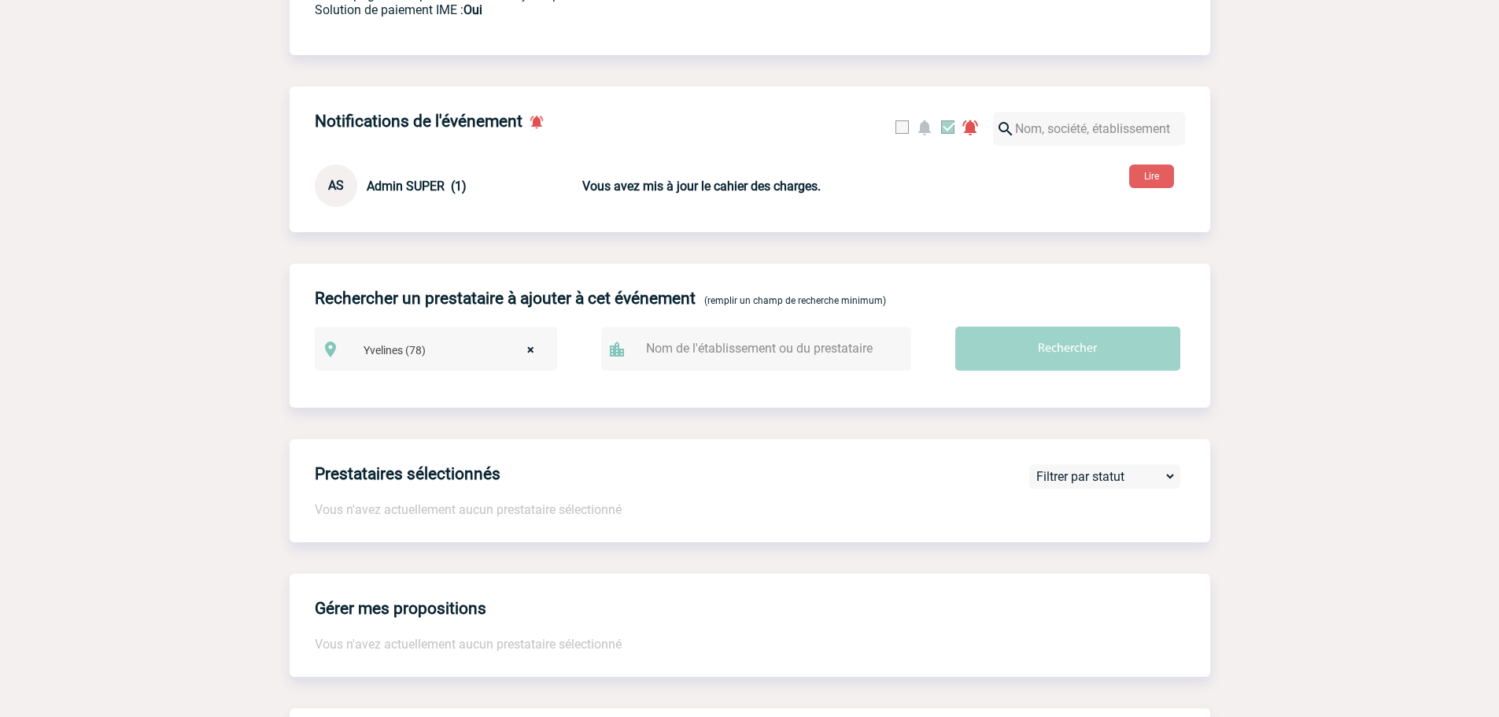
scroll to position [630, 0]
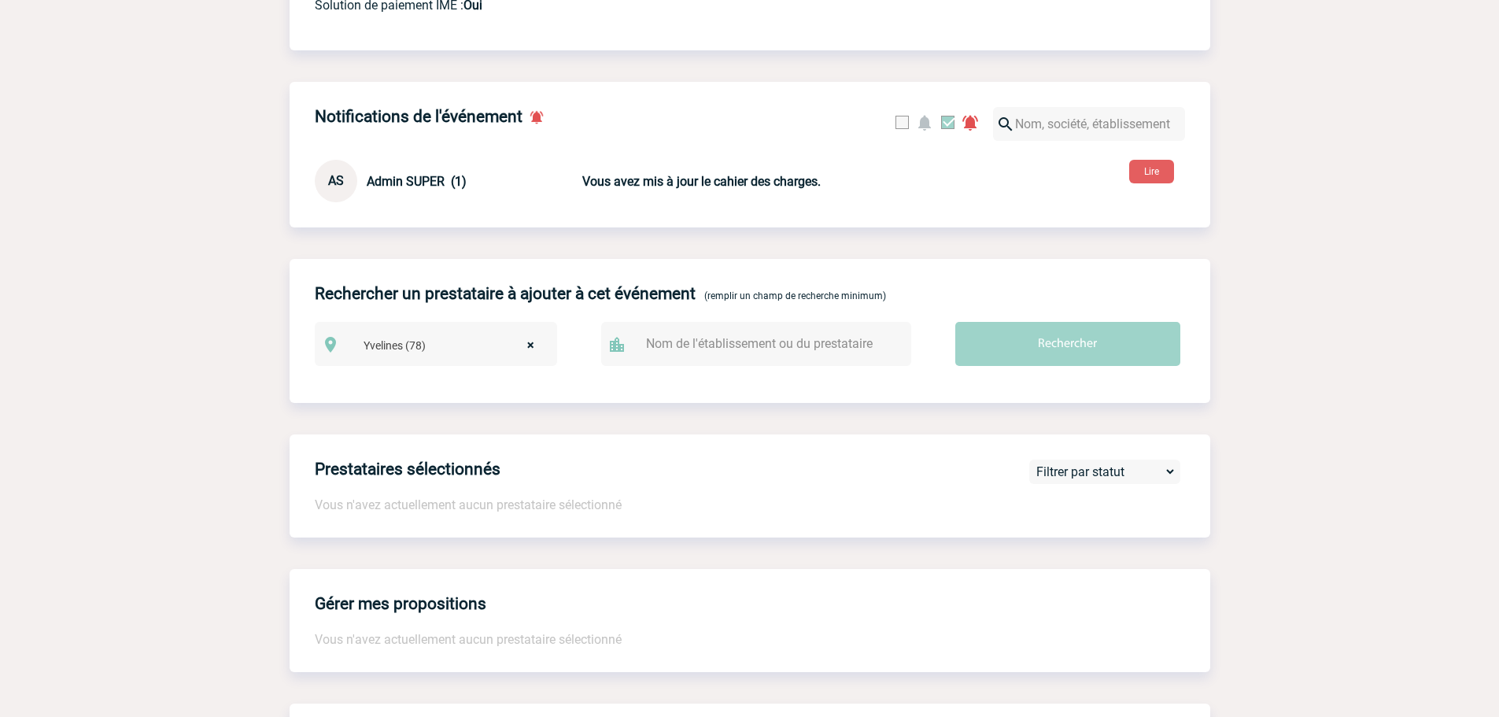
click at [665, 198] on div "AS Admin SUPER (1) Vous avez mis à jour le cahier des charges. Lire" at bounding box center [750, 181] width 921 height 42
click at [669, 187] on b "Vous avez mis à jour le cahier des charges." at bounding box center [701, 181] width 238 height 15
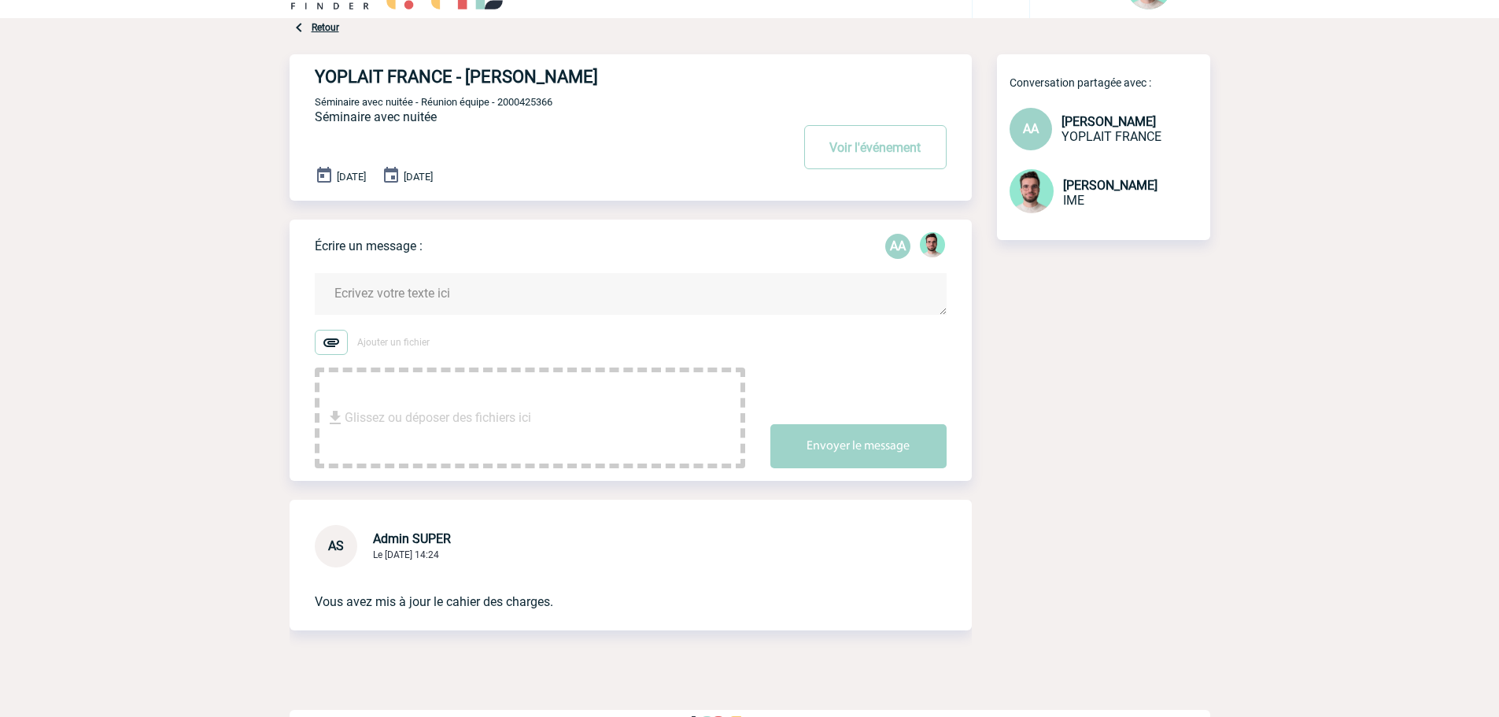
scroll to position [86, 0]
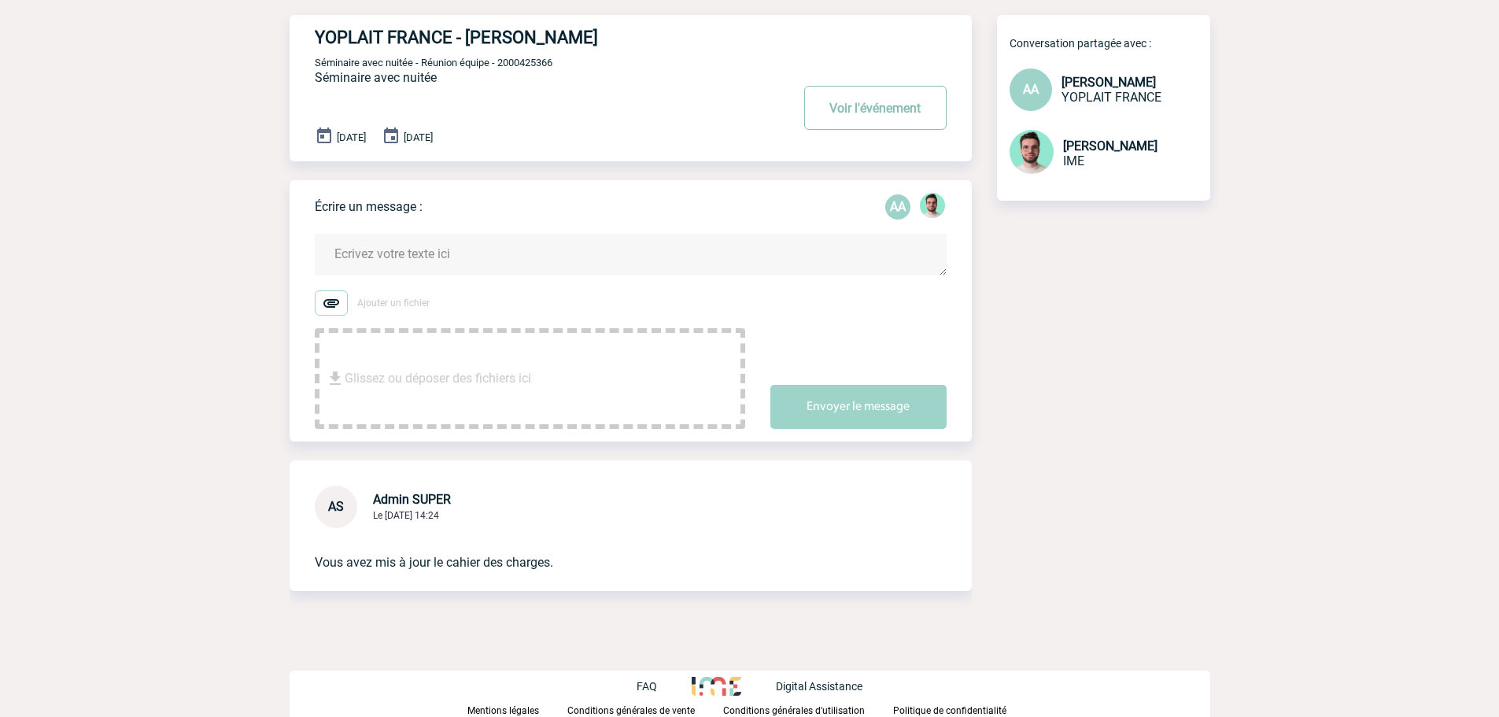
click at [838, 118] on button "Voir l'événement" at bounding box center [875, 108] width 142 height 44
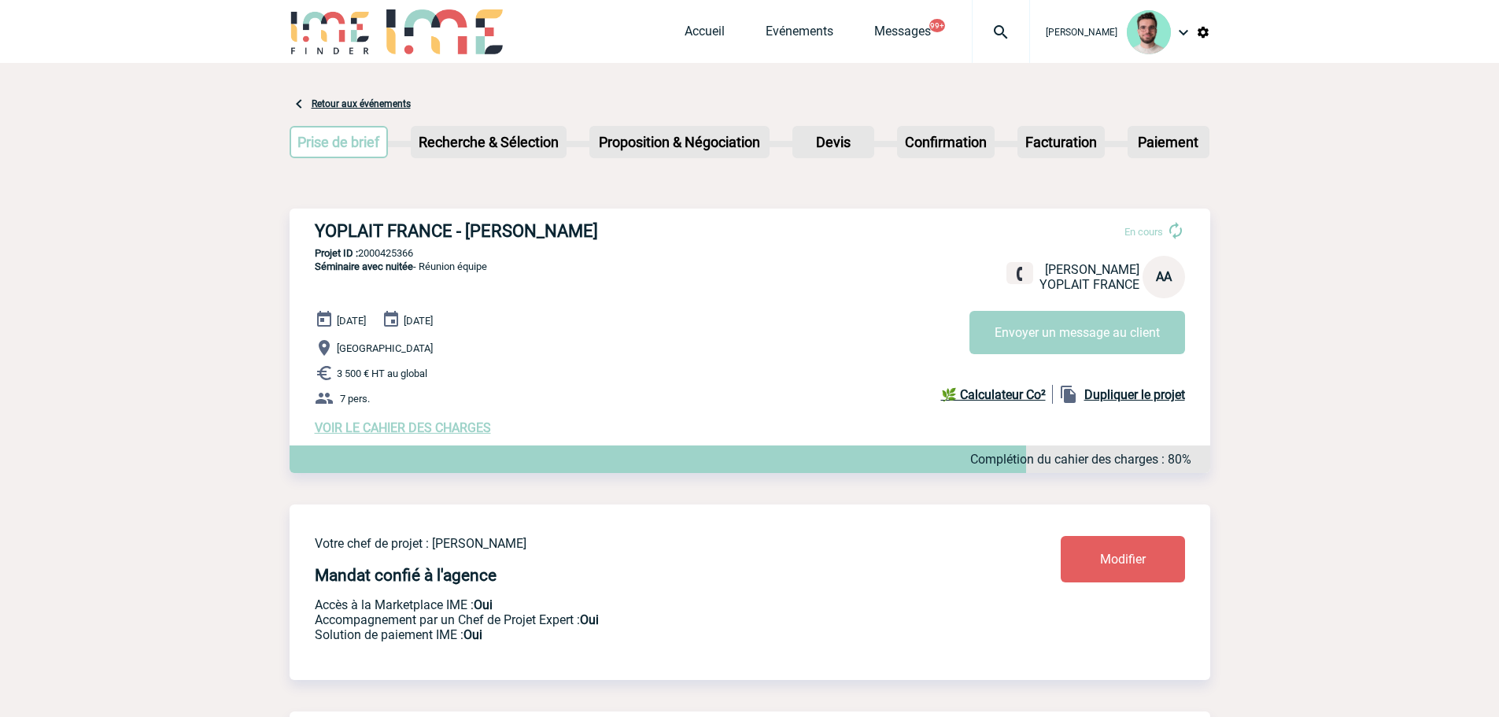
click at [445, 434] on span "VOIR LE CAHIER DES CHARGES" at bounding box center [403, 427] width 176 height 15
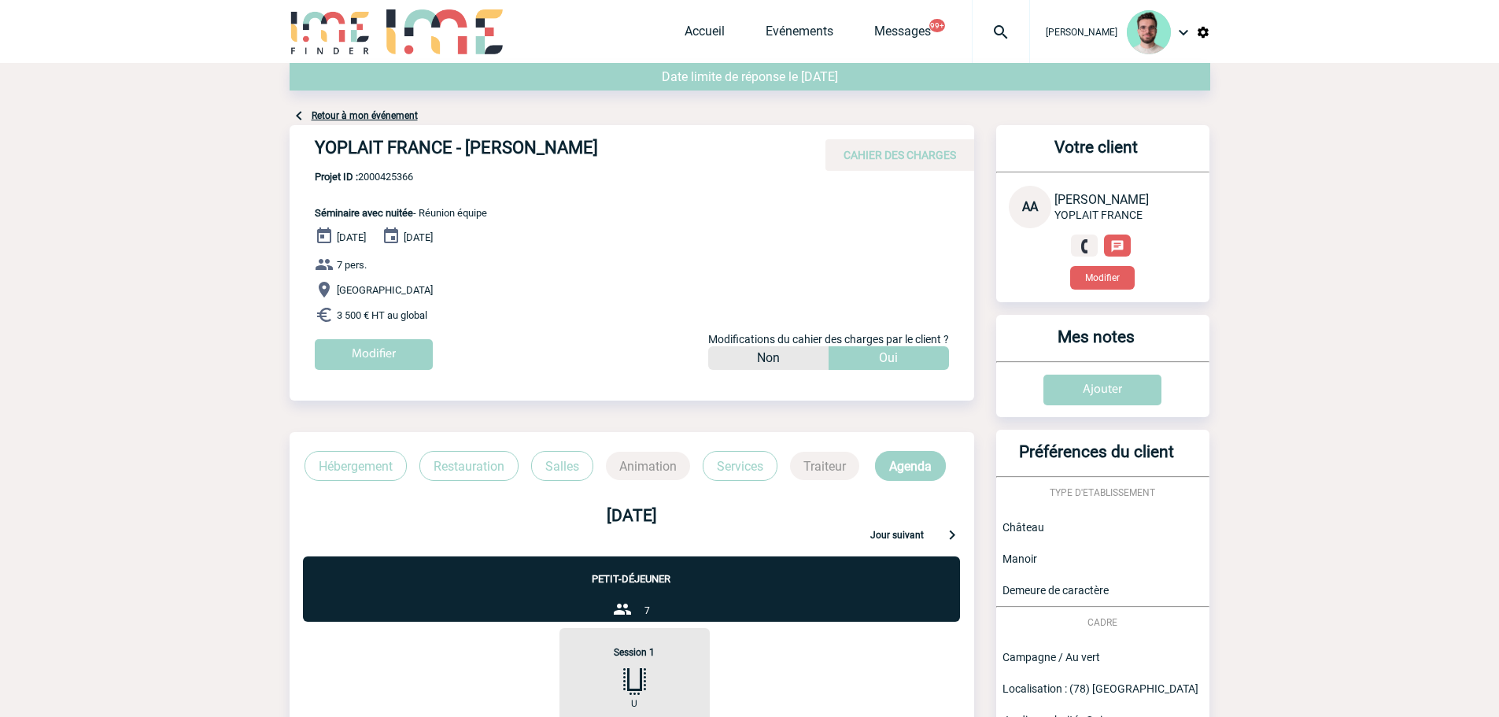
click at [381, 116] on link "Retour à mon événement" at bounding box center [365, 115] width 106 height 11
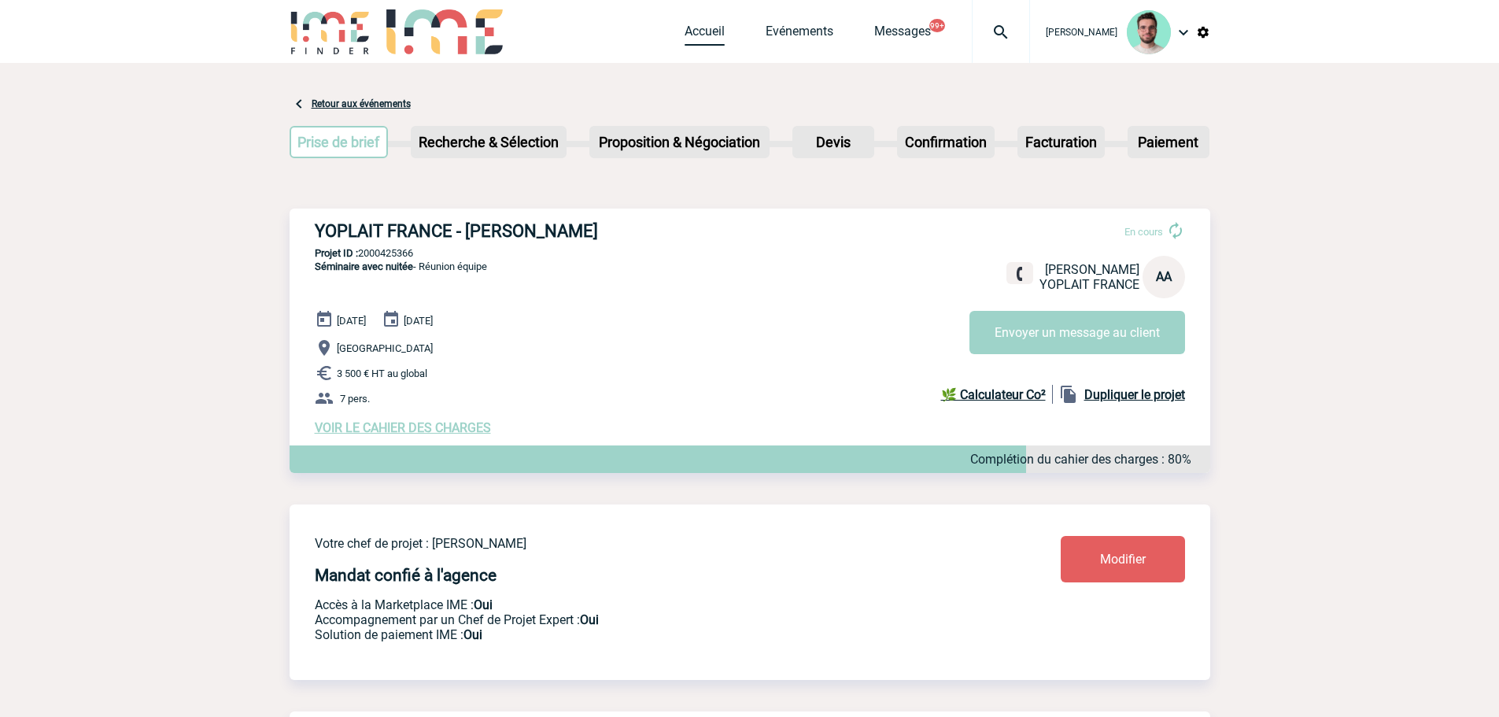
click at [703, 29] on link "Accueil" at bounding box center [705, 35] width 40 height 22
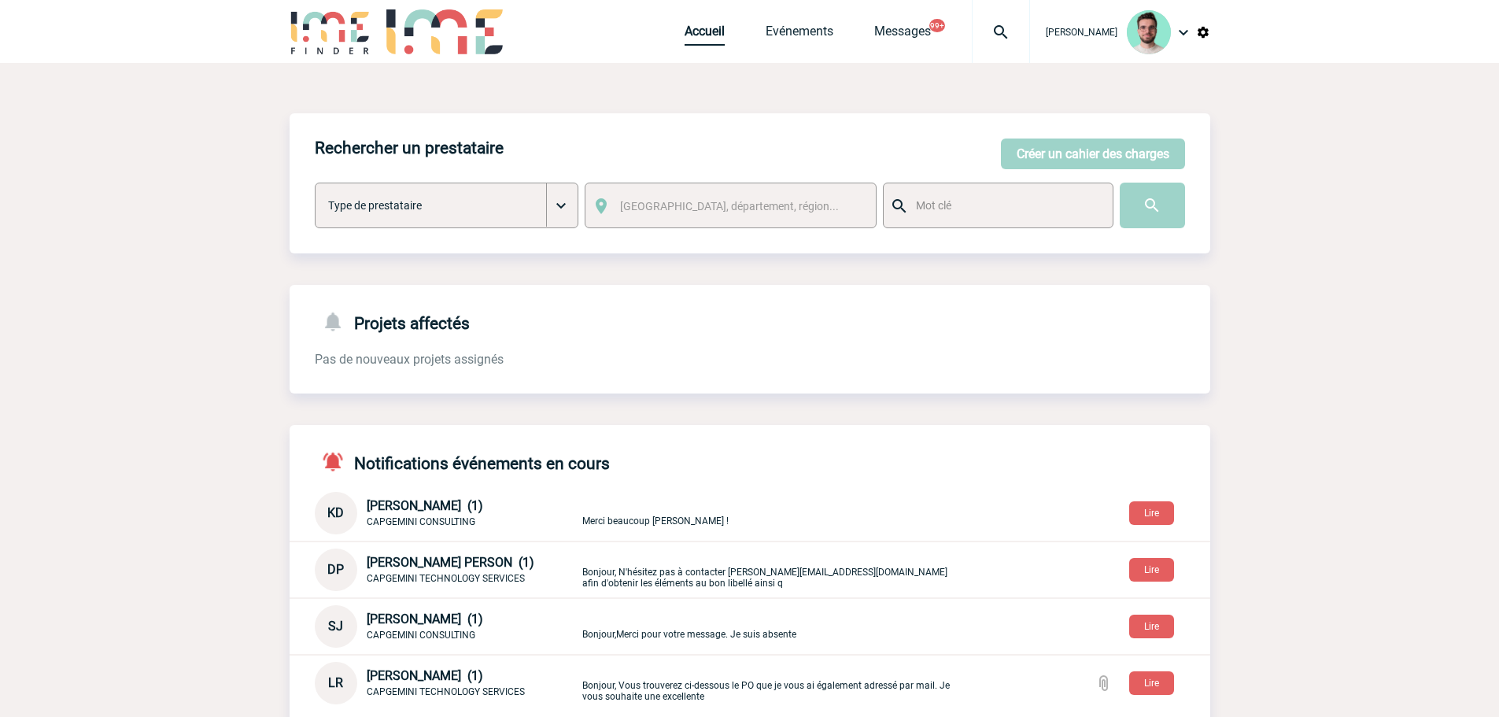
click at [700, 35] on link "Accueil" at bounding box center [705, 35] width 40 height 22
click at [975, 19] on div at bounding box center [1001, 31] width 58 height 63
type input "2000425329"
select select "24830"
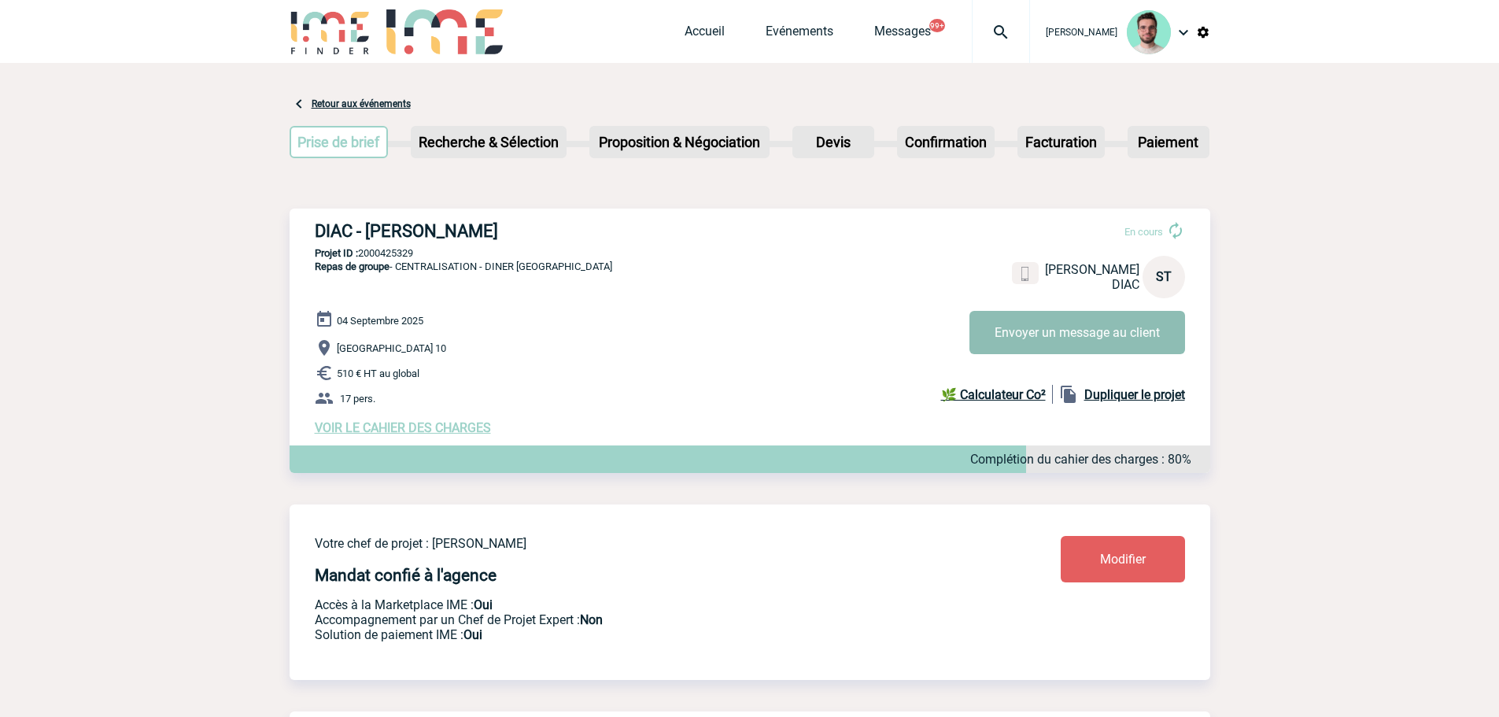
click at [1074, 334] on button "Envoyer un message au client" at bounding box center [1078, 332] width 216 height 43
click at [685, 32] on link "Accueil" at bounding box center [705, 35] width 40 height 22
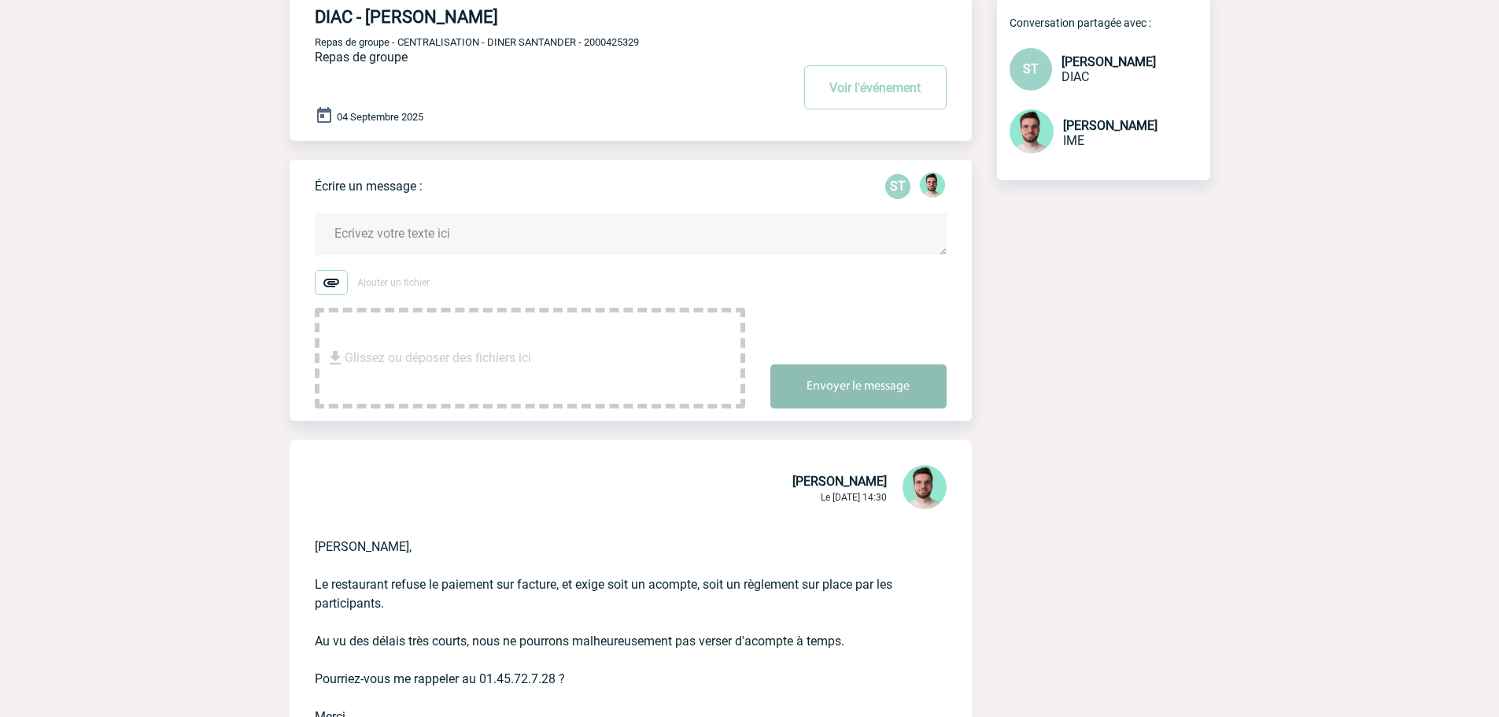
scroll to position [315, 0]
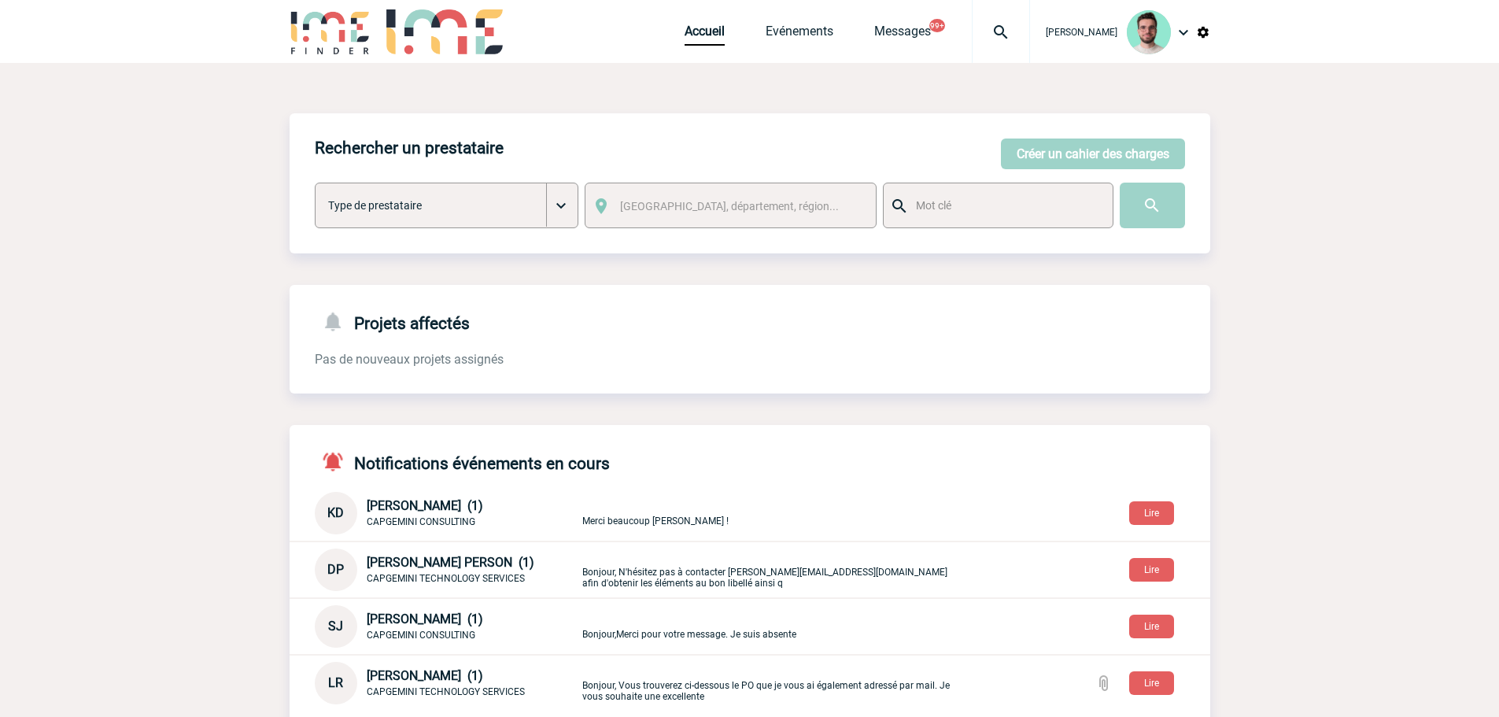
click at [668, 270] on div "Rechercher un prestataire Créer un cahier des charges Créer un cahier des charg…" at bounding box center [750, 609] width 921 height 993
click at [1347, 304] on body "Benjamin ROLAND Accueil Evénements 99+" at bounding box center [749, 569] width 1499 height 1138
click at [995, 39] on img at bounding box center [1001, 32] width 57 height 19
type input "2000425366"
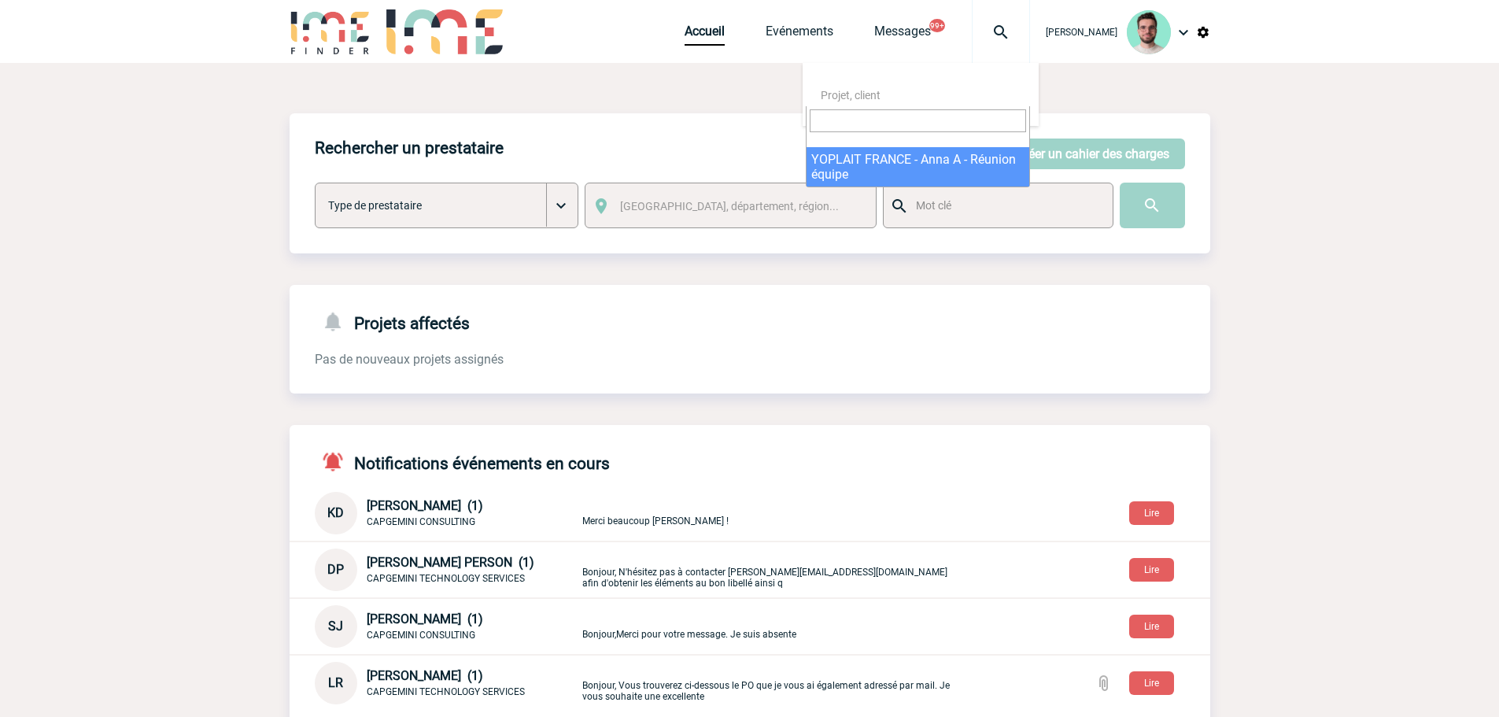
select select "24867"
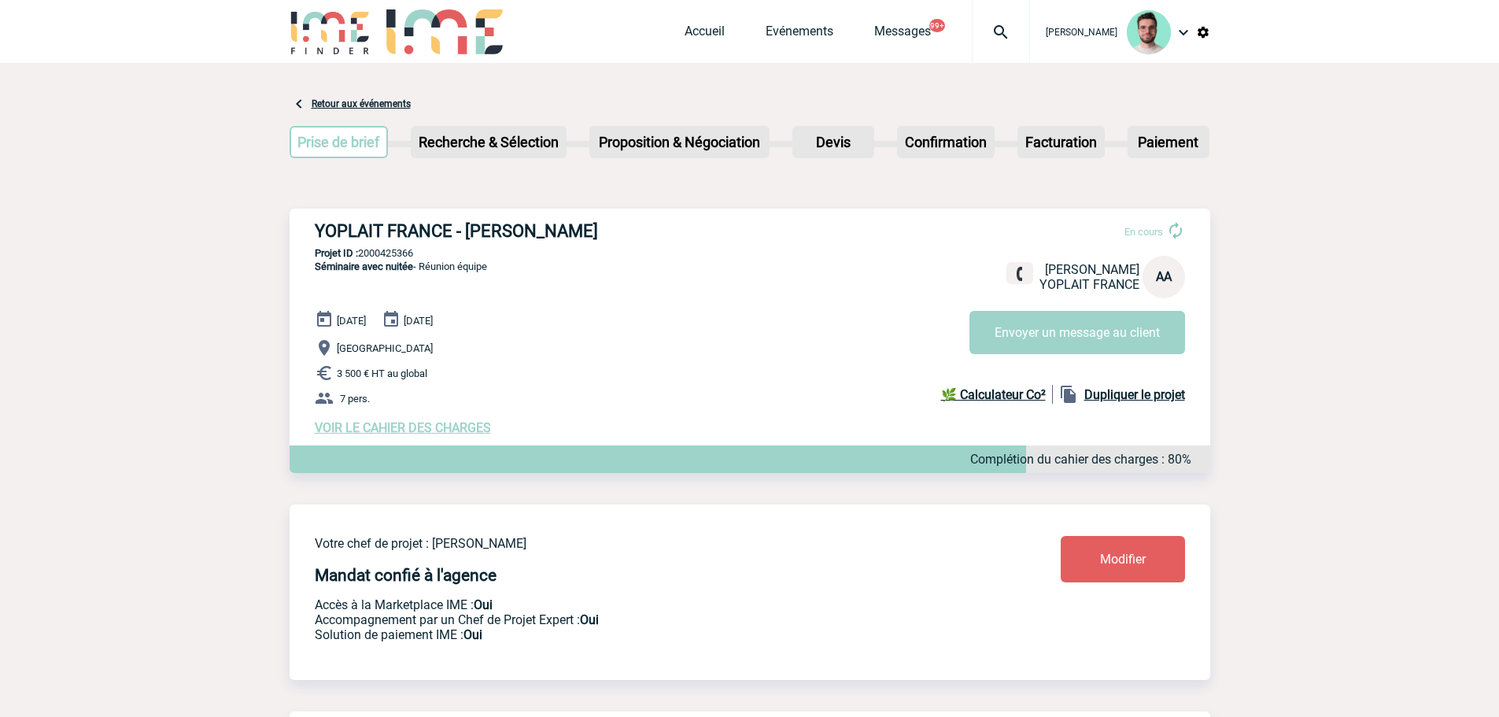
click at [401, 427] on span "VOIR LE CAHIER DES CHARGES" at bounding box center [403, 427] width 176 height 15
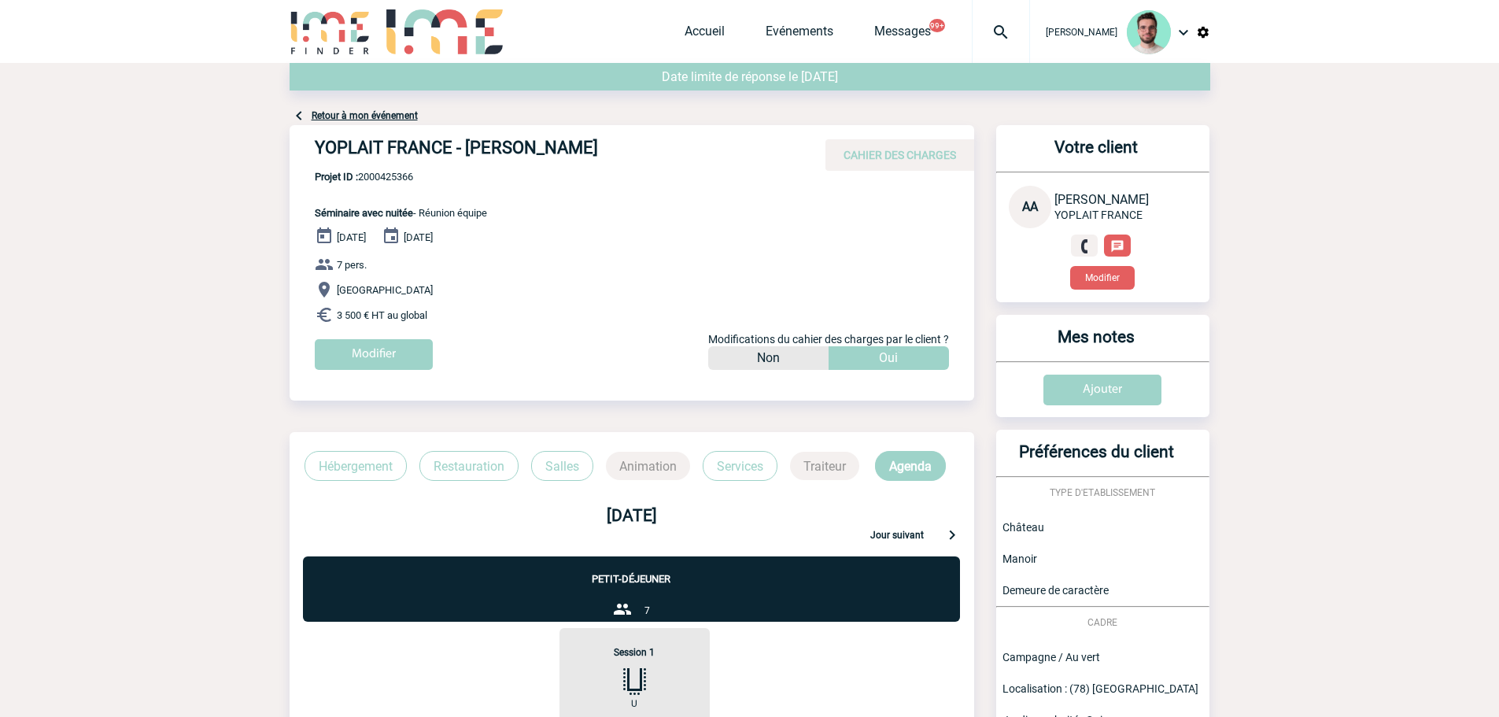
click at [349, 113] on link "Retour à mon événement" at bounding box center [365, 115] width 106 height 11
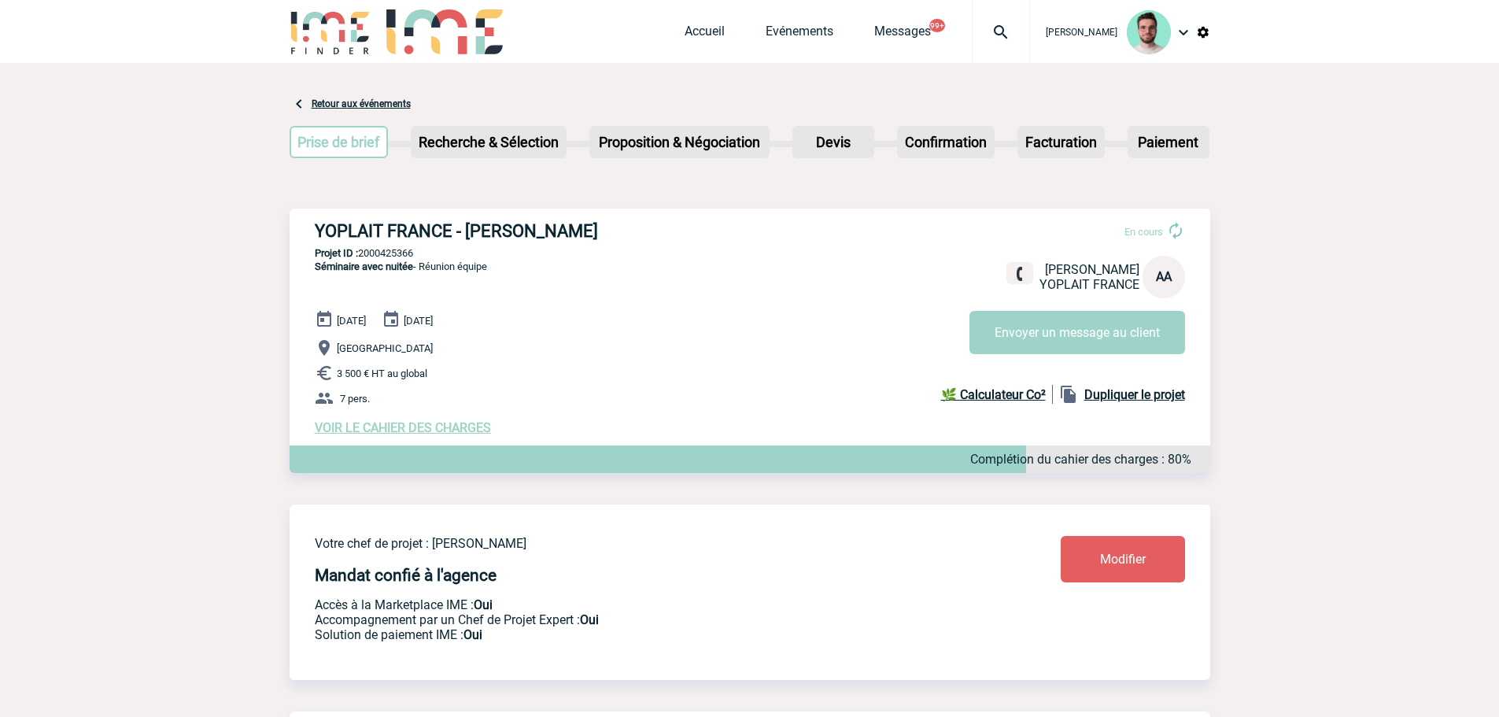
click at [412, 434] on span "VOIR LE CAHIER DES CHARGES" at bounding box center [403, 427] width 176 height 15
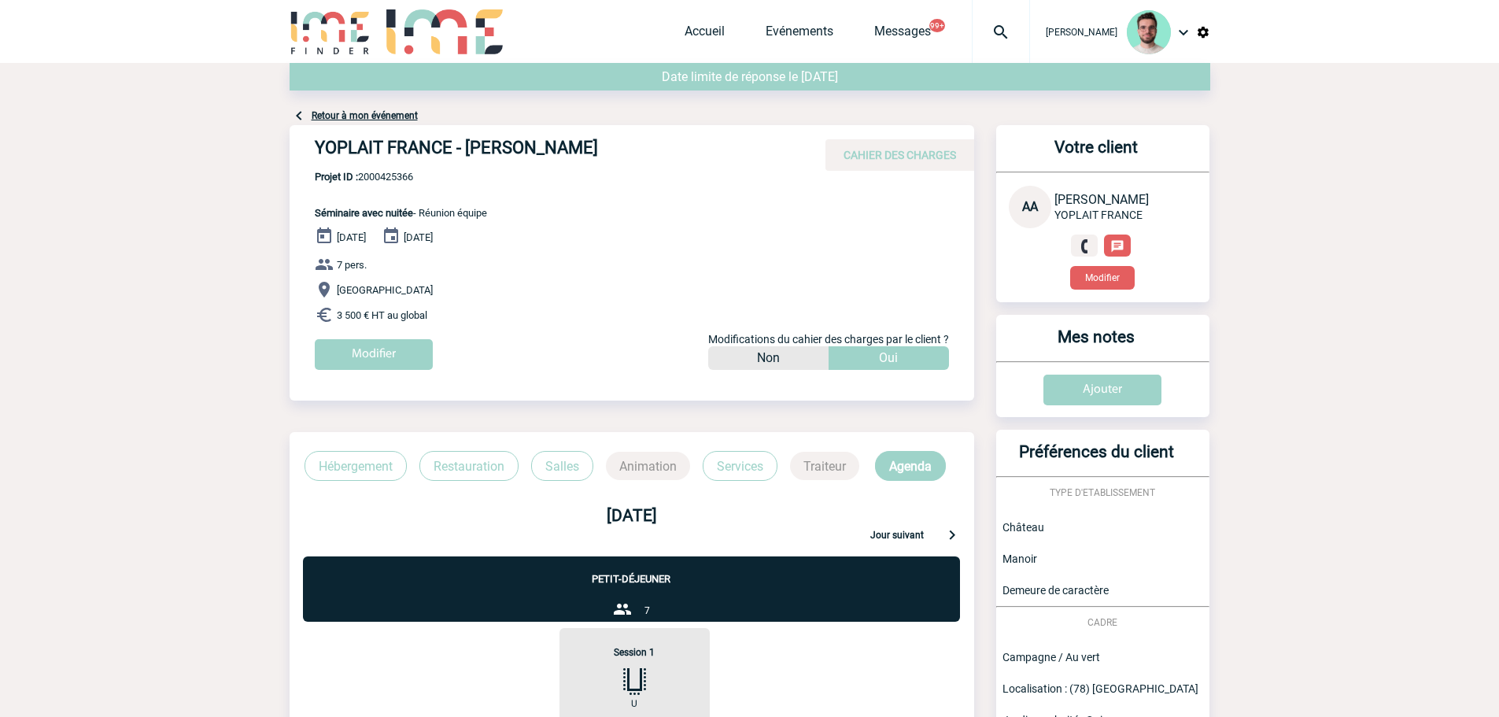
click at [364, 116] on link "Retour à mon événement" at bounding box center [365, 115] width 106 height 11
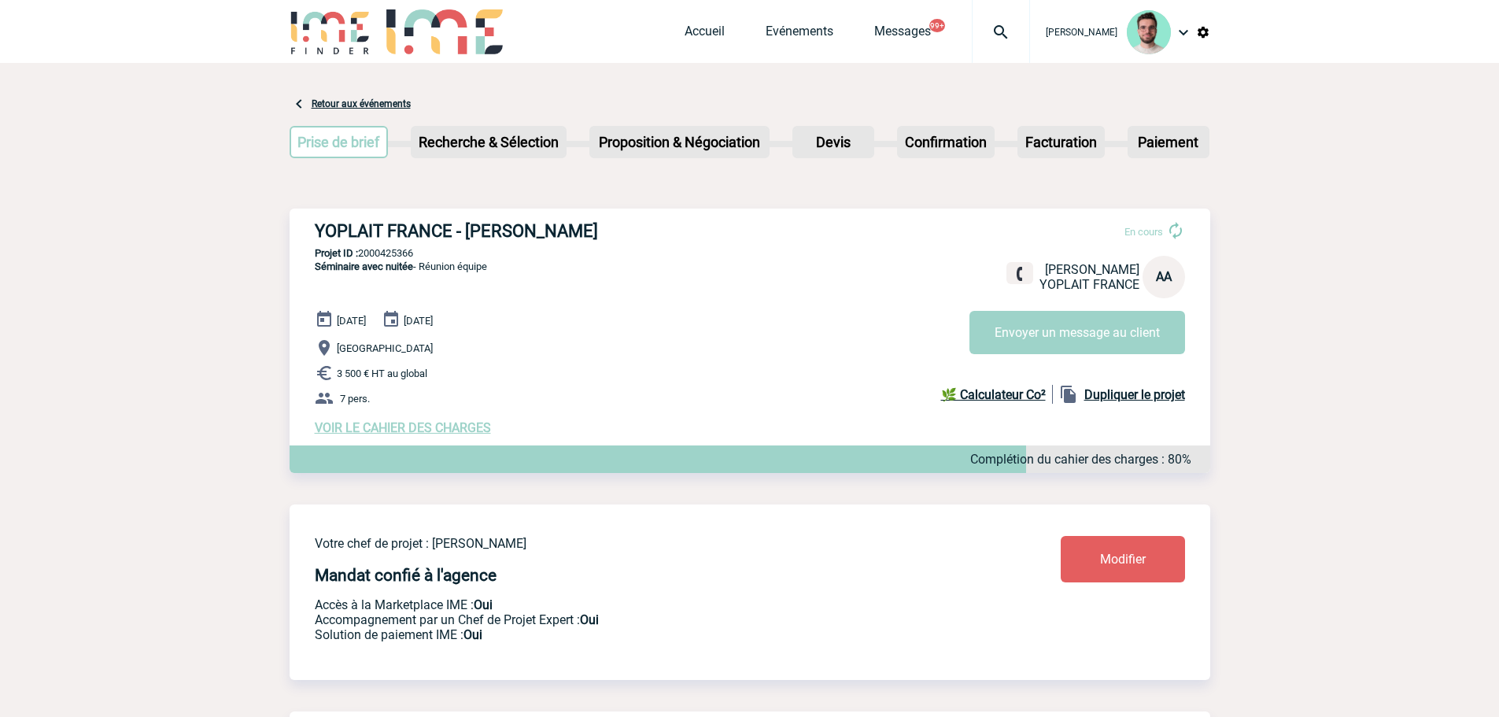
click at [396, 233] on h3 "YOPLAIT FRANCE - [PERSON_NAME]" at bounding box center [551, 231] width 472 height 20
copy div "YOPLAIT FRANCE - [PERSON_NAME]"
click at [389, 256] on p "Projet ID : 2000425366" at bounding box center [750, 253] width 921 height 12
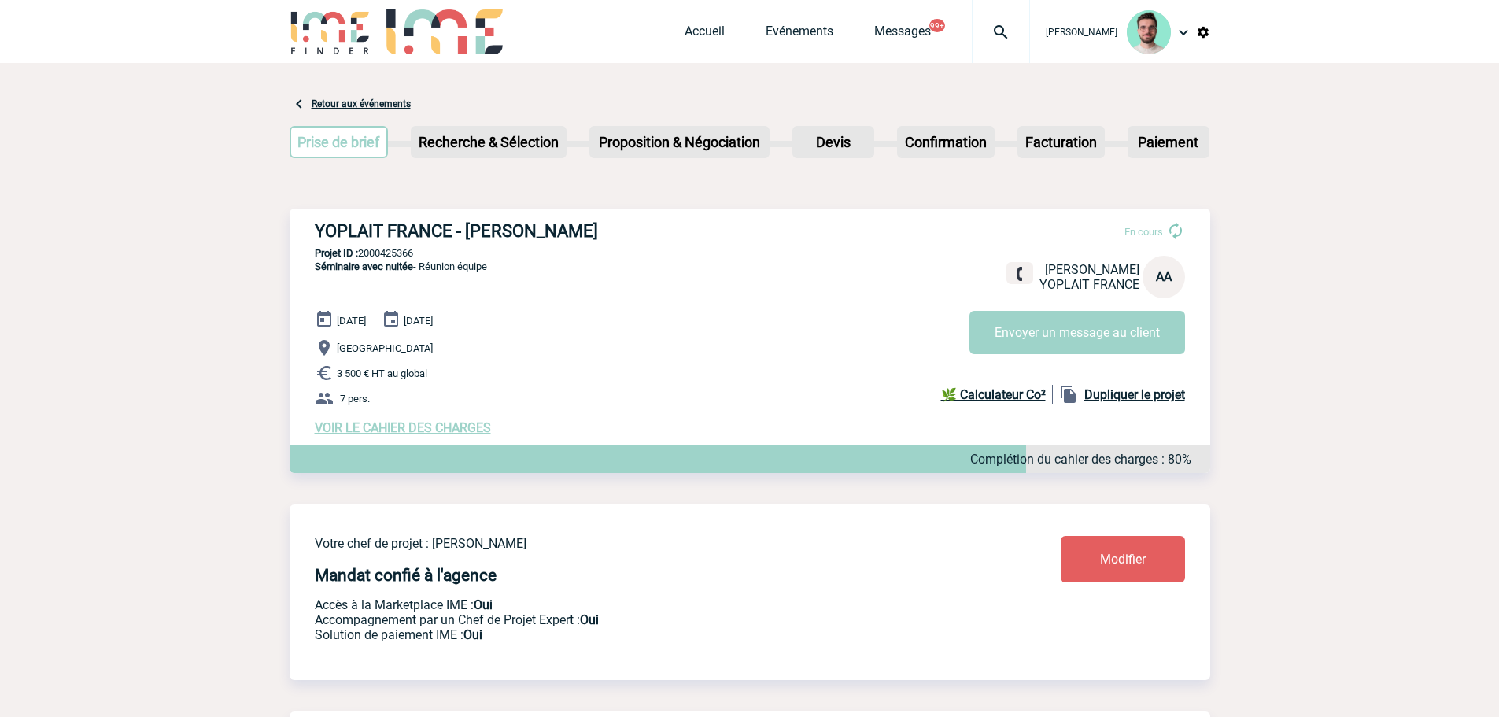
click at [389, 256] on p "Projet ID : 2000425366" at bounding box center [750, 253] width 921 height 12
copy p "2000425366"
click at [1016, 275] on img at bounding box center [1019, 267] width 15 height 15
drag, startPoint x: 596, startPoint y: 237, endPoint x: 471, endPoint y: 236, distance: 124.3
click at [471, 236] on h3 "YOPLAIT FRANCE - Anna ARAMIAN" at bounding box center [551, 231] width 472 height 20
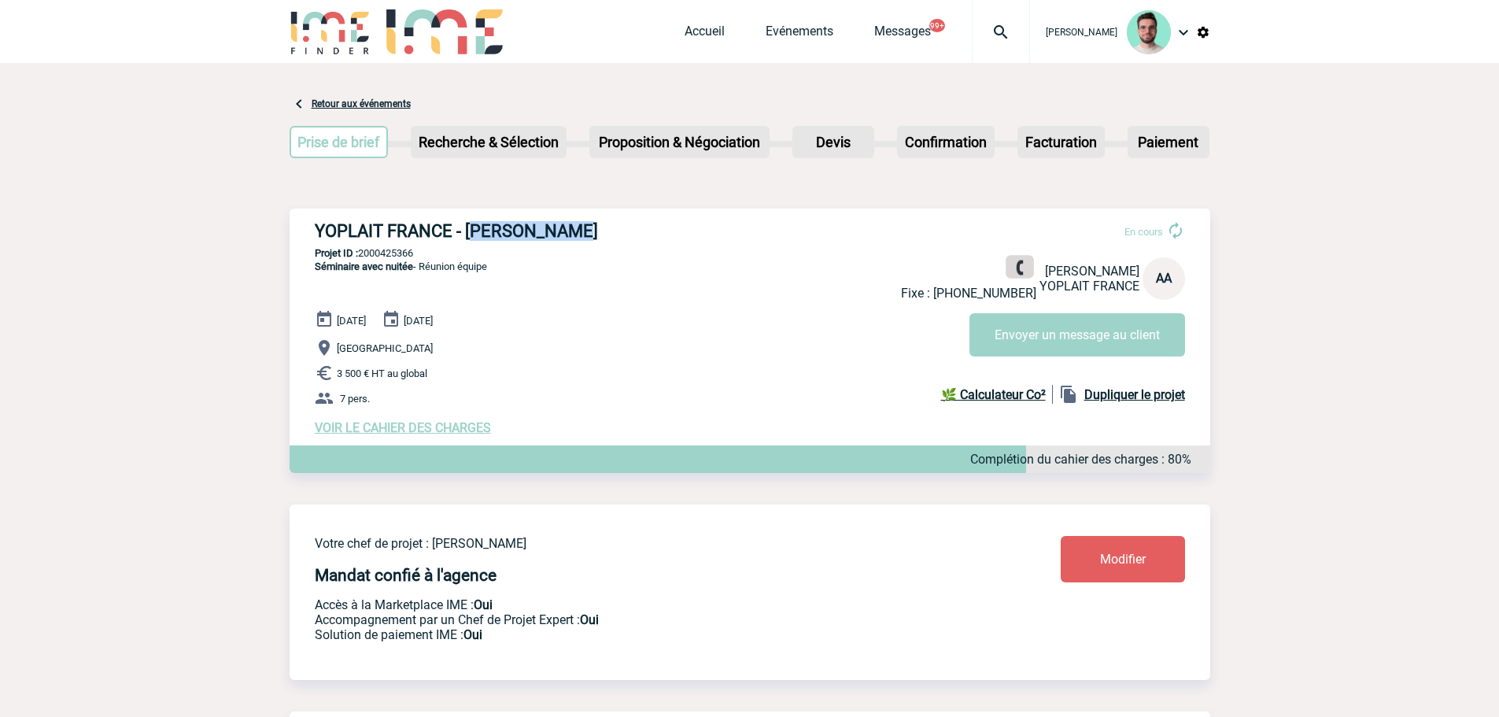
click at [1027, 256] on link at bounding box center [1020, 267] width 28 height 23
click at [1147, 339] on button "Envoyer un message au client" at bounding box center [1078, 334] width 216 height 43
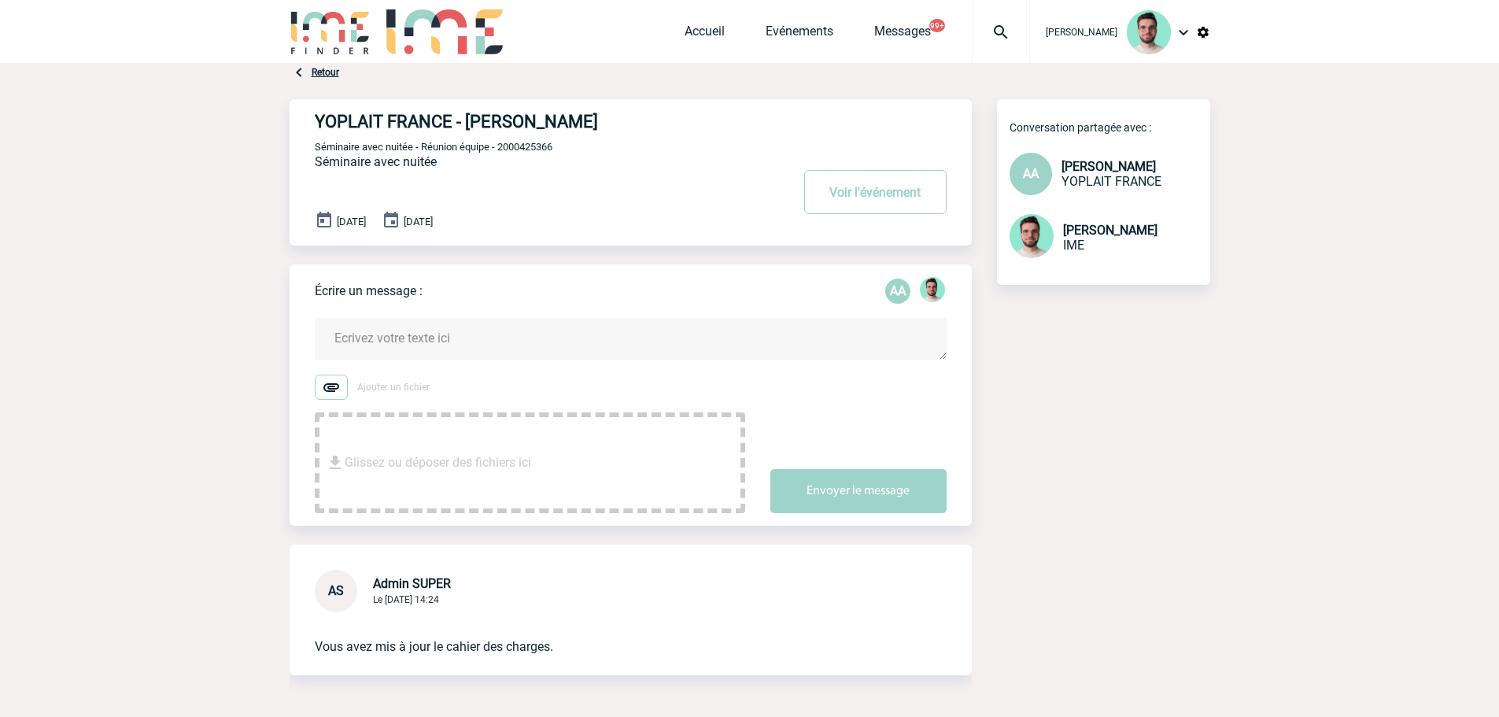
click at [630, 331] on textarea at bounding box center [631, 339] width 632 height 42
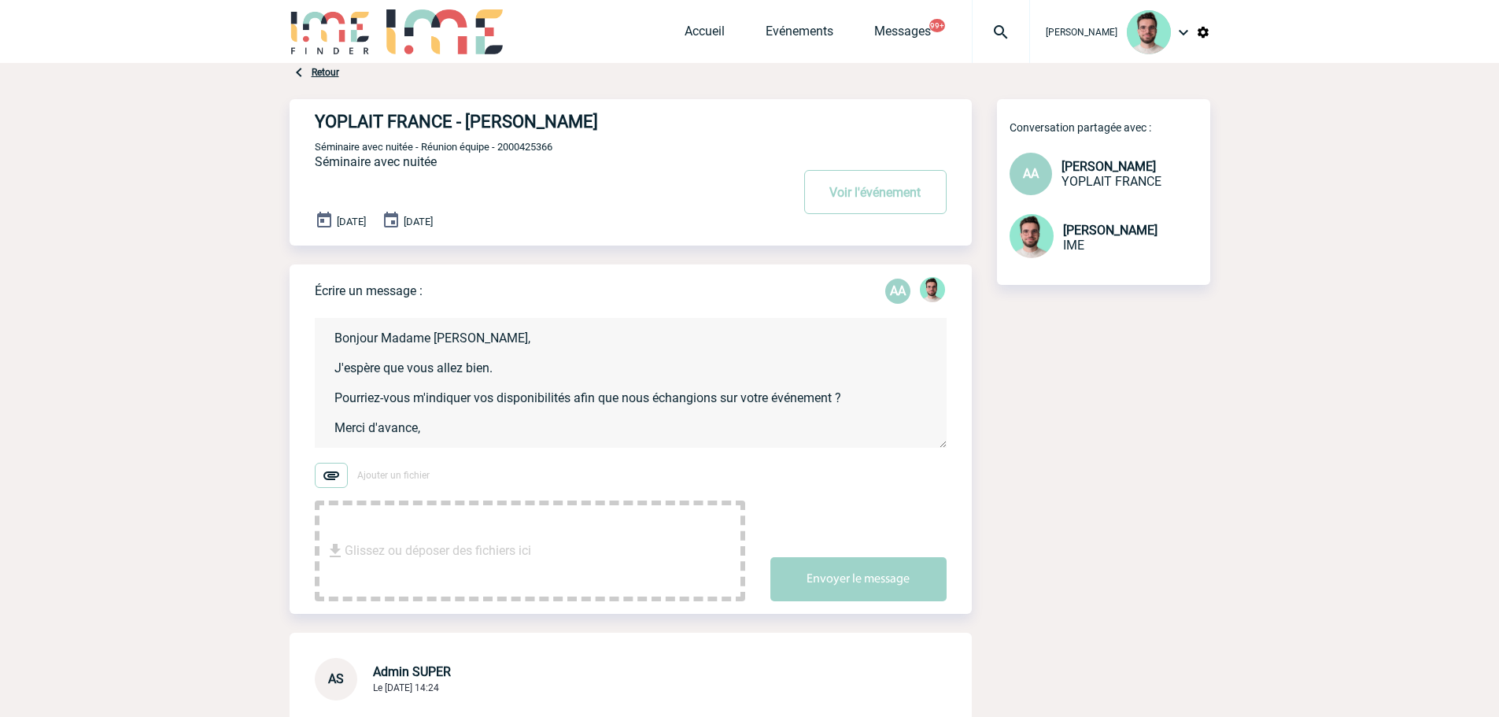
scroll to position [3, 0]
click at [545, 364] on textarea "Bonjour Madame Aramian, J'espère que vous allez bien. Pourriez-vous m'indiquer …" at bounding box center [631, 383] width 632 height 130
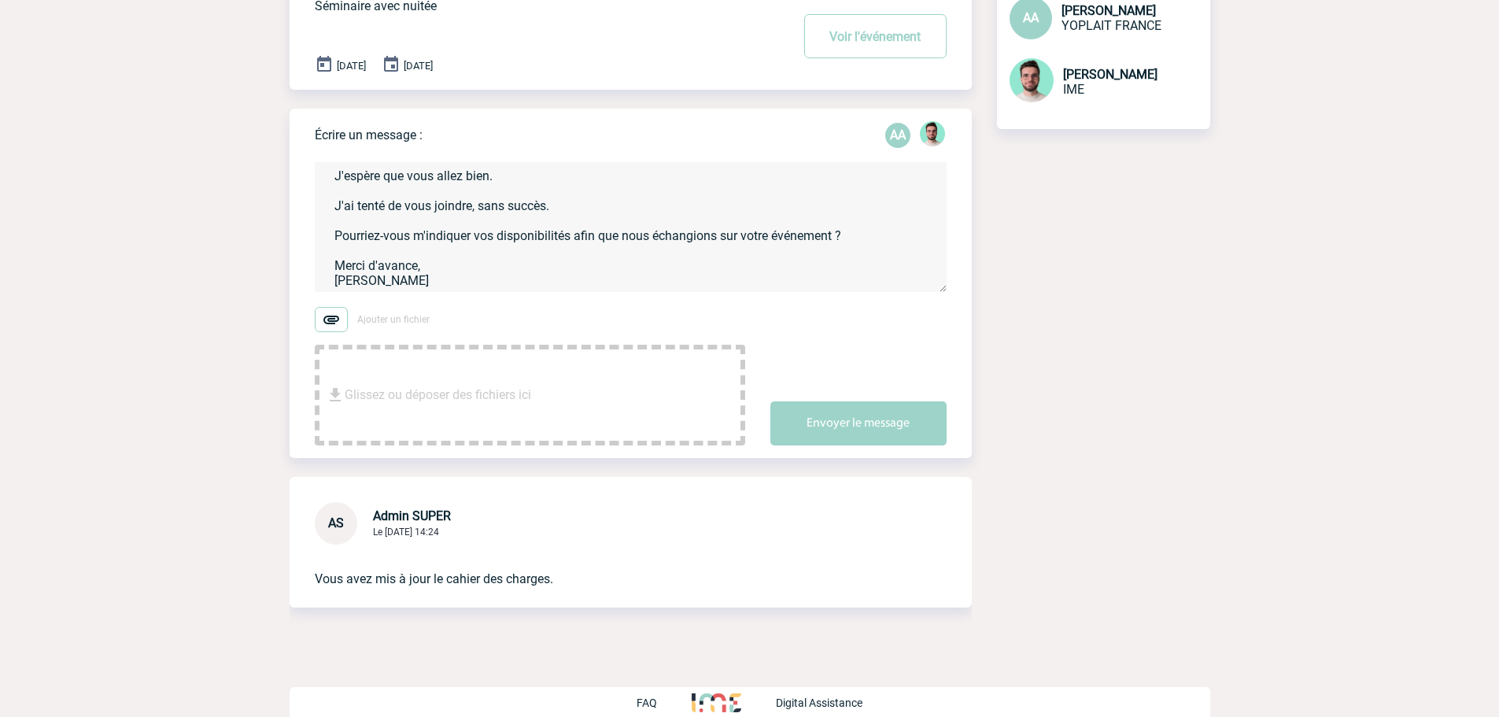
scroll to position [157, 0]
type textarea "Bonjour Madame Aramian, J'espère que vous allez bien. J'ai tenté de vous joindr…"
click at [826, 425] on button "Envoyer le message" at bounding box center [858, 422] width 176 height 44
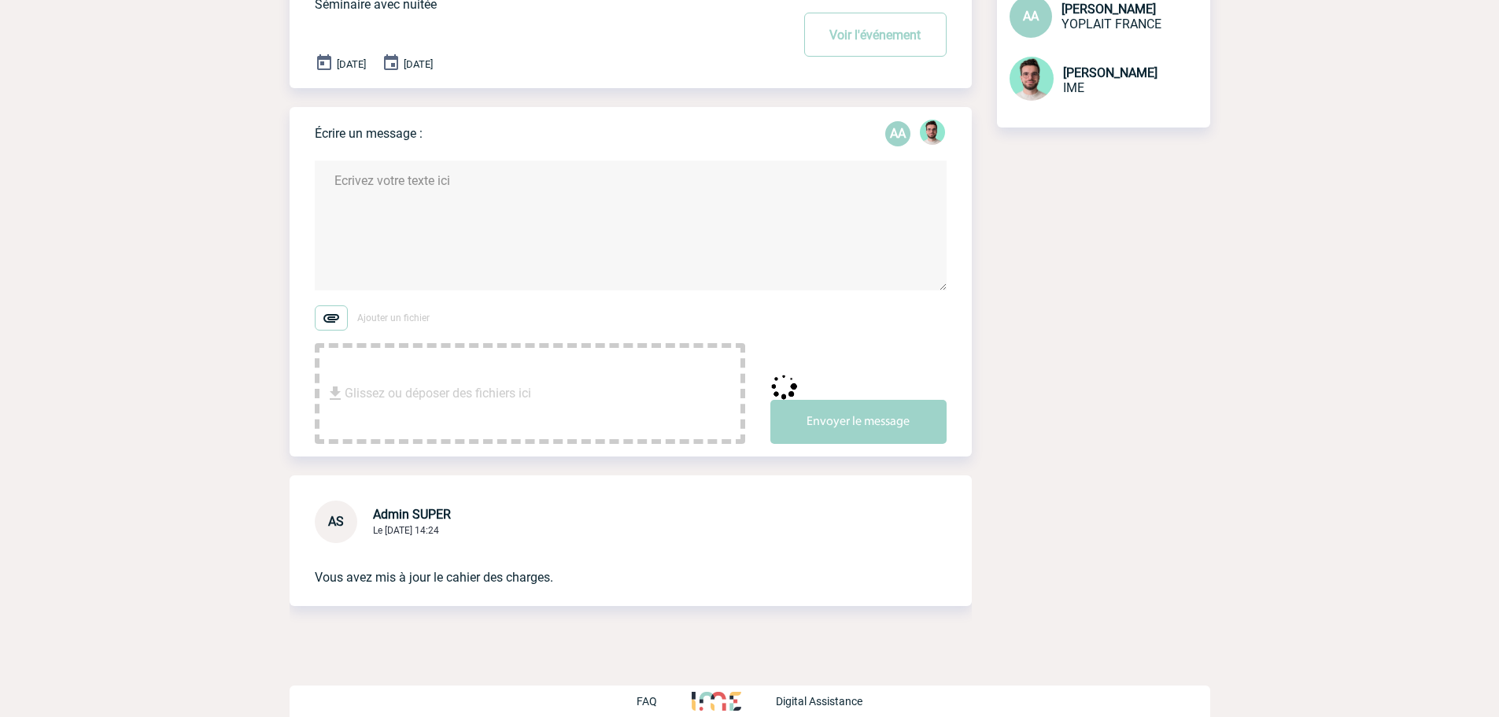
scroll to position [0, 0]
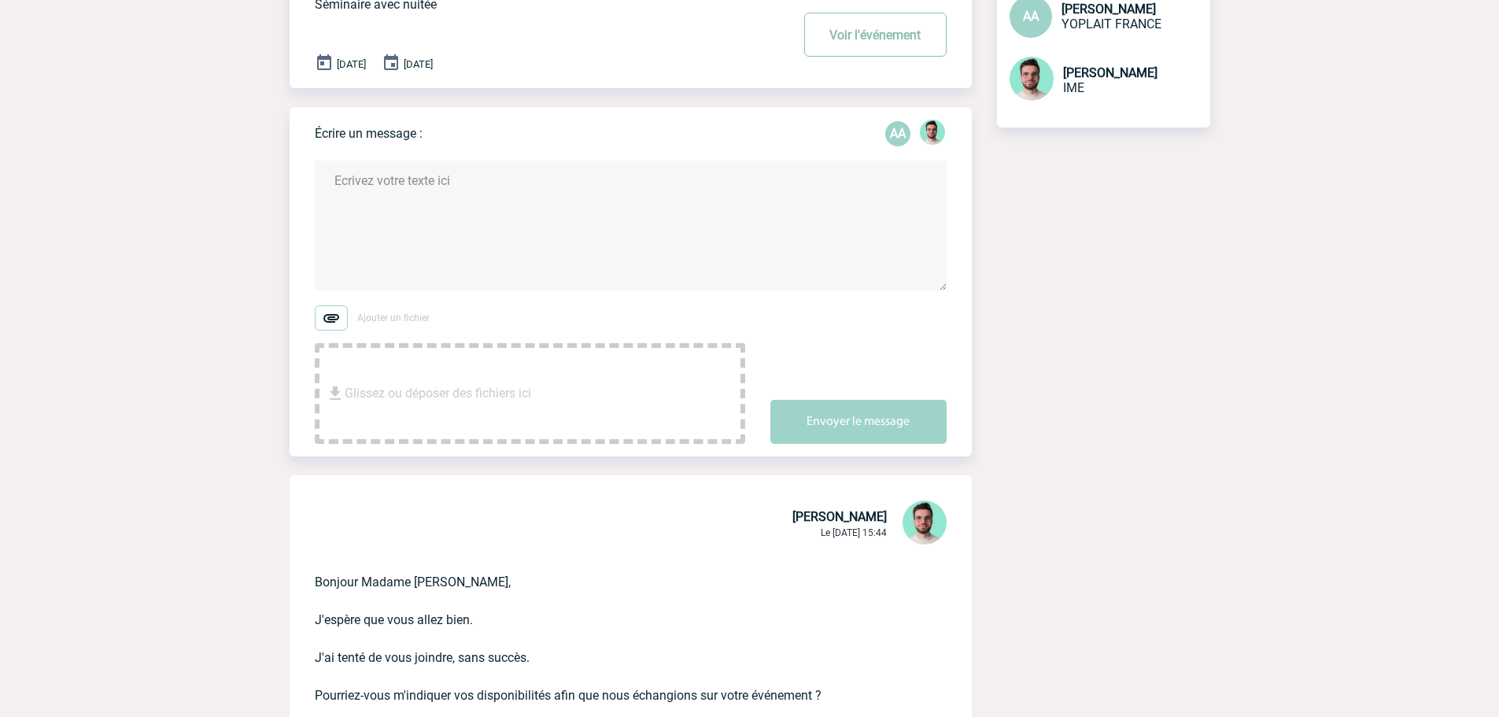
click at [859, 38] on button "Voir l'événement" at bounding box center [875, 35] width 142 height 44
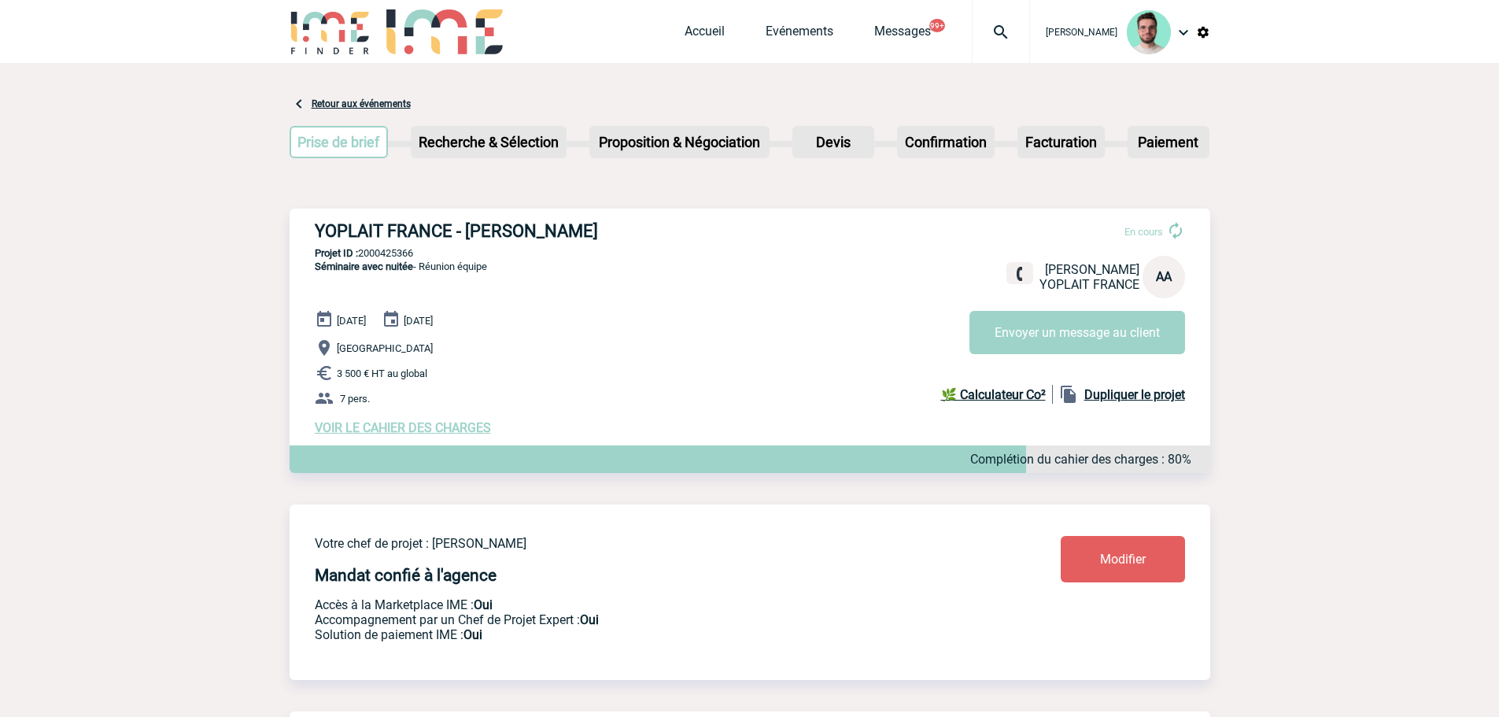
click at [685, 45] on link "Accueil" at bounding box center [705, 35] width 40 height 22
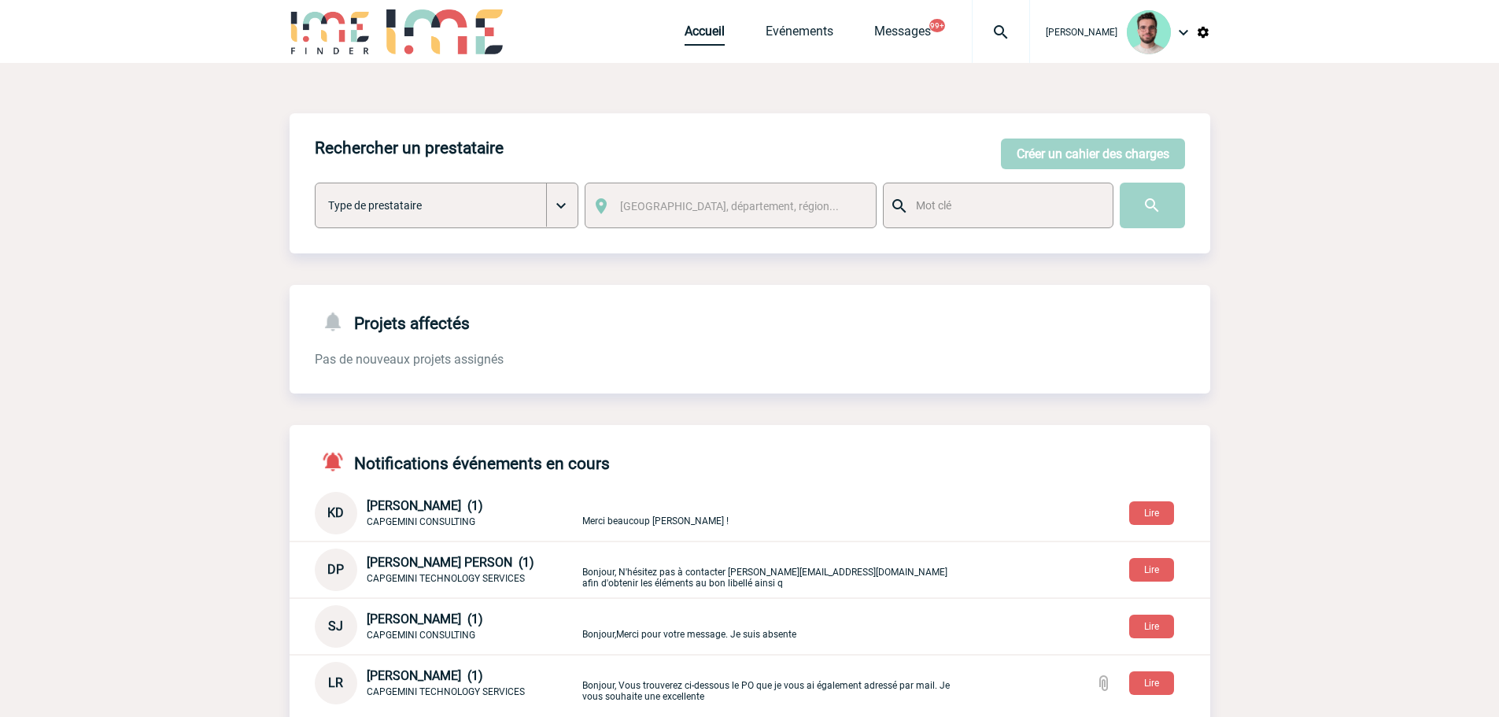
click at [688, 39] on link "Accueil" at bounding box center [705, 35] width 40 height 22
click at [1358, 362] on body "Benjamin ROLAND Accueil Evénements 99+" at bounding box center [749, 569] width 1499 height 1138
click at [1002, 39] on img at bounding box center [1001, 32] width 57 height 19
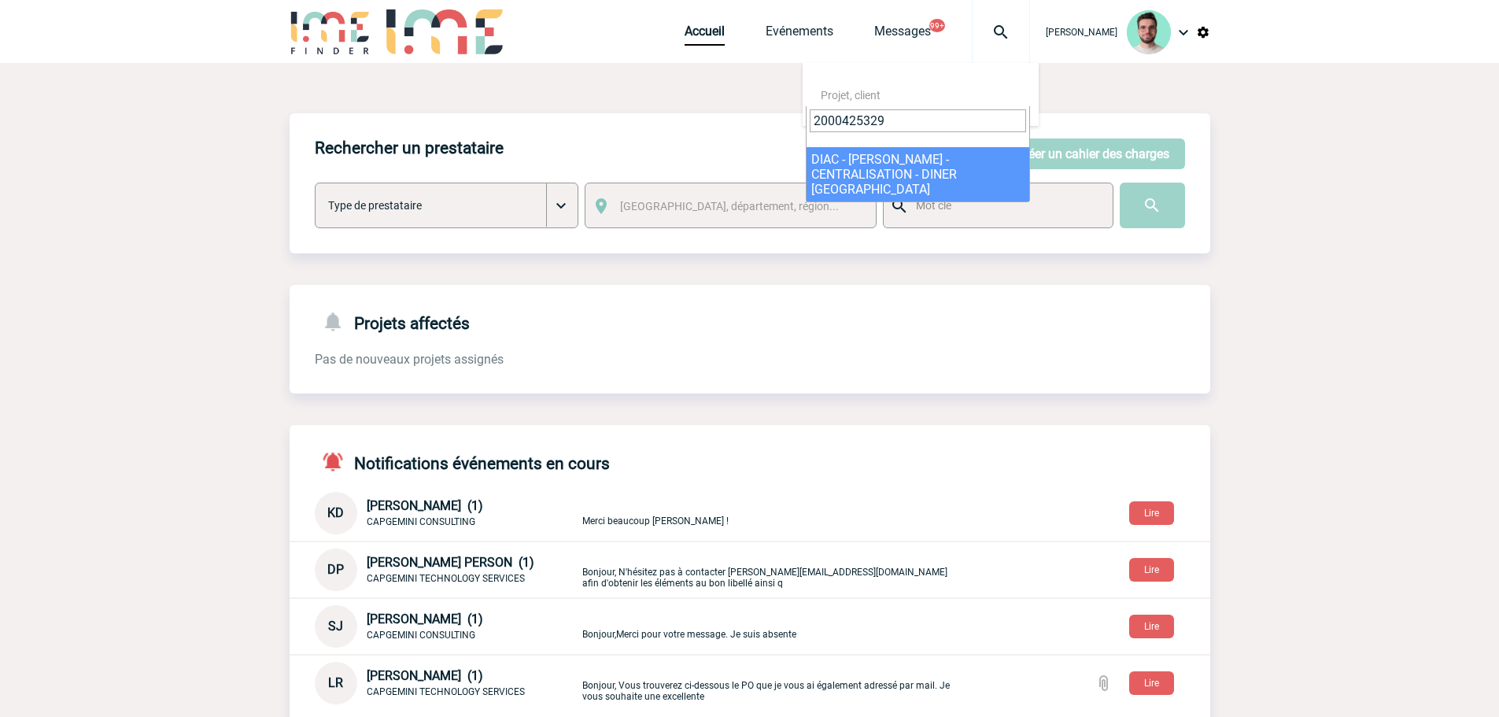
type input "2000425329"
select select "24830"
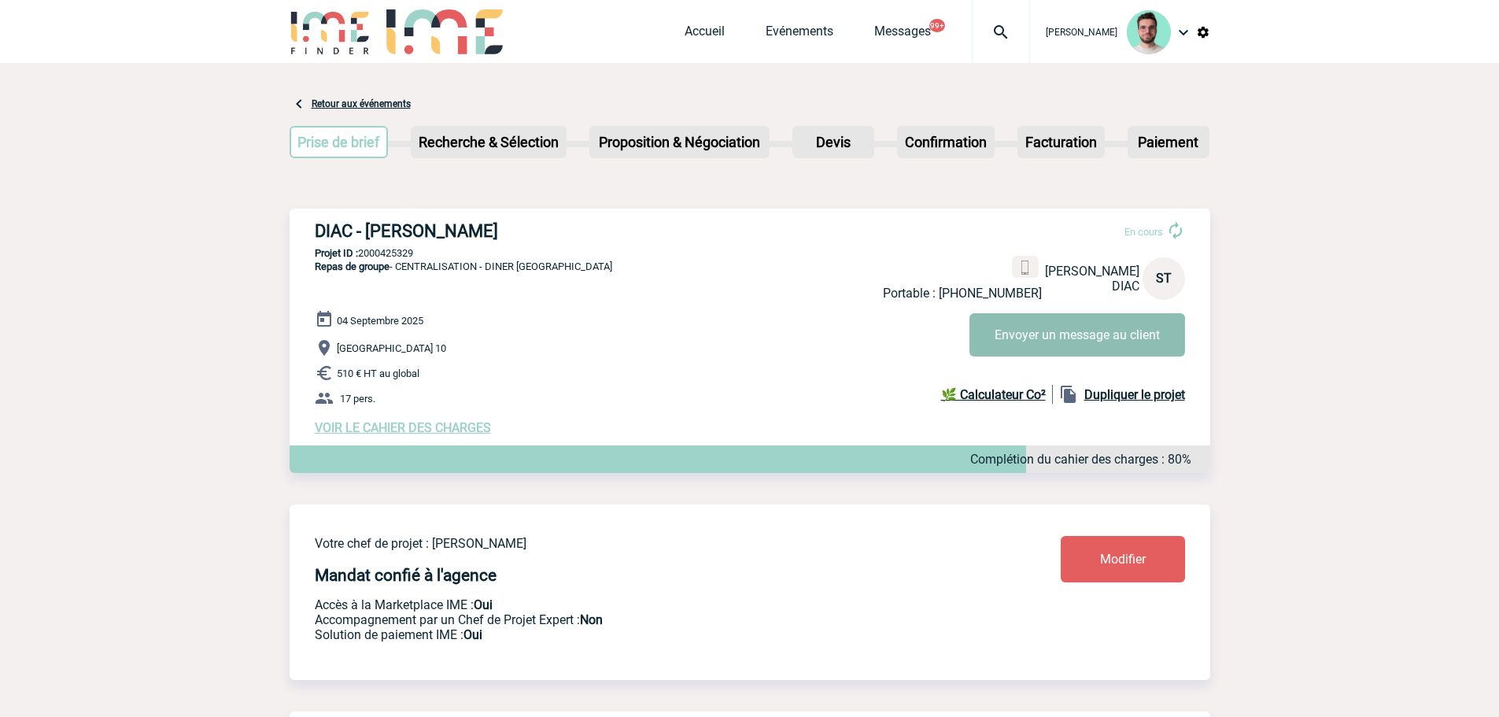
click at [1003, 324] on button "Envoyer un message au client" at bounding box center [1078, 334] width 216 height 43
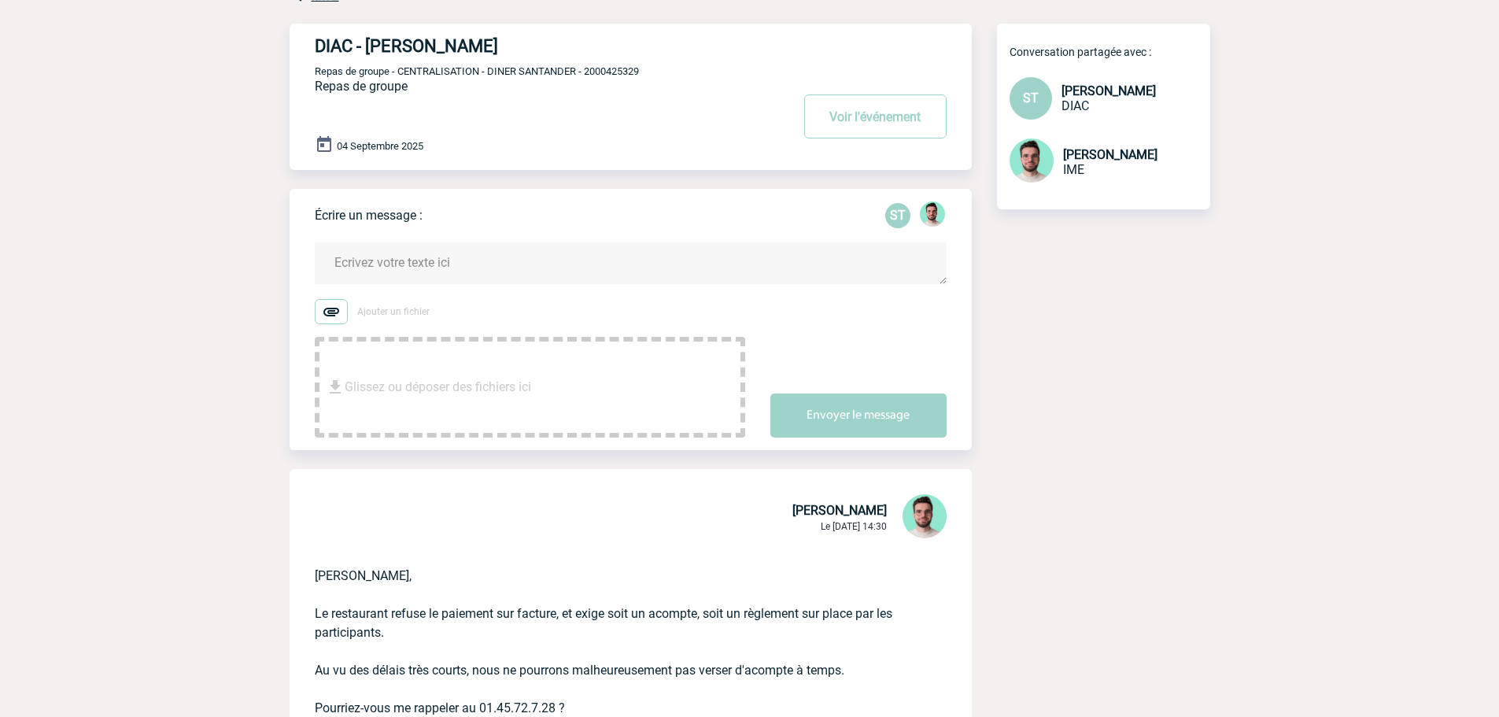
scroll to position [157, 0]
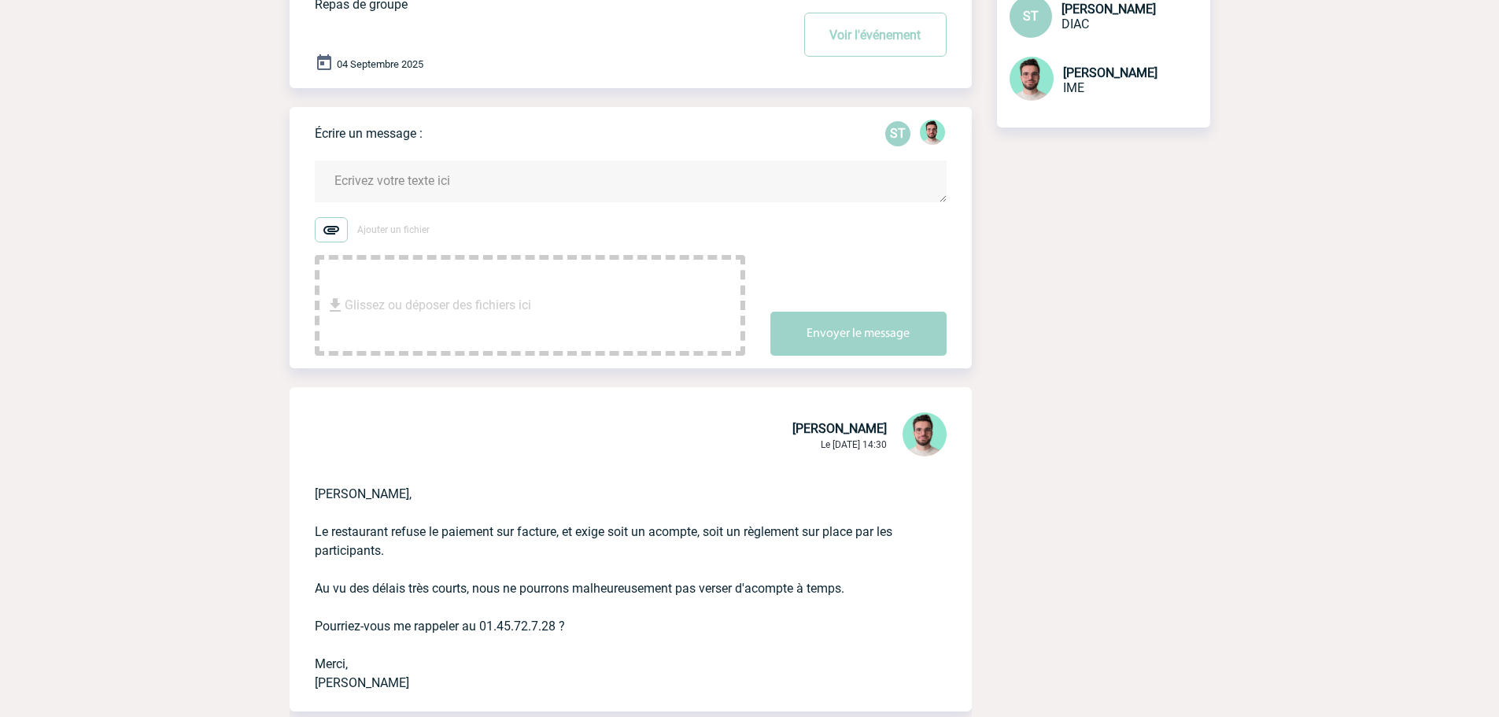
click at [485, 164] on textarea at bounding box center [631, 182] width 632 height 42
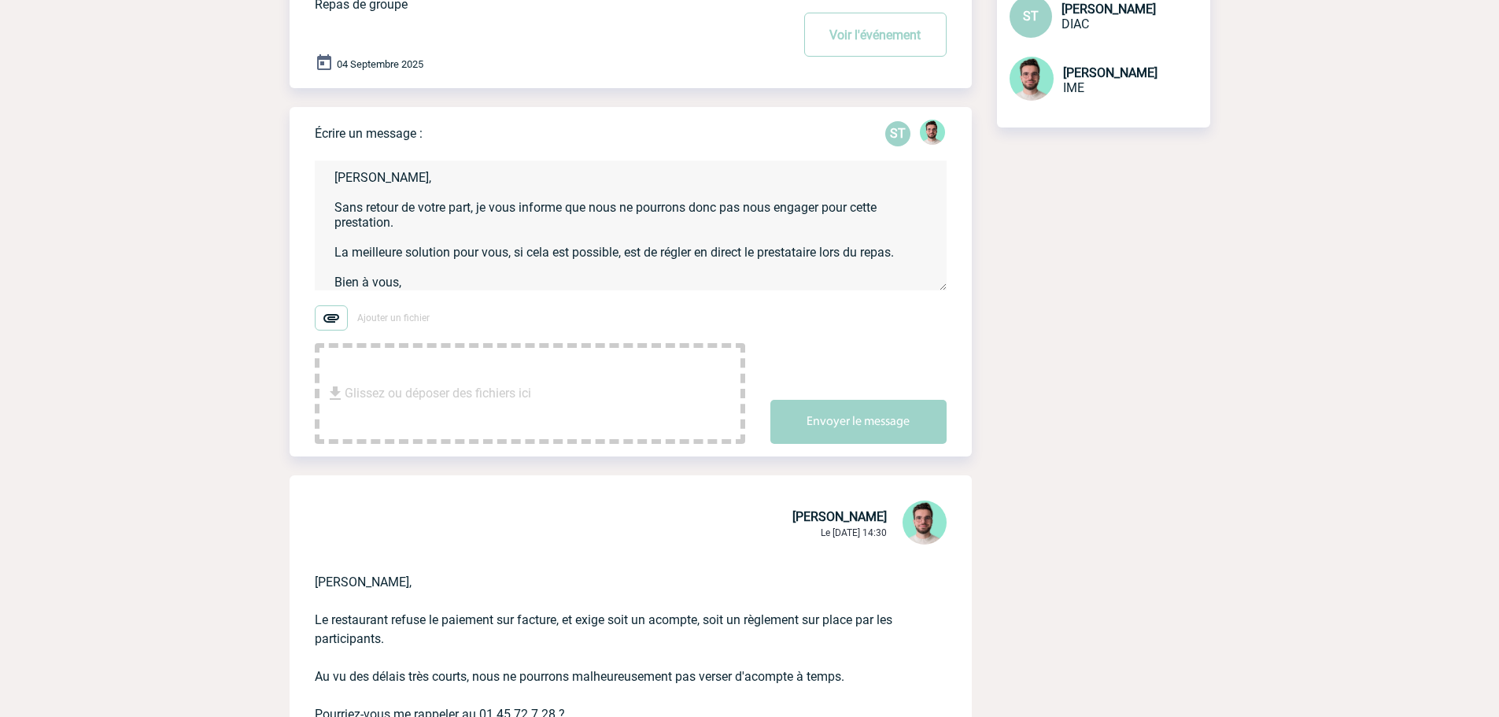
scroll to position [18, 0]
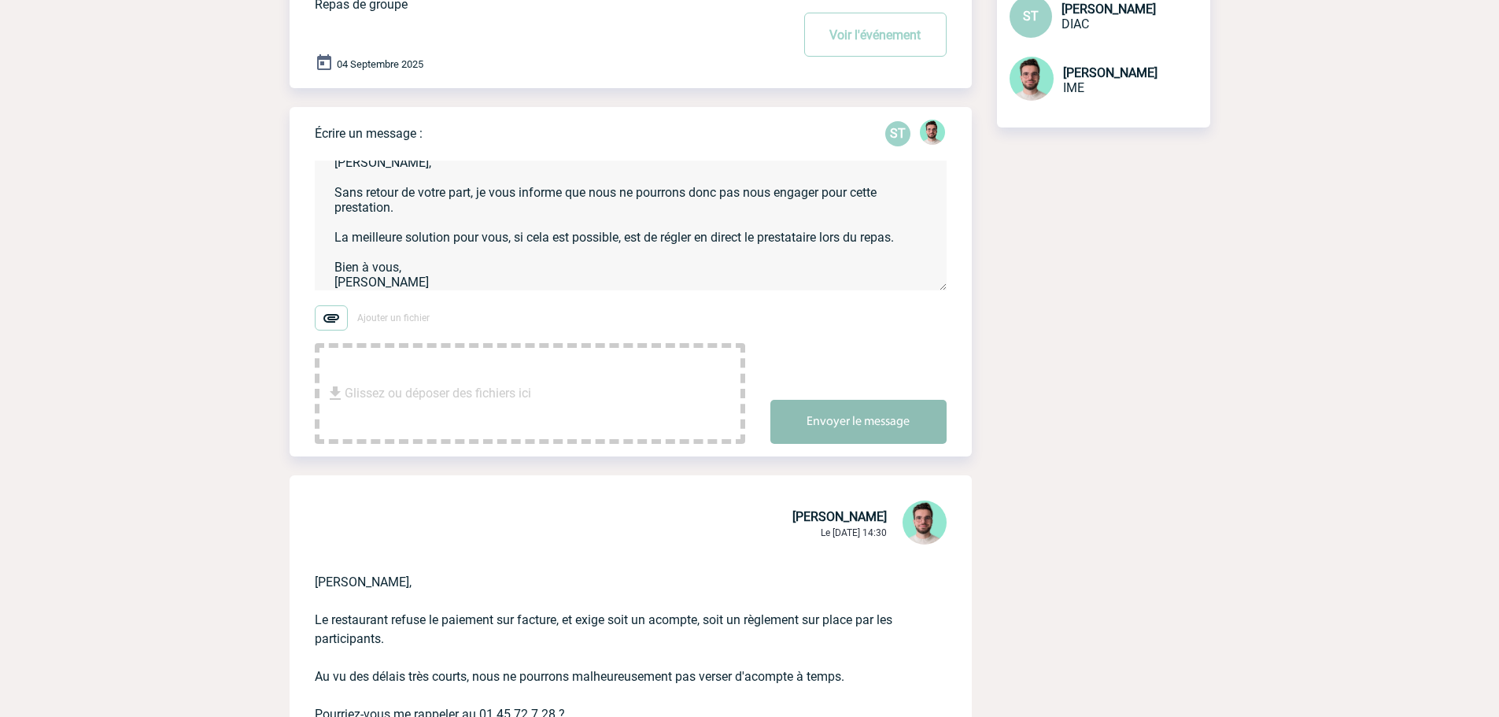
type textarea "[PERSON_NAME], Sans retour de votre part, je vous informe que nous ne pourrons …"
click at [894, 427] on button "Envoyer le message" at bounding box center [858, 422] width 176 height 44
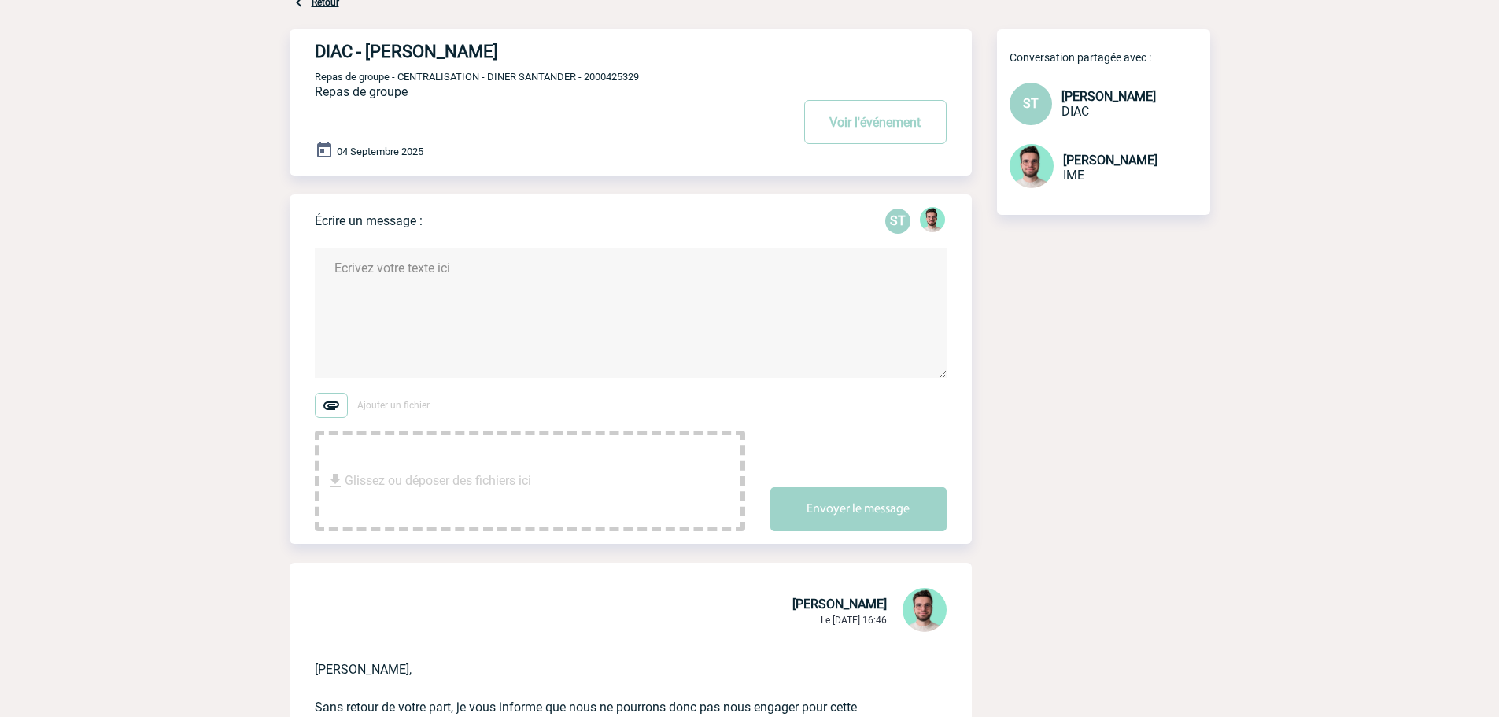
scroll to position [0, 0]
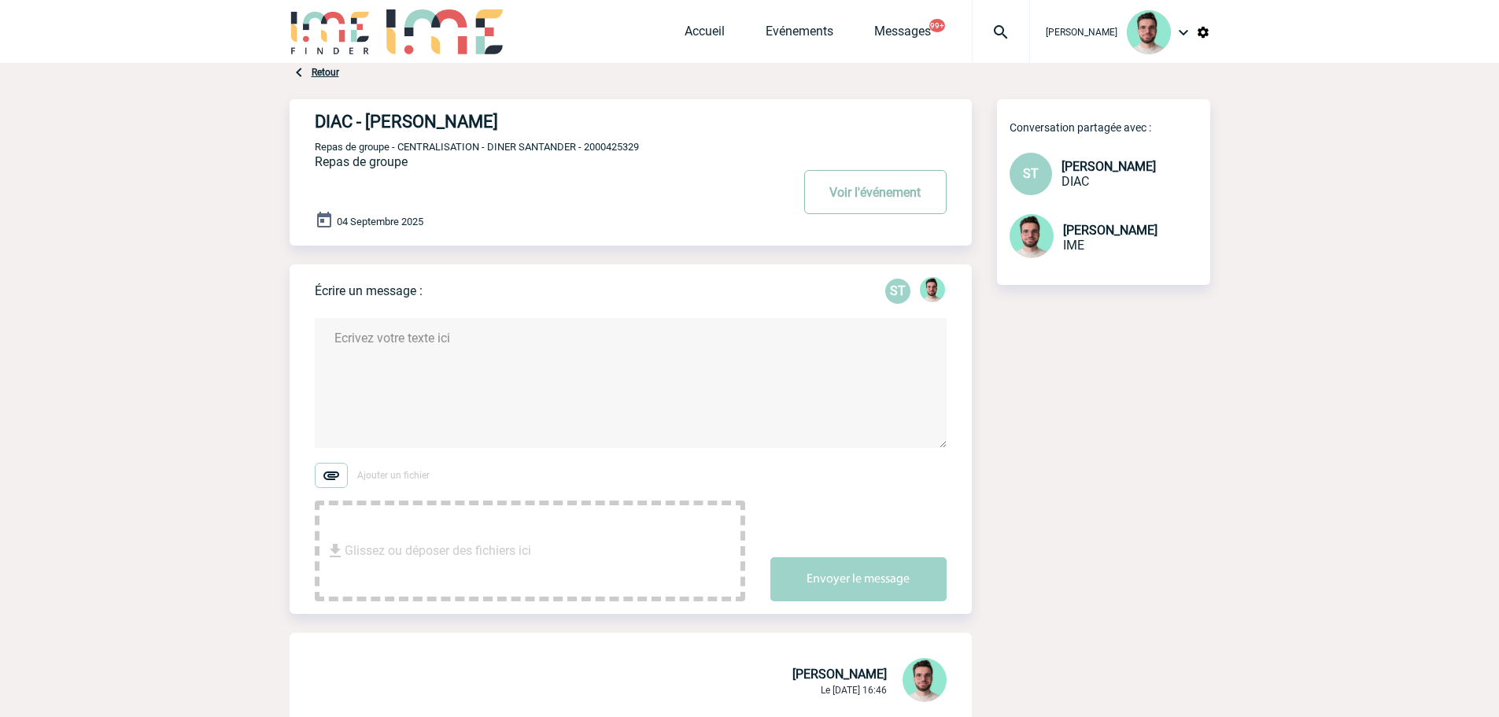
click at [865, 193] on button "Voir l'événement" at bounding box center [875, 192] width 142 height 44
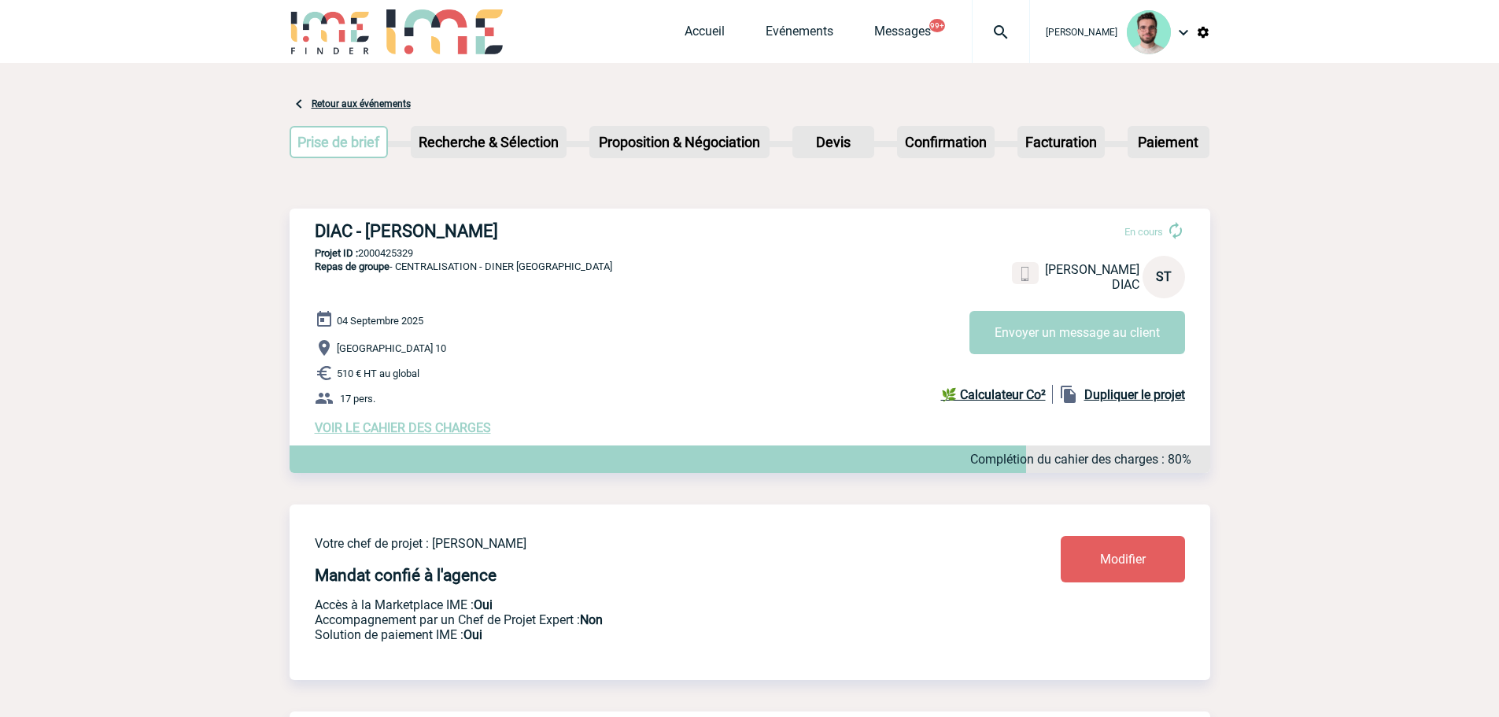
click at [997, 39] on img at bounding box center [1001, 32] width 57 height 19
paste input "2000425366"
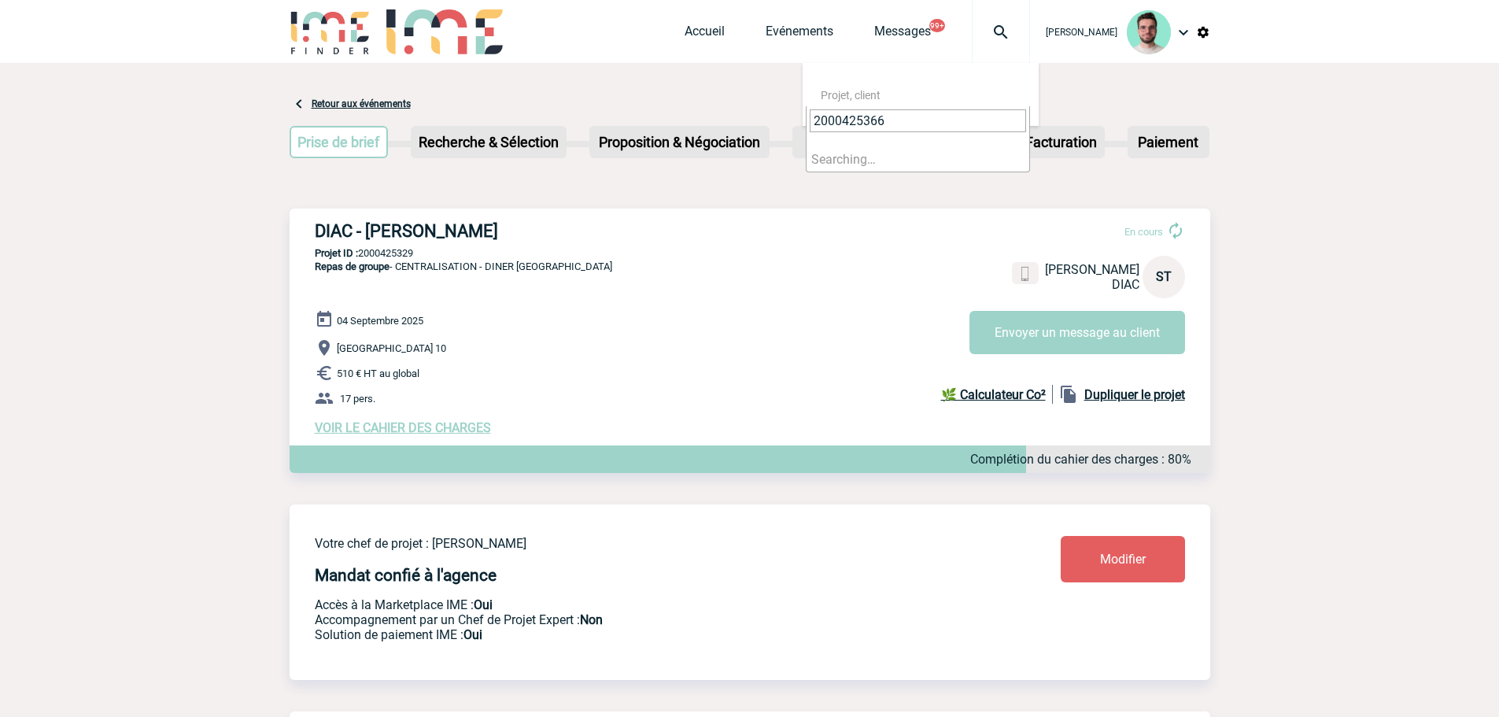
type input "2000425366"
select select "24867"
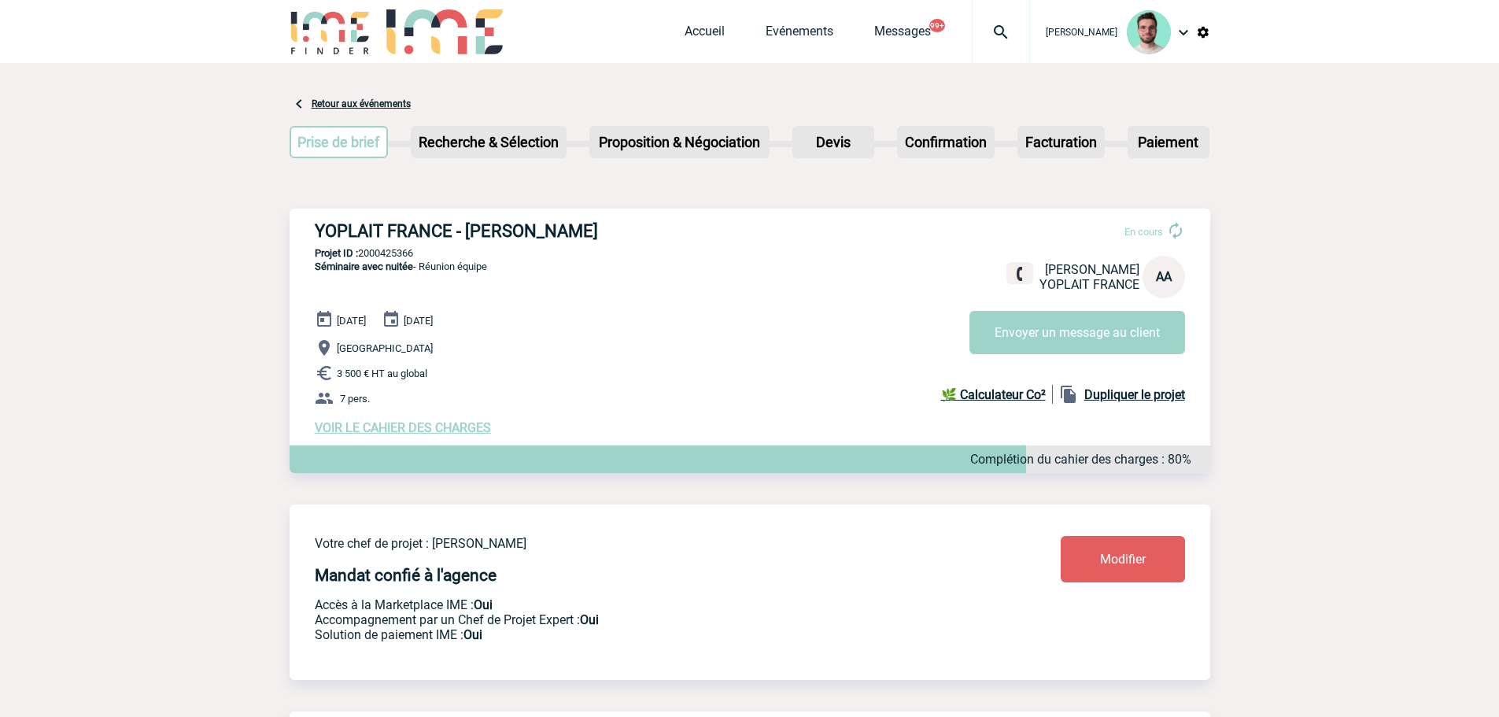
click at [349, 430] on span "VOIR LE CAHIER DES CHARGES" at bounding box center [403, 427] width 176 height 15
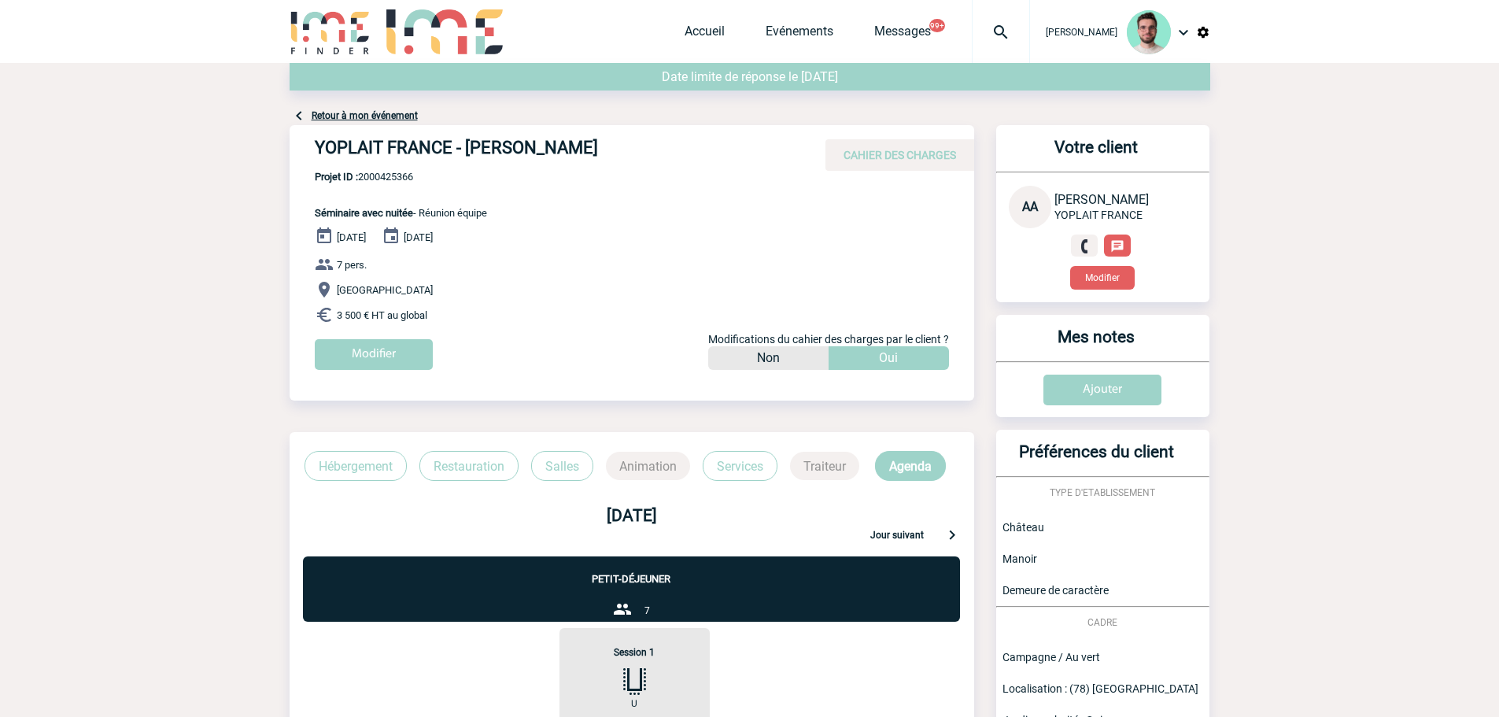
click at [358, 110] on link "Retour à mon événement" at bounding box center [365, 115] width 106 height 11
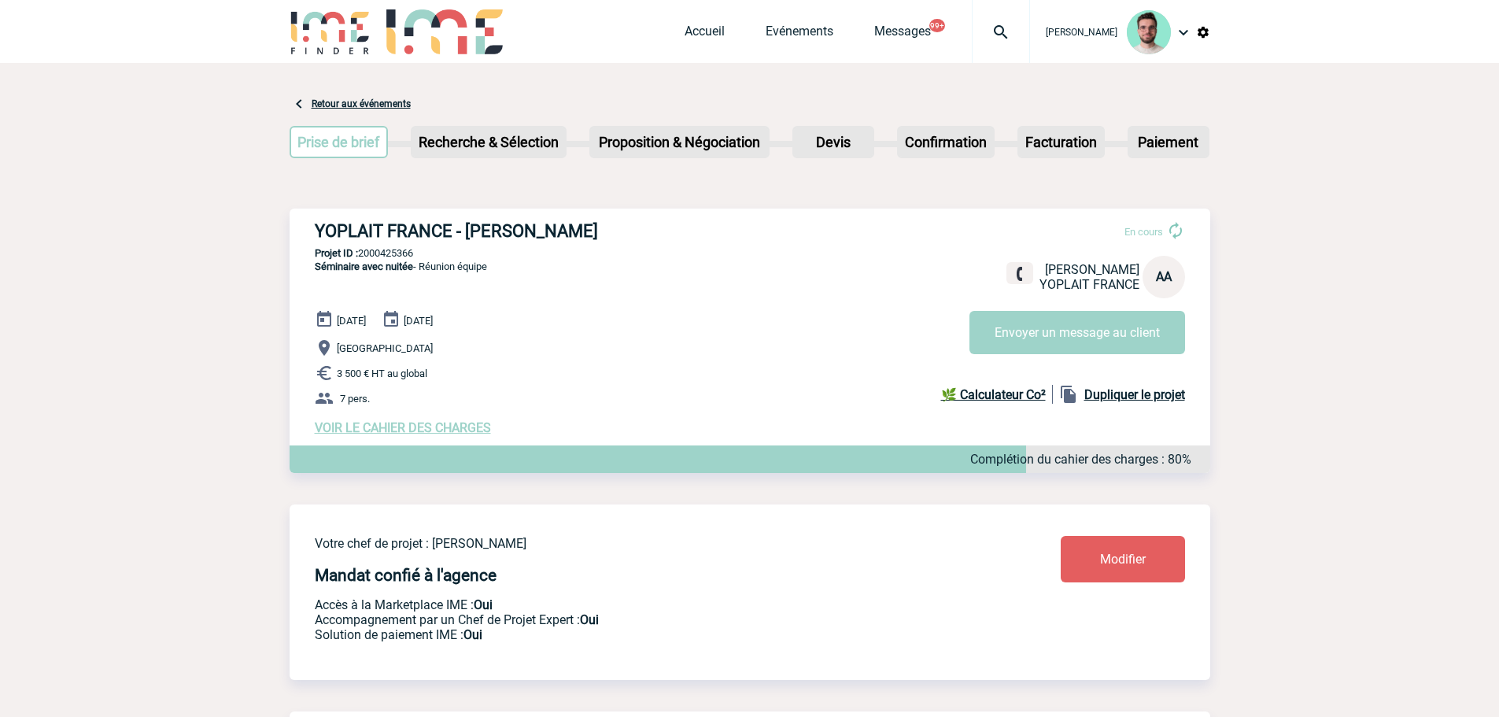
click at [1121, 357] on p "Yvelines" at bounding box center [763, 347] width 896 height 19
click at [1120, 351] on button "Envoyer un message au client" at bounding box center [1078, 332] width 216 height 43
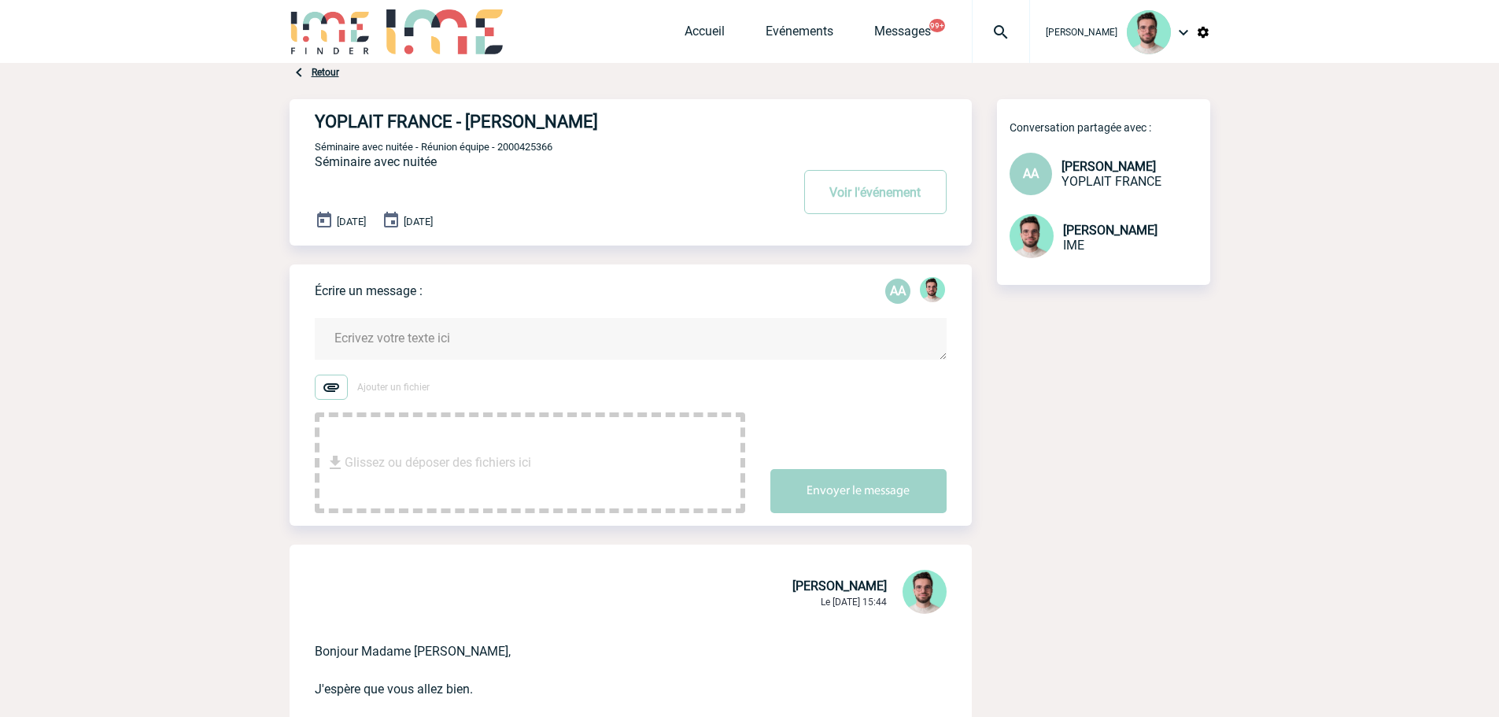
click at [478, 326] on textarea at bounding box center [631, 339] width 632 height 42
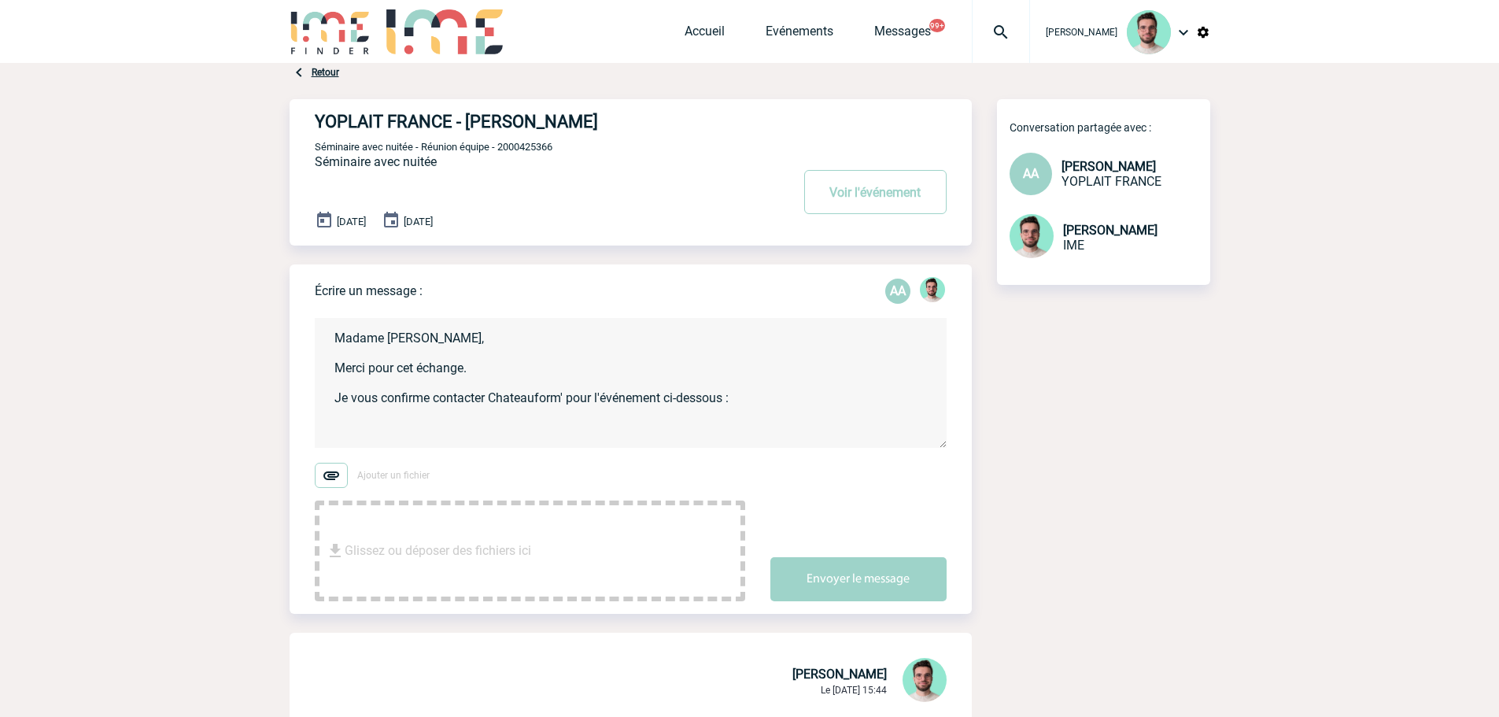
click at [497, 427] on textarea "Madame [PERSON_NAME], Merci pour cet échange. Je vous confirme contacter Chatea…" at bounding box center [631, 383] width 632 height 130
paste textarea "Société : YOPLAIT FRANCE Contact : [PERSON_NAME] N° de demande : 2000425366 Typ…"
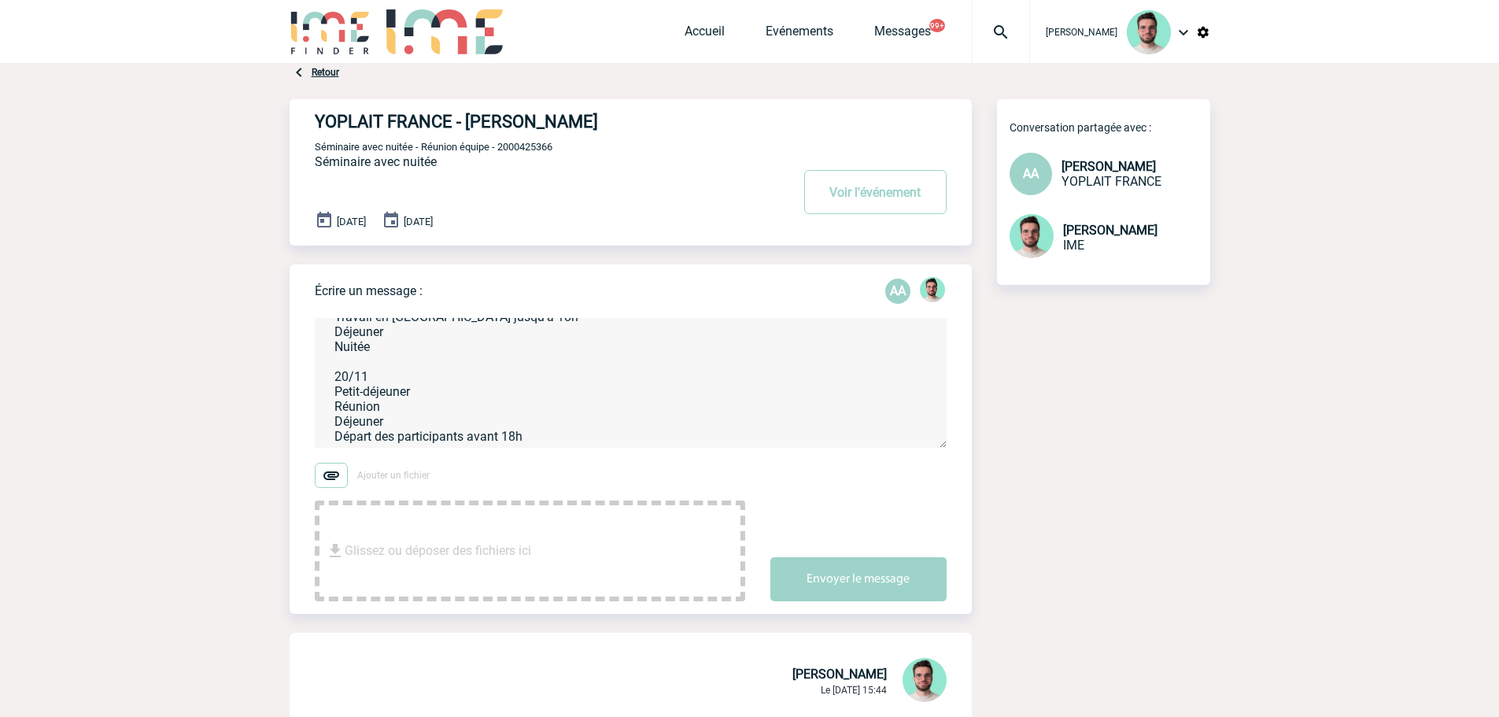
click at [582, 420] on textarea "Madame [PERSON_NAME], Merci pour cet échange. Je vous confirme contacter Chatea…" at bounding box center [631, 383] width 632 height 130
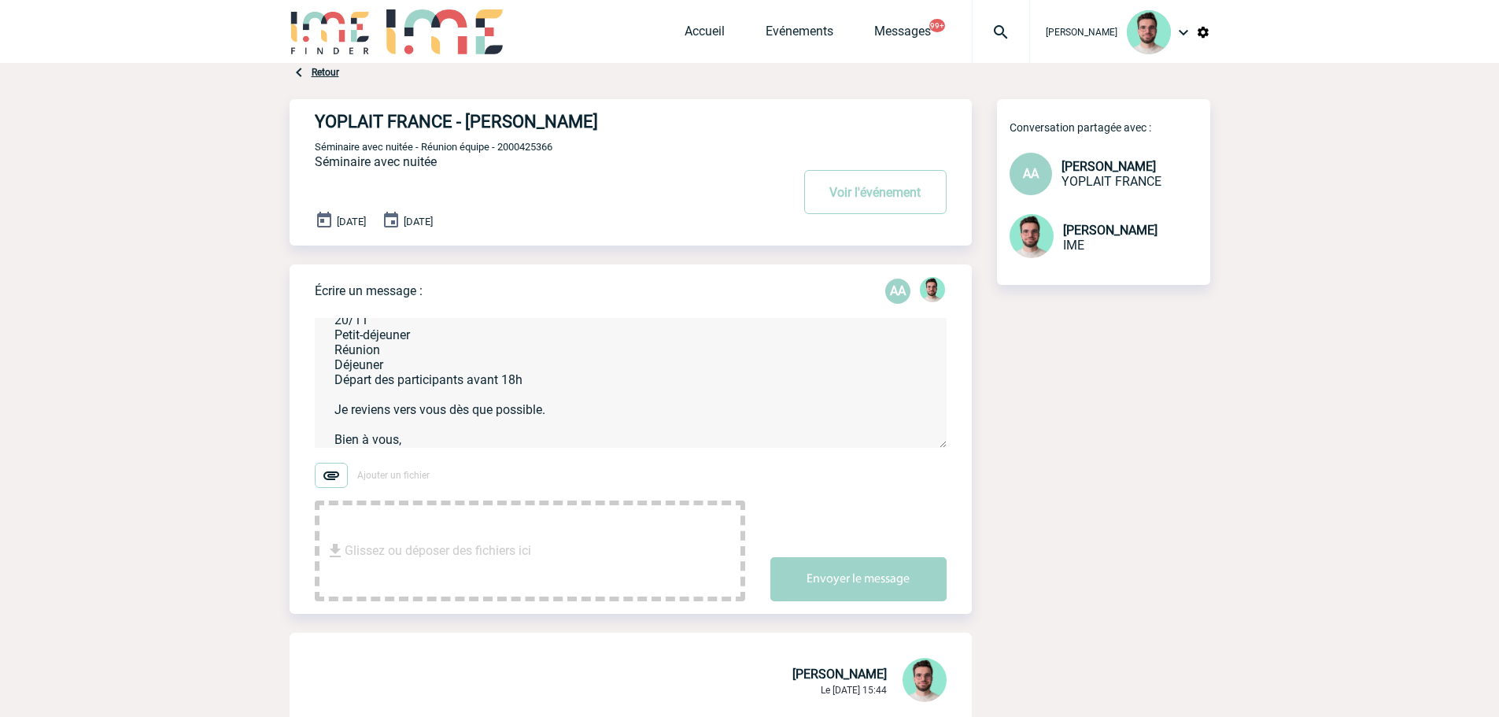
scroll to position [377, 0]
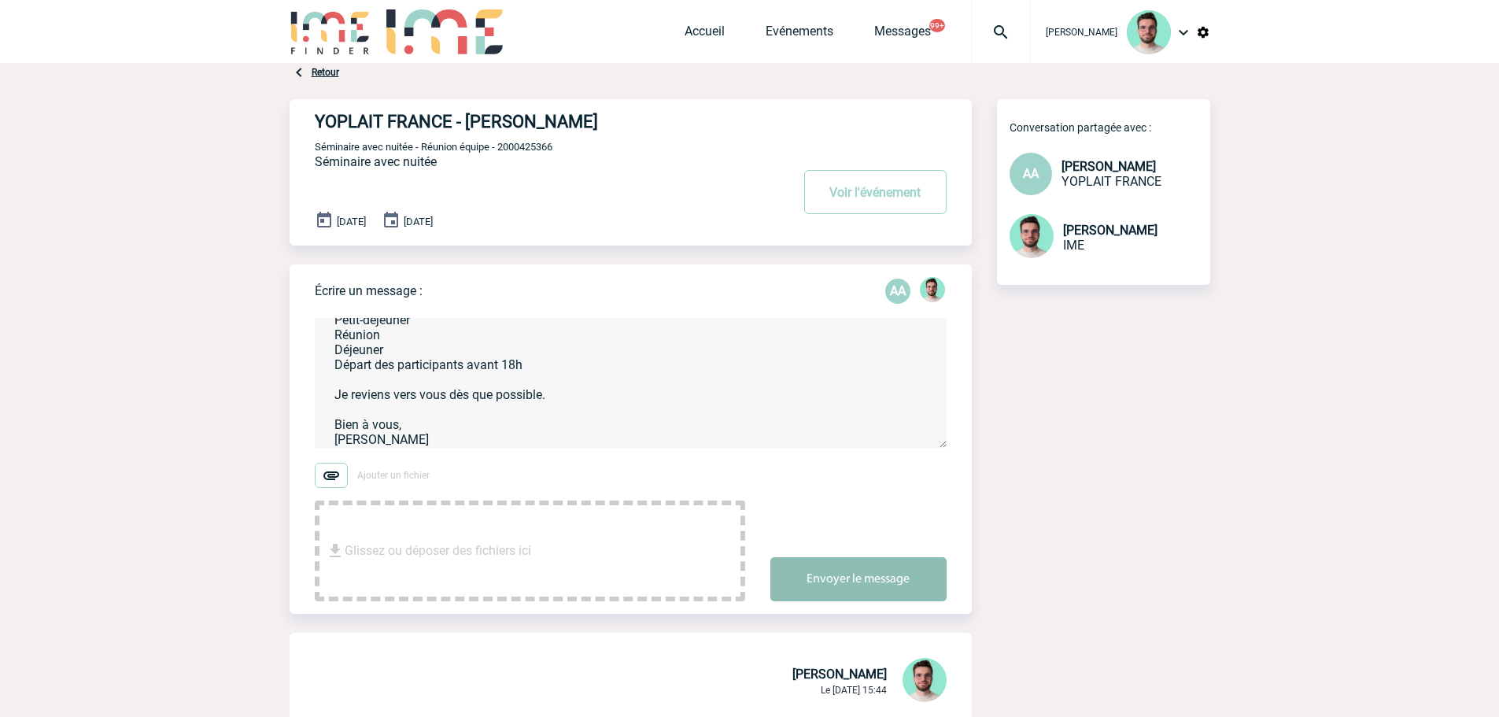
type textarea "Madame [PERSON_NAME], Merci pour cet échange. Je vous confirme contacter Chatea…"
click at [888, 590] on button "Envoyer le message" at bounding box center [858, 579] width 176 height 44
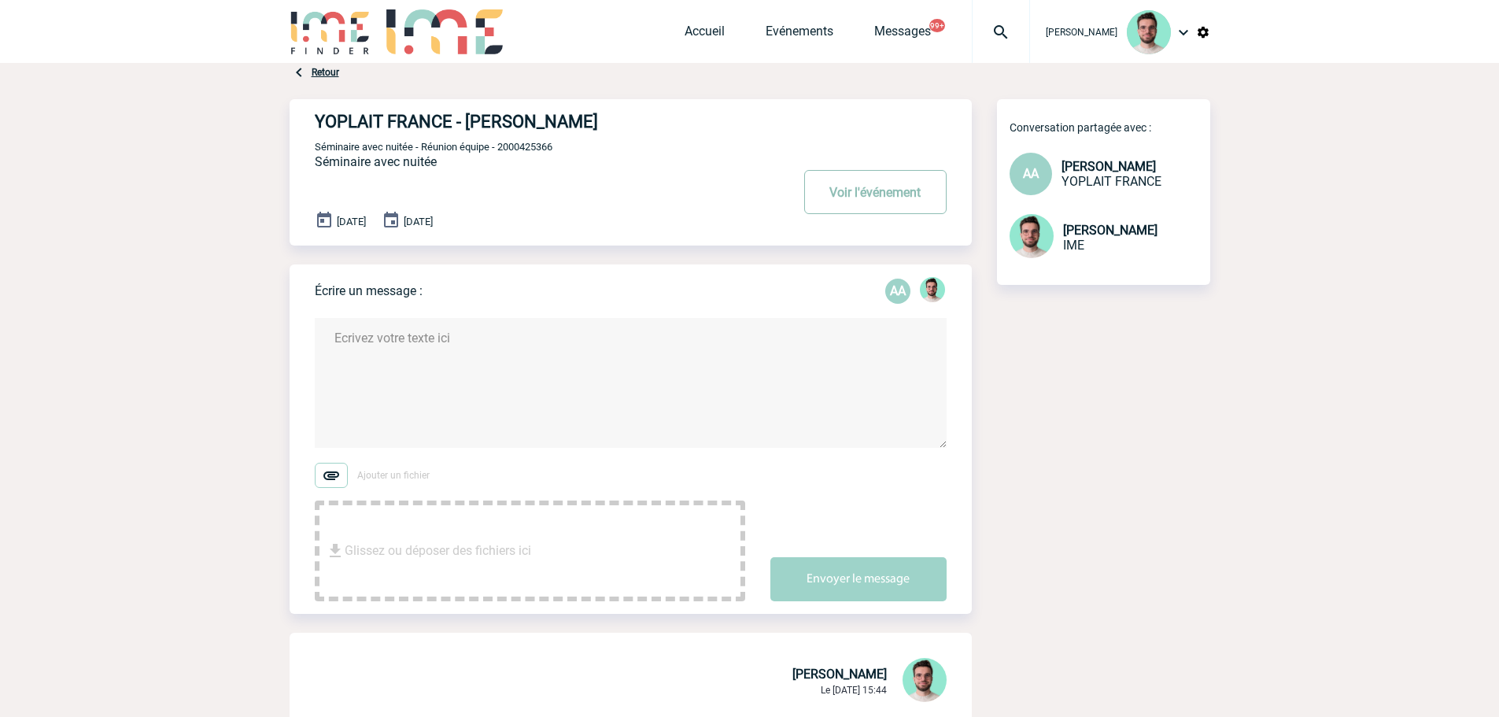
scroll to position [0, 0]
click at [865, 191] on button "Voir l'événement" at bounding box center [875, 192] width 142 height 44
